Goal: Task Accomplishment & Management: Complete application form

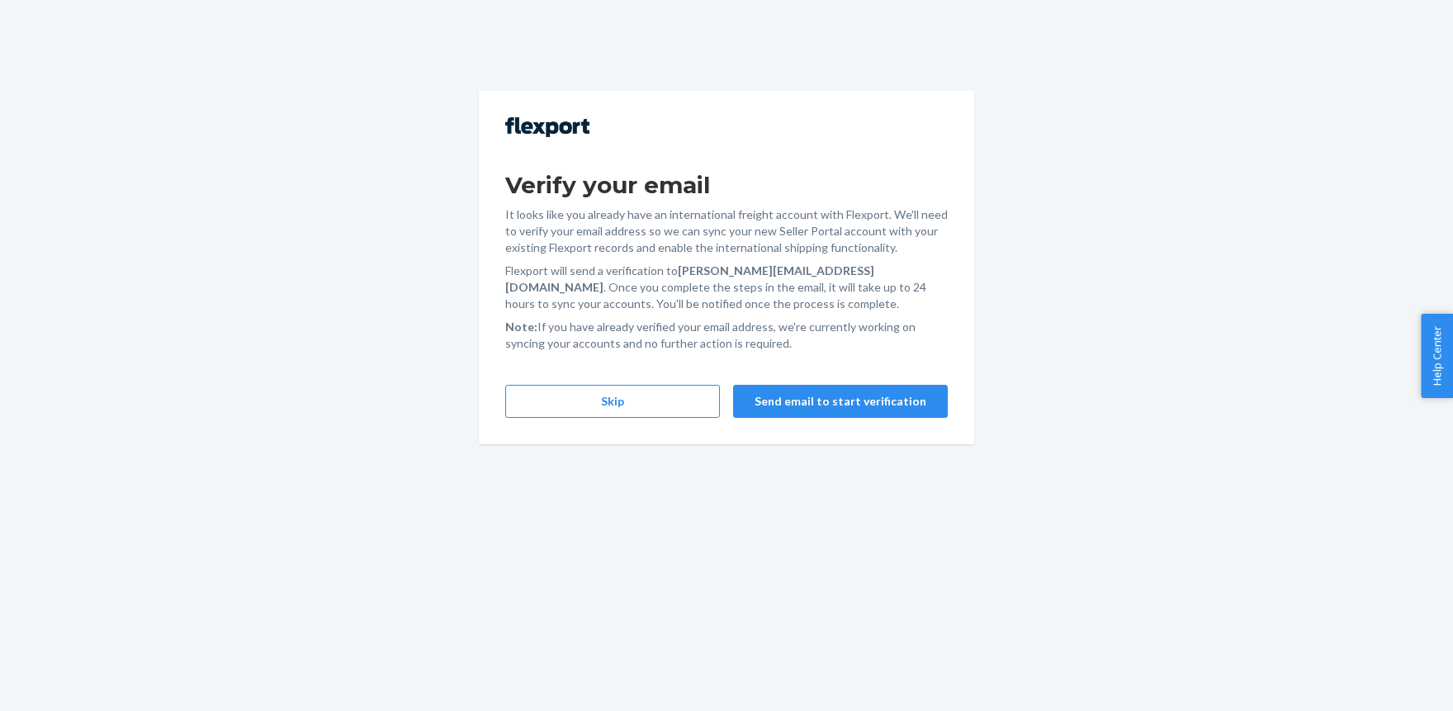
drag, startPoint x: 598, startPoint y: 372, endPoint x: 593, endPoint y: 384, distance: 12.6
click at [597, 372] on div "Verify your email It looks like you already have an international freight accou…" at bounding box center [726, 267] width 495 height 353
click at [591, 386] on button "Skip" at bounding box center [612, 401] width 215 height 33
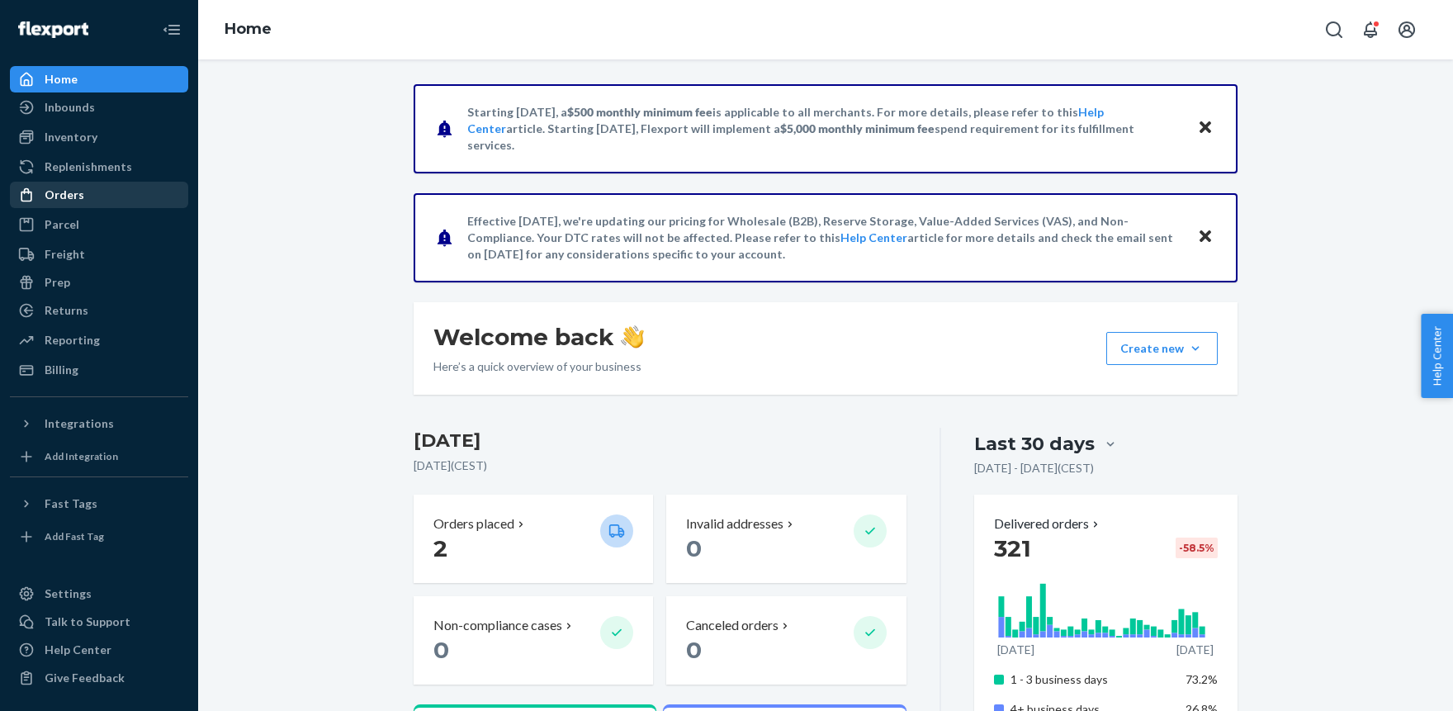
click at [56, 199] on div "Orders" at bounding box center [65, 195] width 40 height 17
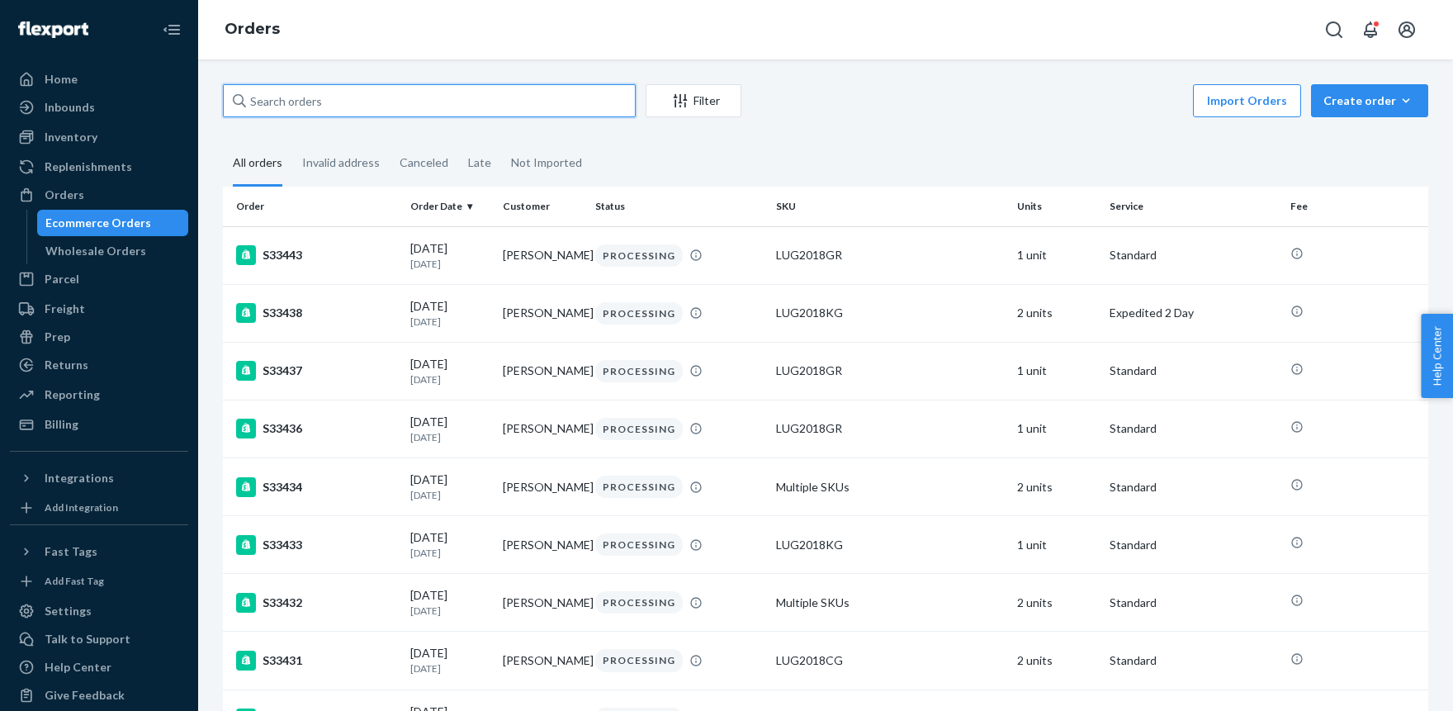
paste input "inbar vardi"
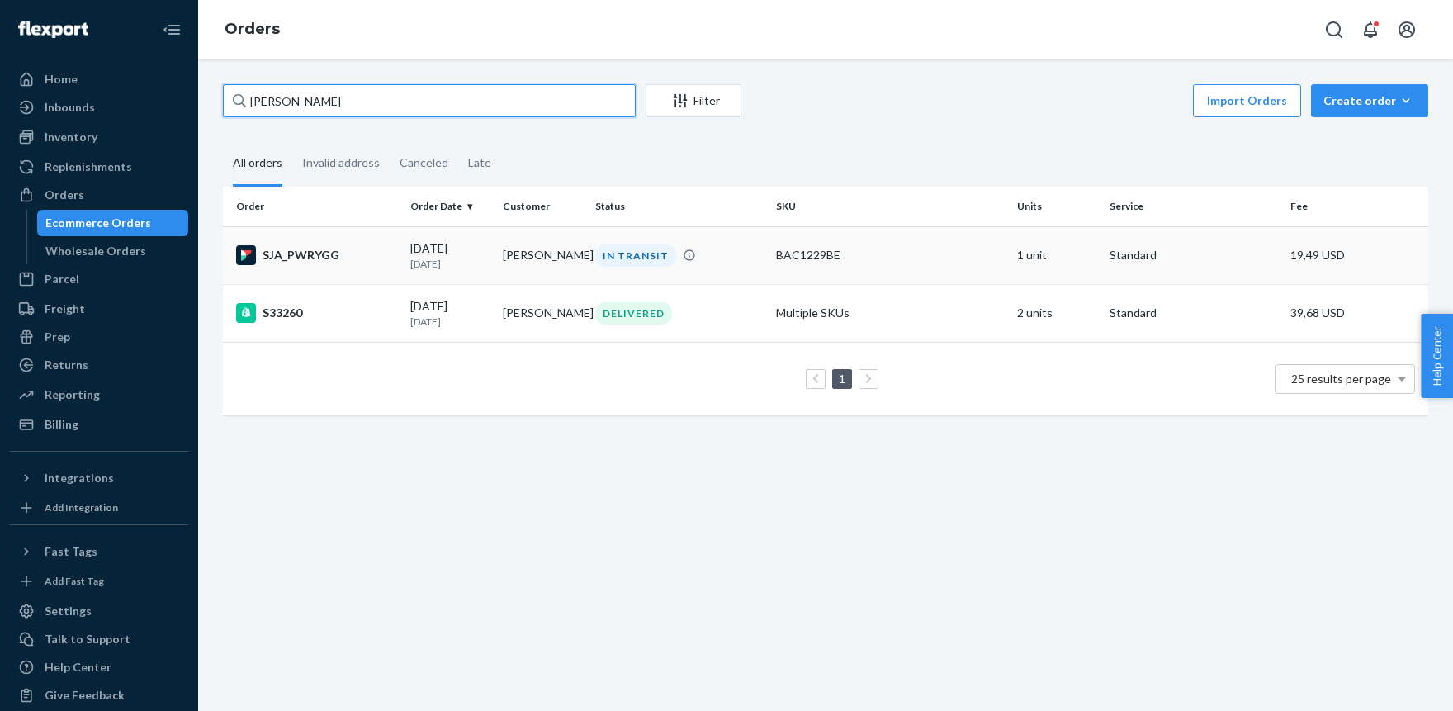
type input "inbar vardi"
click at [777, 250] on div "BAC1229BE" at bounding box center [890, 255] width 228 height 17
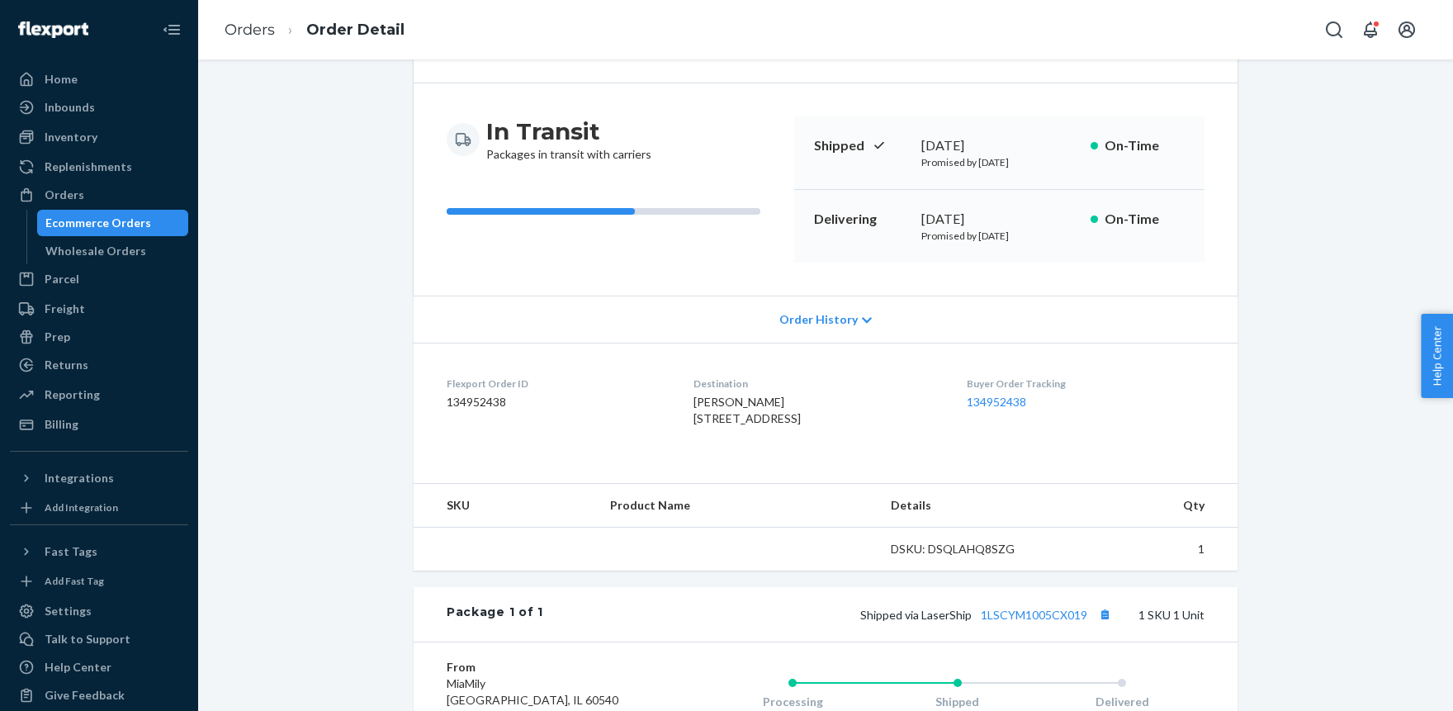
scroll to position [363, 0]
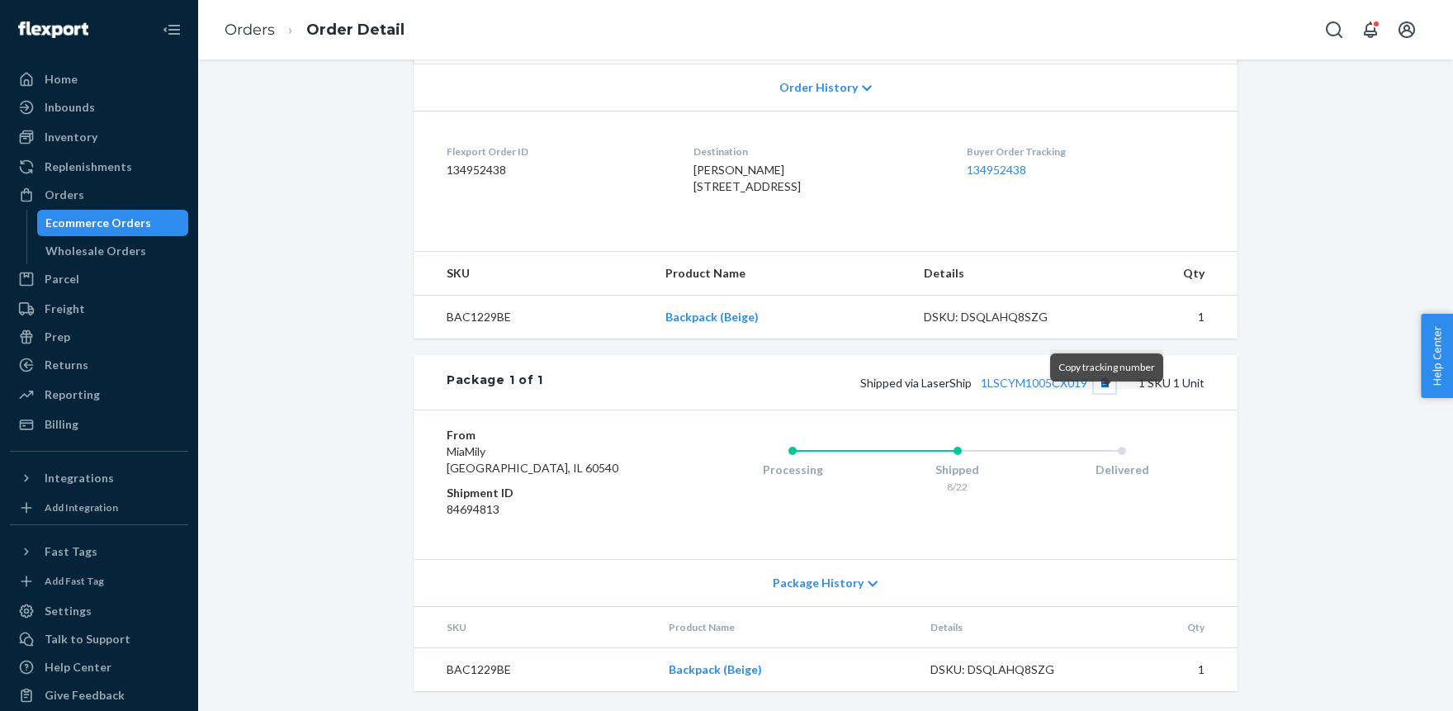
click at [1108, 393] on button "Copy tracking number" at bounding box center [1104, 381] width 21 height 21
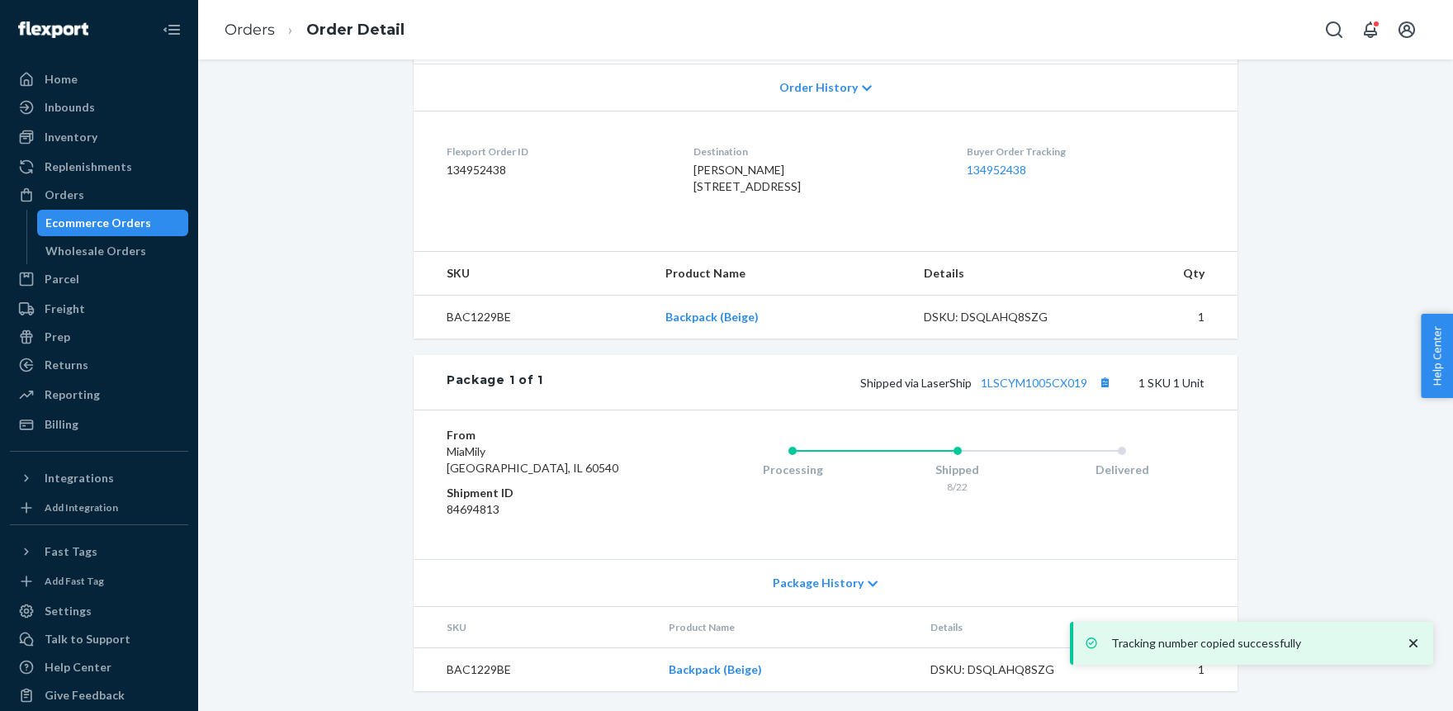
click at [952, 390] on span "Shipped via LaserShip 1LSCYM1005CX019" at bounding box center [987, 383] width 255 height 14
copy span "LaserShip"
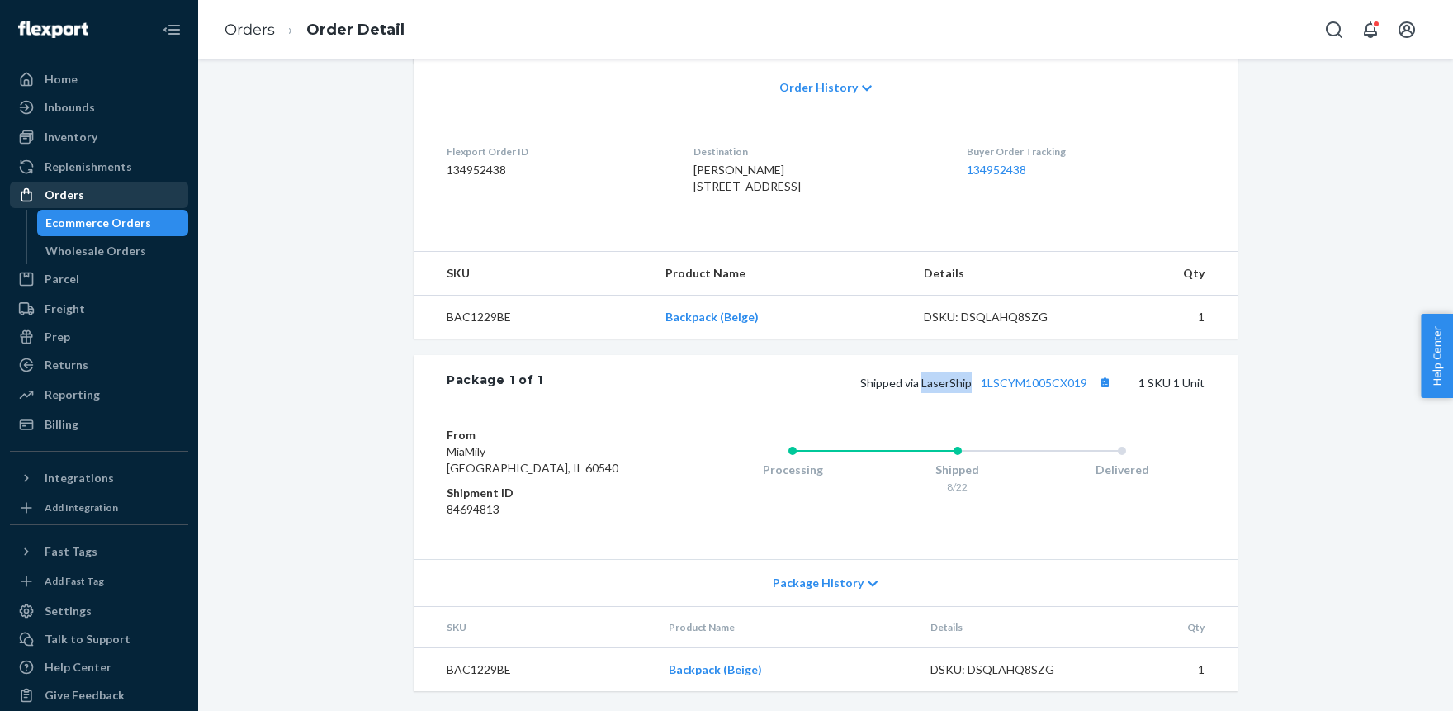
click at [84, 187] on div "Orders" at bounding box center [99, 194] width 175 height 23
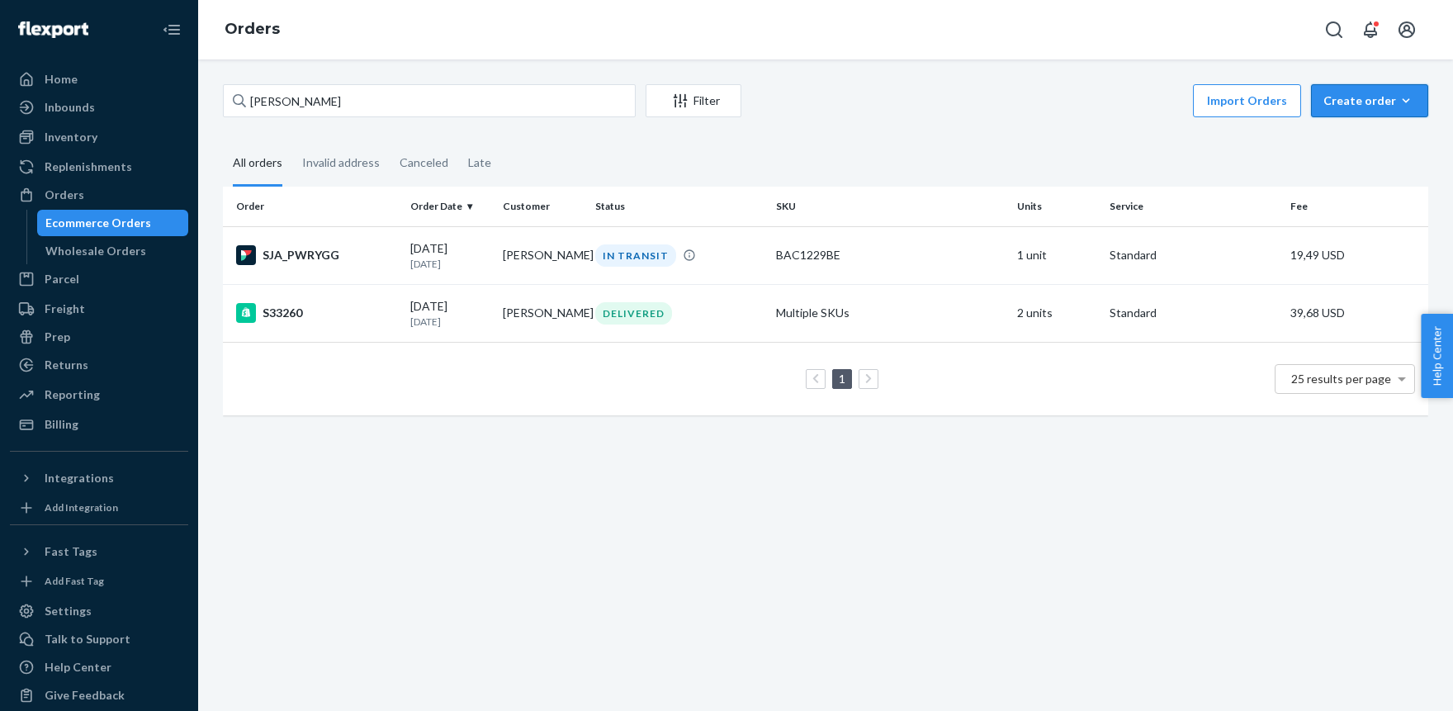
click at [1350, 102] on div "Create order" at bounding box center [1369, 100] width 92 height 17
click at [1344, 136] on span "Ecommerce order" at bounding box center [1379, 141] width 102 height 12
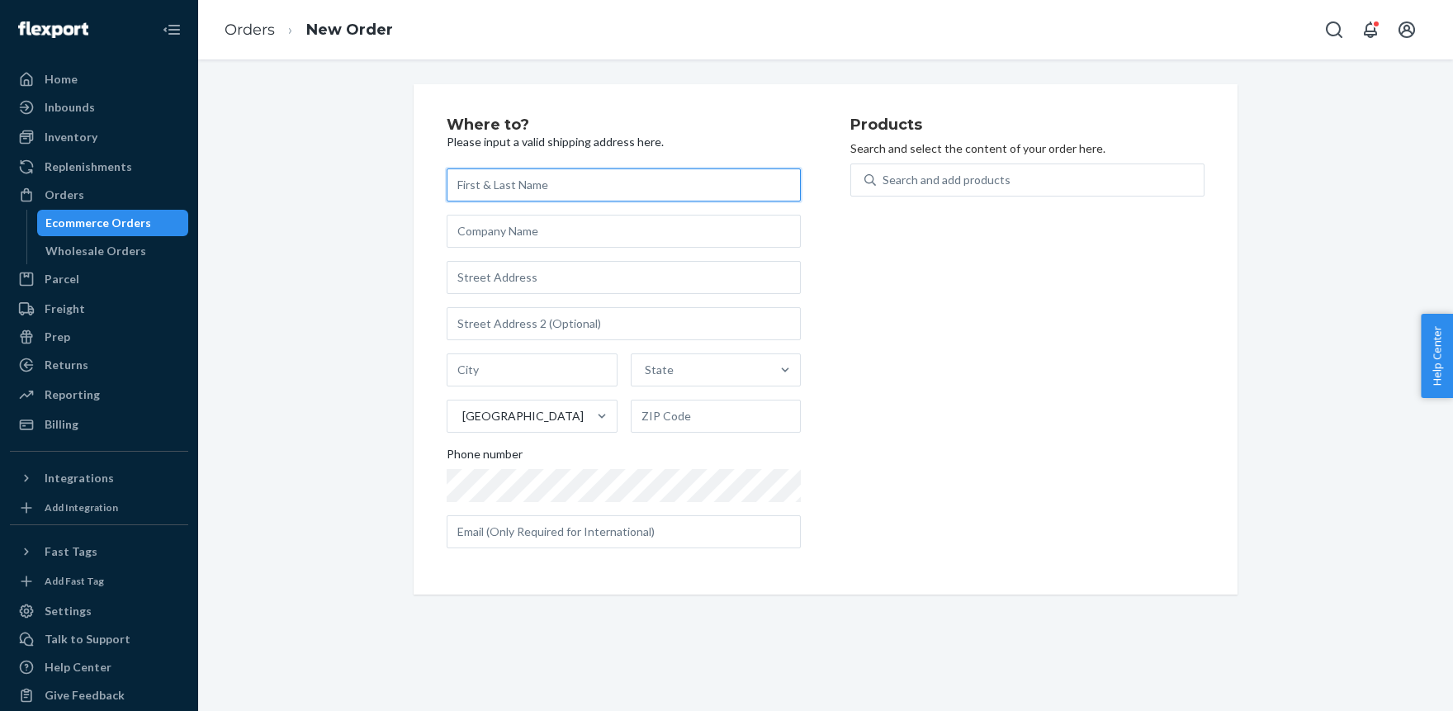
paste input "Matthew Mason"
type input "Matthew Mason"
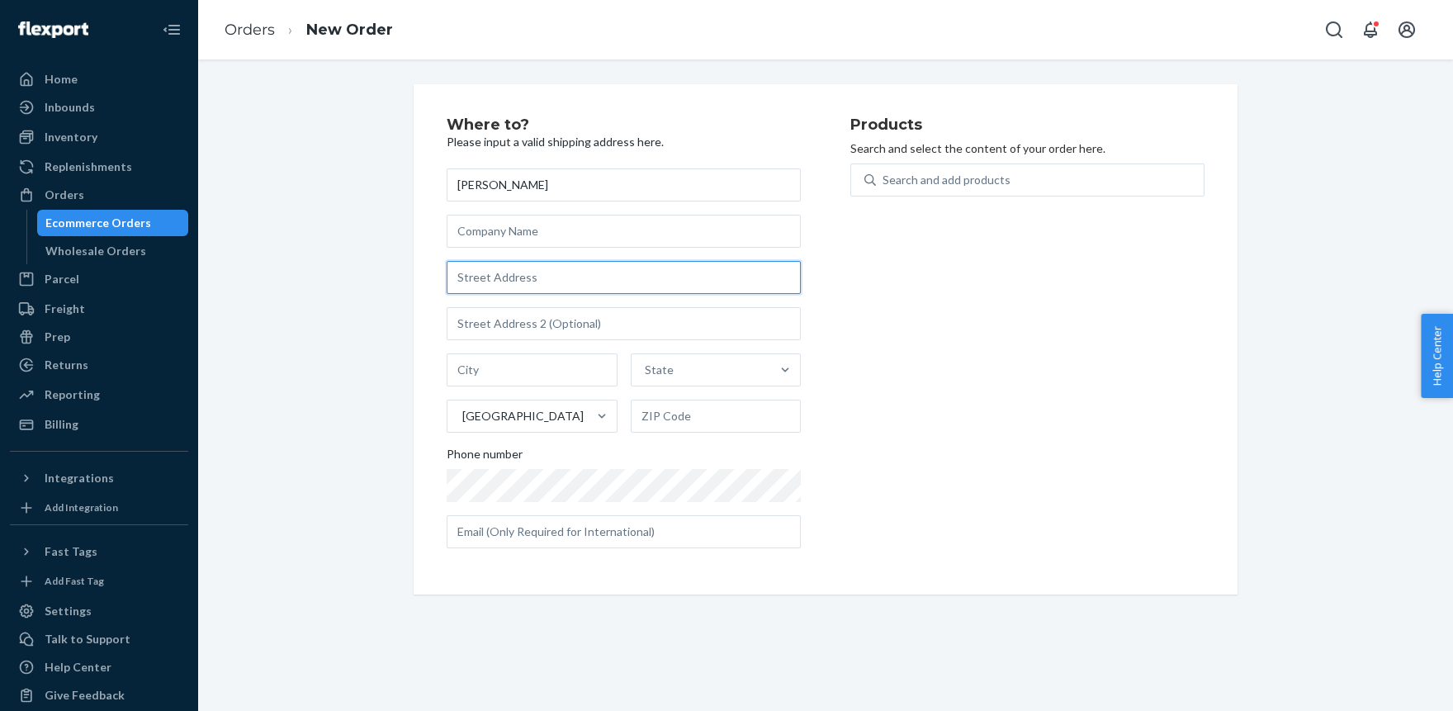
paste input "7171 BUFFALO SPEEDWAY APT 721"
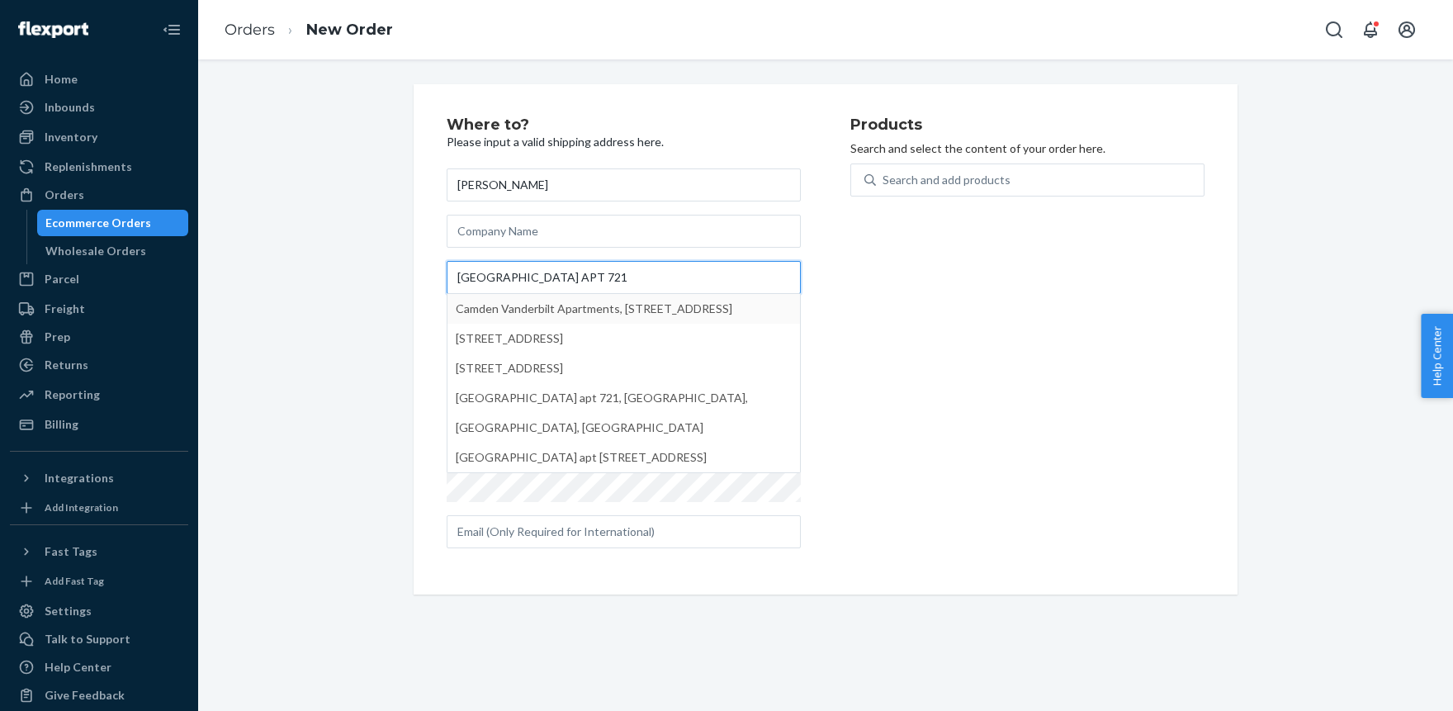
type input "7171 BUFFALO SPEEDWAY APT 721"
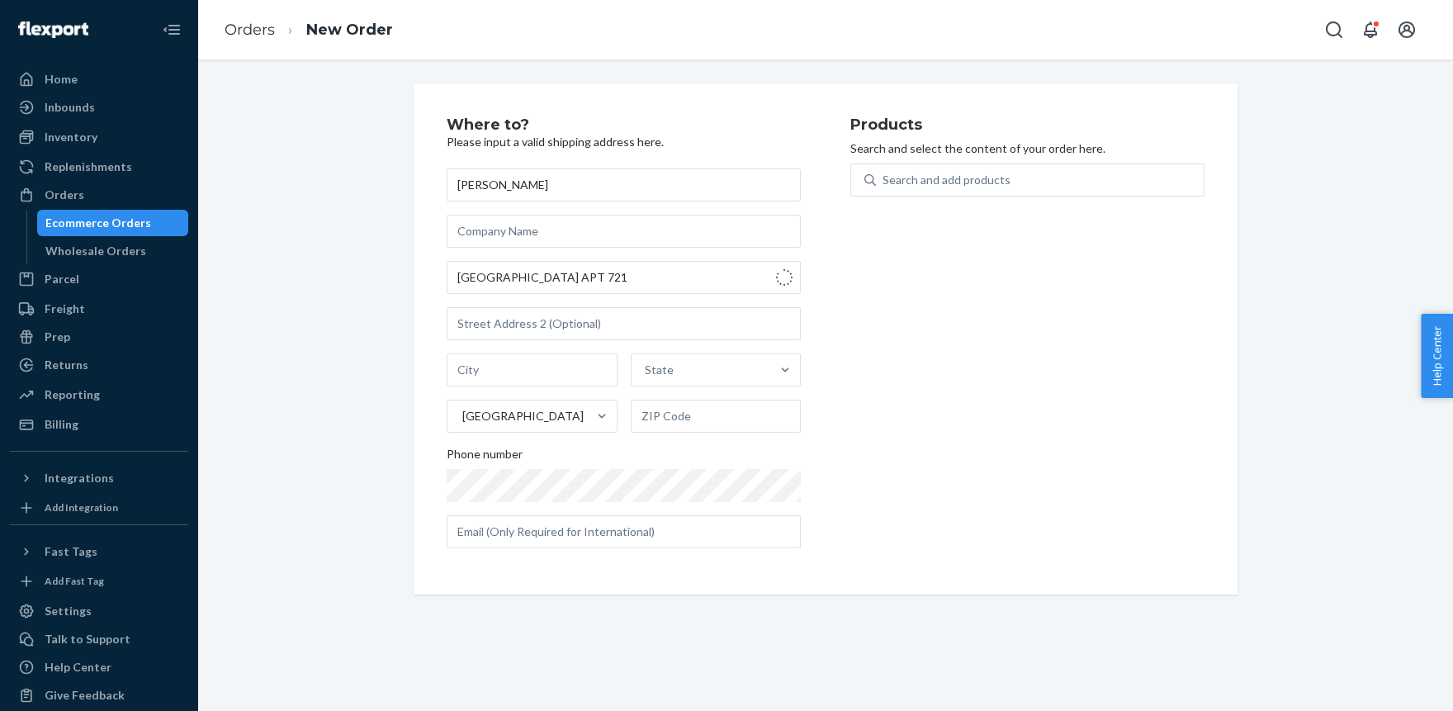
type input "Houston"
type input "77025"
type input "7171 Buffalo Speedway"
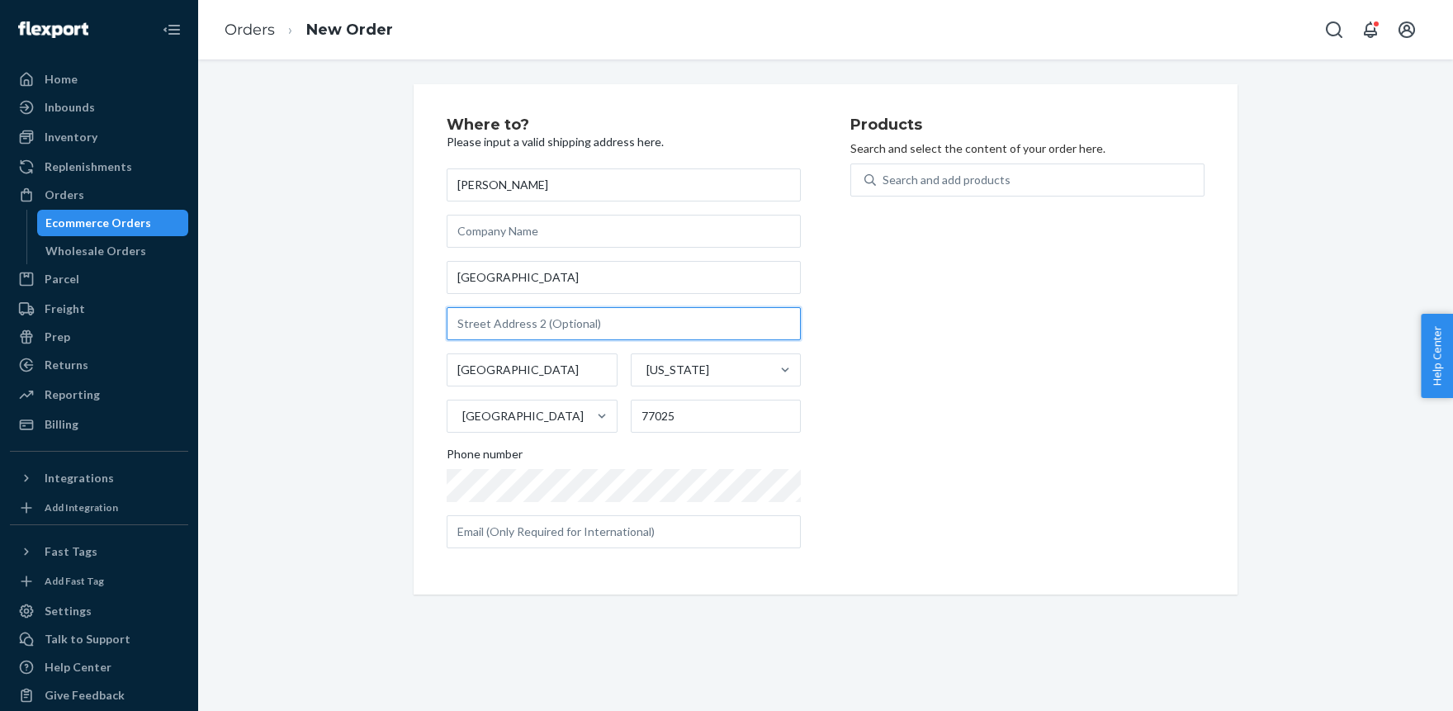
paste input "APT 721"
type input "APT 721"
drag, startPoint x: 61, startPoint y: 101, endPoint x: 125, endPoint y: 59, distance: 75.8
click at [905, 186] on div "Search and add products" at bounding box center [946, 180] width 128 height 17
click at [884, 186] on input "Search and add products" at bounding box center [883, 180] width 2 height 17
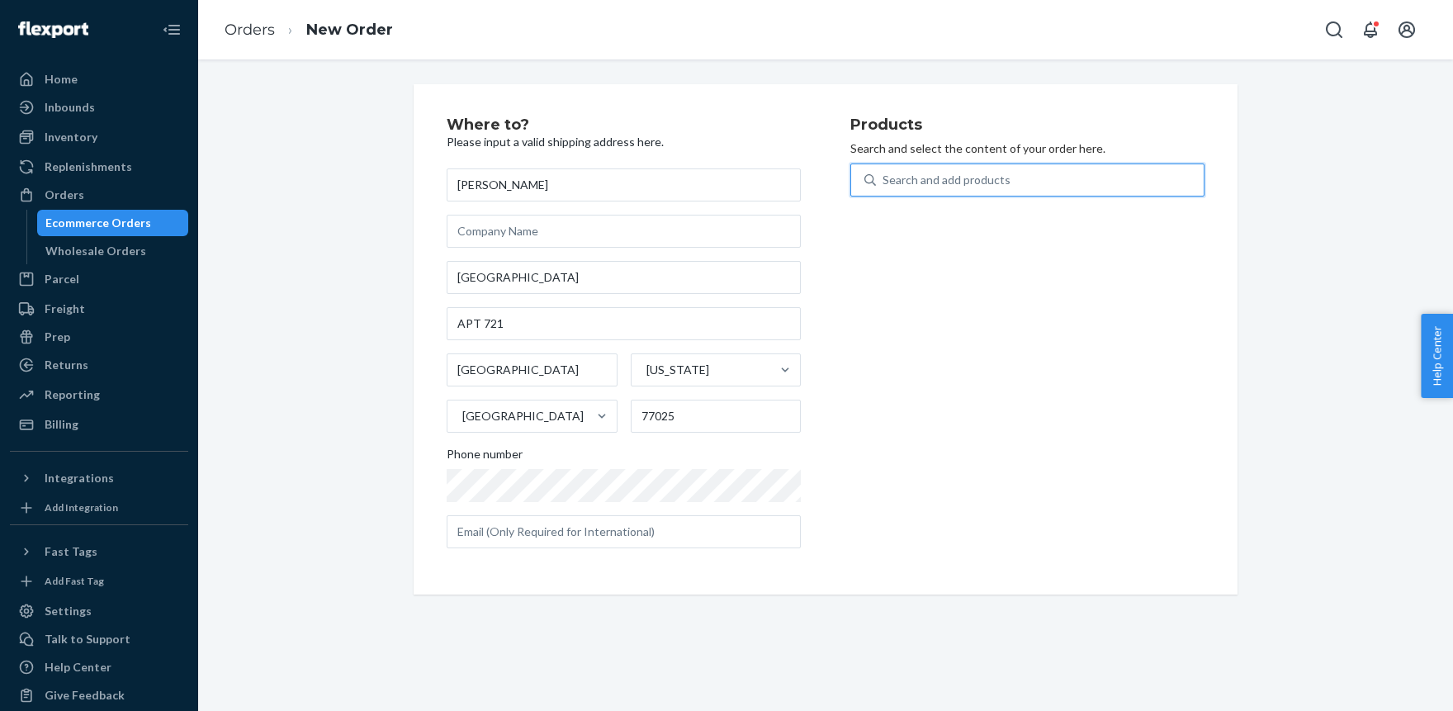
paste input "HIPP1325BE"
type input "HIPP1325BE"
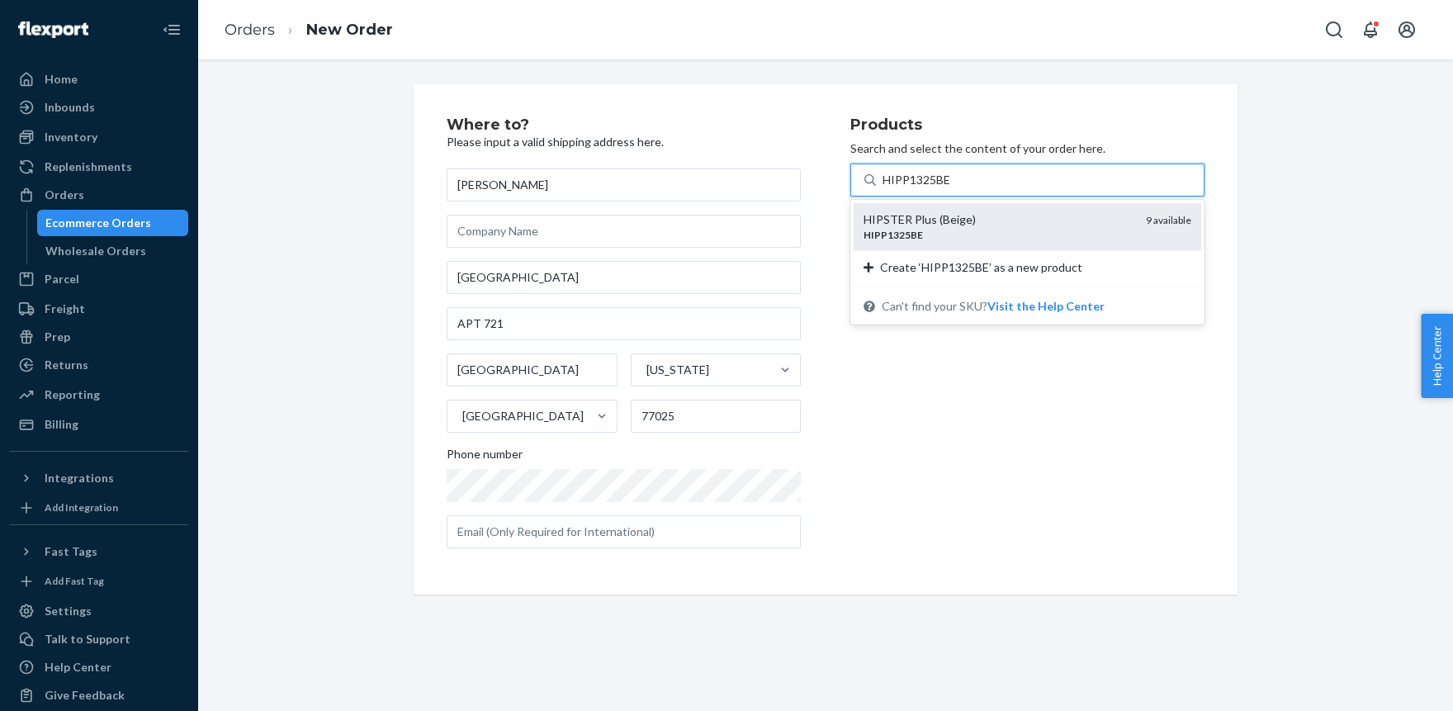
click at [906, 228] on div "HIPP1325BE" at bounding box center [997, 235] width 269 height 14
click at [906, 188] on input "HIPP1325BE" at bounding box center [916, 180] width 69 height 17
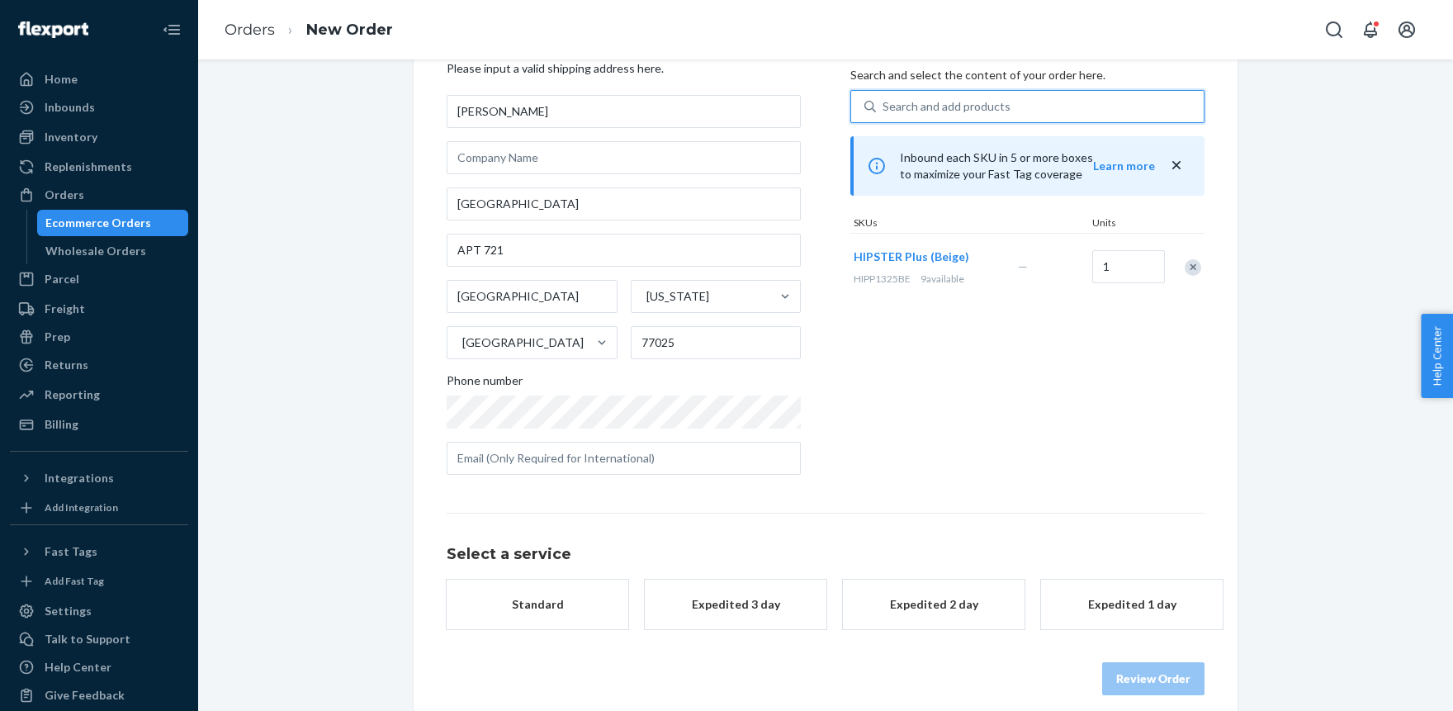
scroll to position [91, 0]
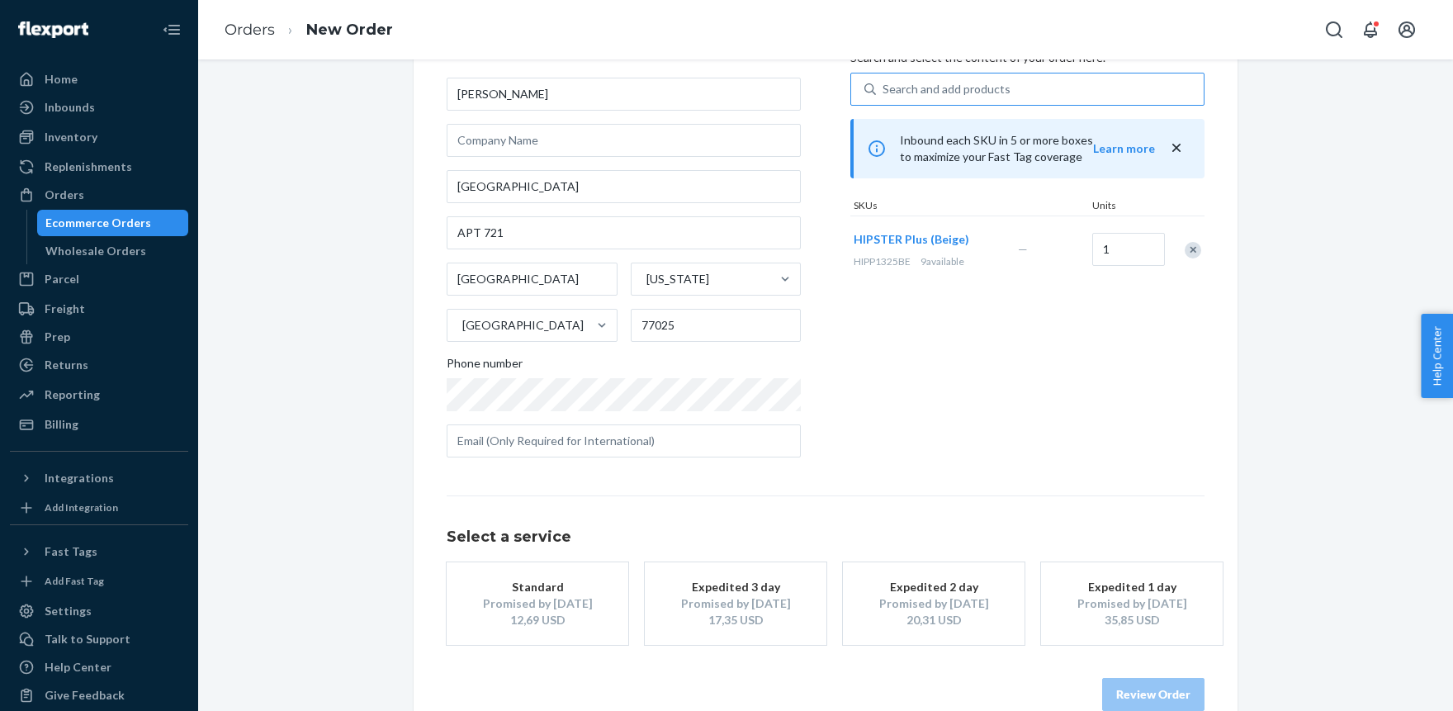
click at [540, 588] on div "Standard" at bounding box center [537, 587] width 132 height 17
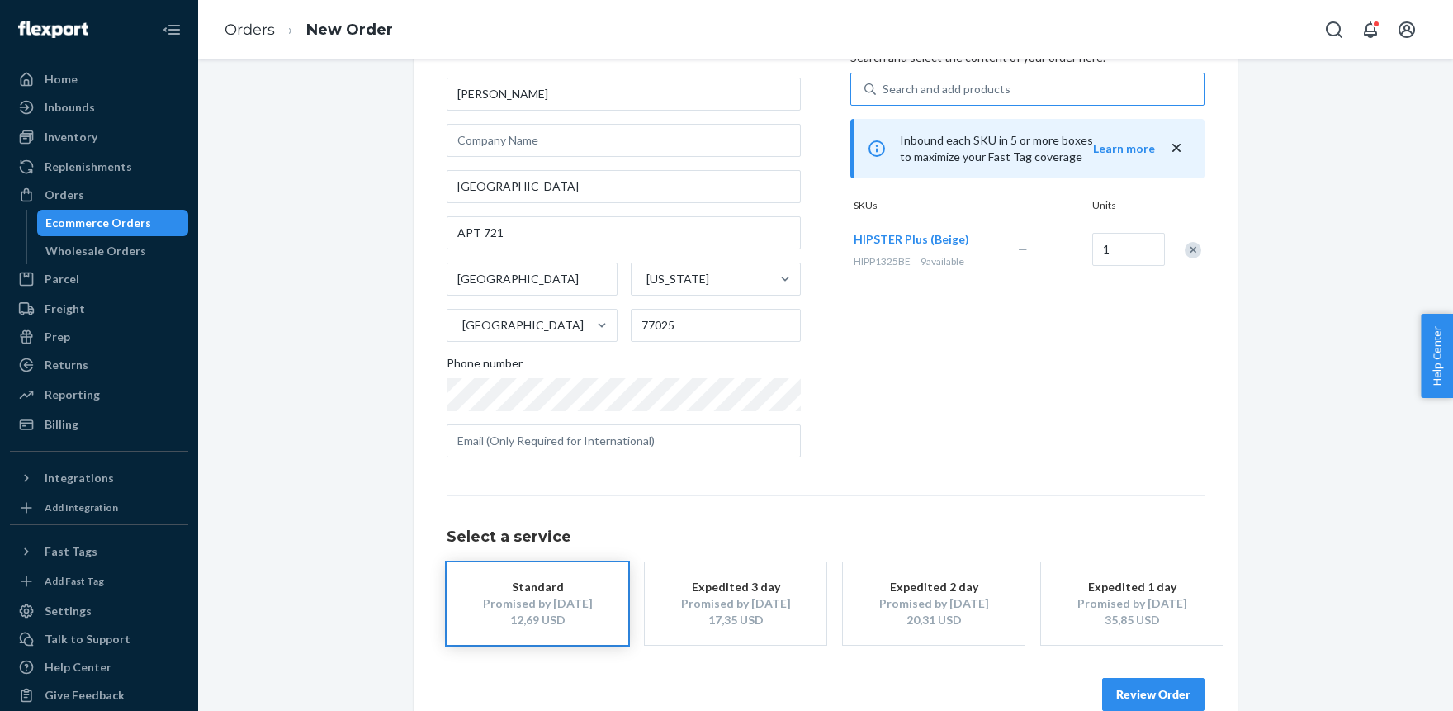
click at [1167, 680] on button "Review Order" at bounding box center [1153, 694] width 102 height 33
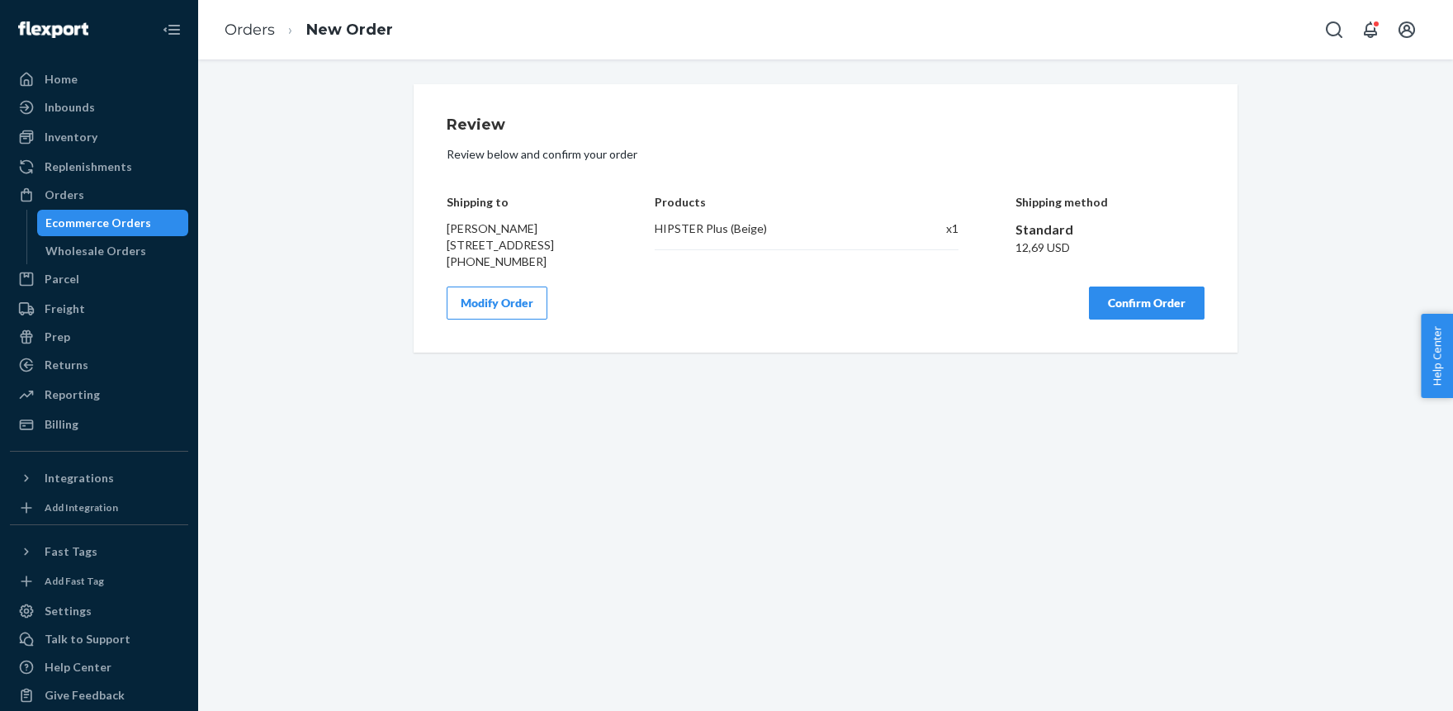
scroll to position [0, 0]
drag, startPoint x: 1018, startPoint y: 250, endPoint x: 1042, endPoint y: 250, distance: 24.8
click at [1042, 250] on div "12,69 USD" at bounding box center [1110, 247] width 190 height 17
copy div "12,69"
click at [1144, 319] on button "Confirm Order" at bounding box center [1147, 302] width 116 height 33
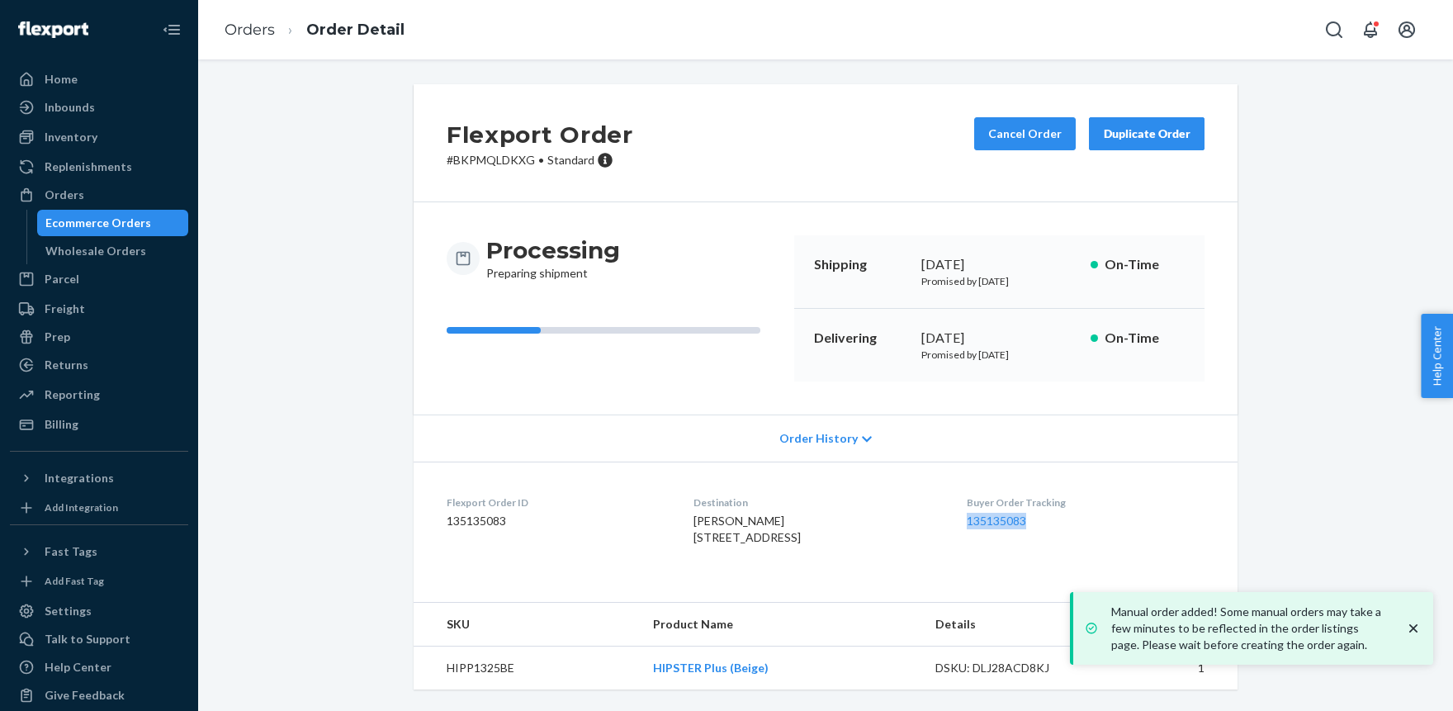
drag, startPoint x: 1005, startPoint y: 526, endPoint x: 1066, endPoint y: 526, distance: 61.1
click at [1066, 526] on dl "Flexport Order ID 135135083 Destination Matthew Mason 7171 Buffalo Speedway Apt…" at bounding box center [825, 523] width 824 height 124
copy link "135135083"
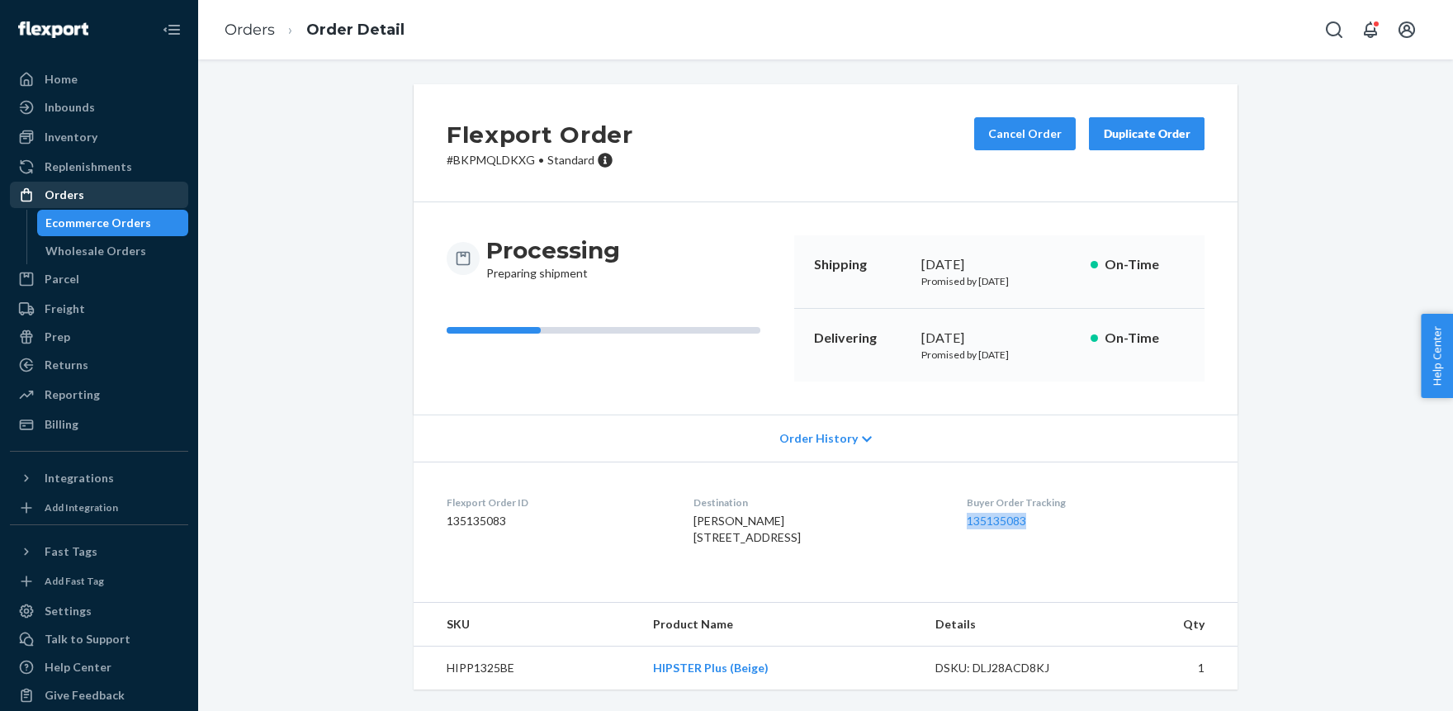
click at [73, 191] on div "Orders" at bounding box center [65, 195] width 40 height 17
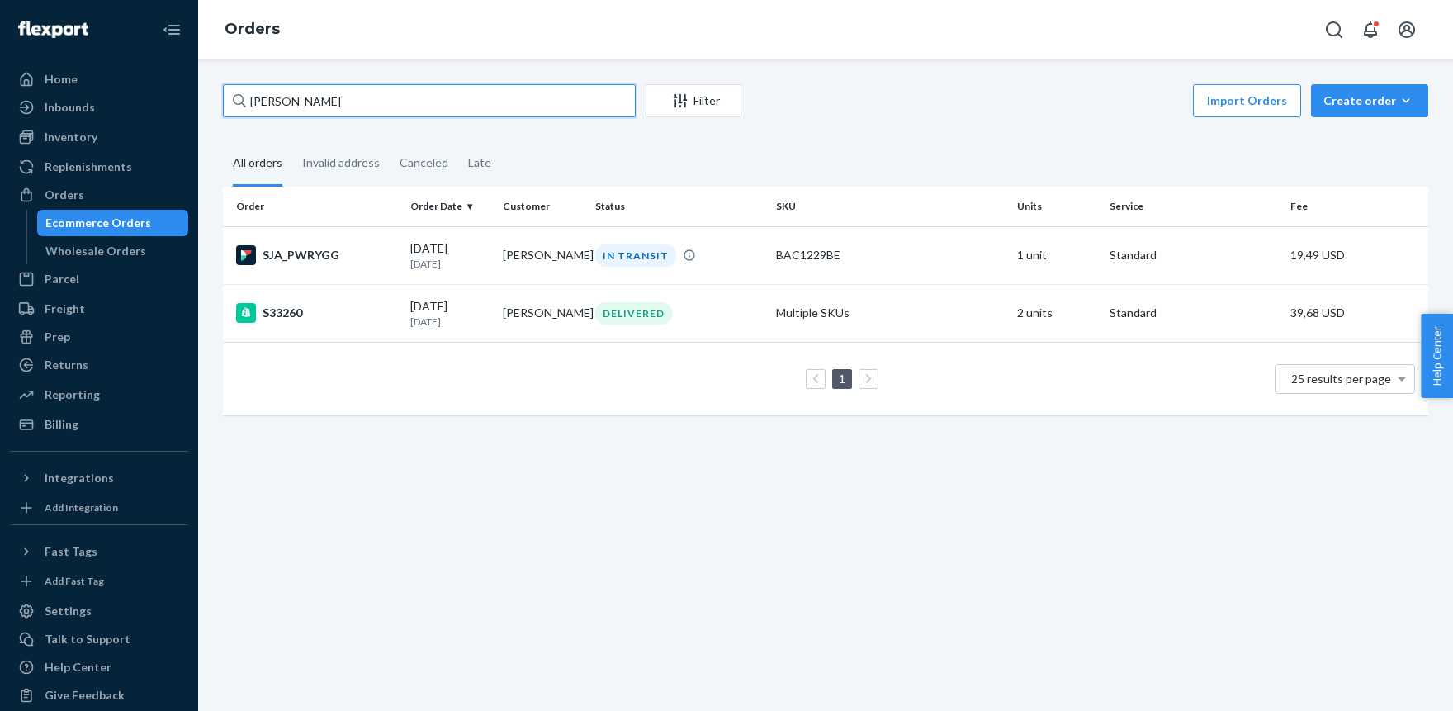
click at [394, 105] on input "inbar vardi" at bounding box center [429, 100] width 413 height 33
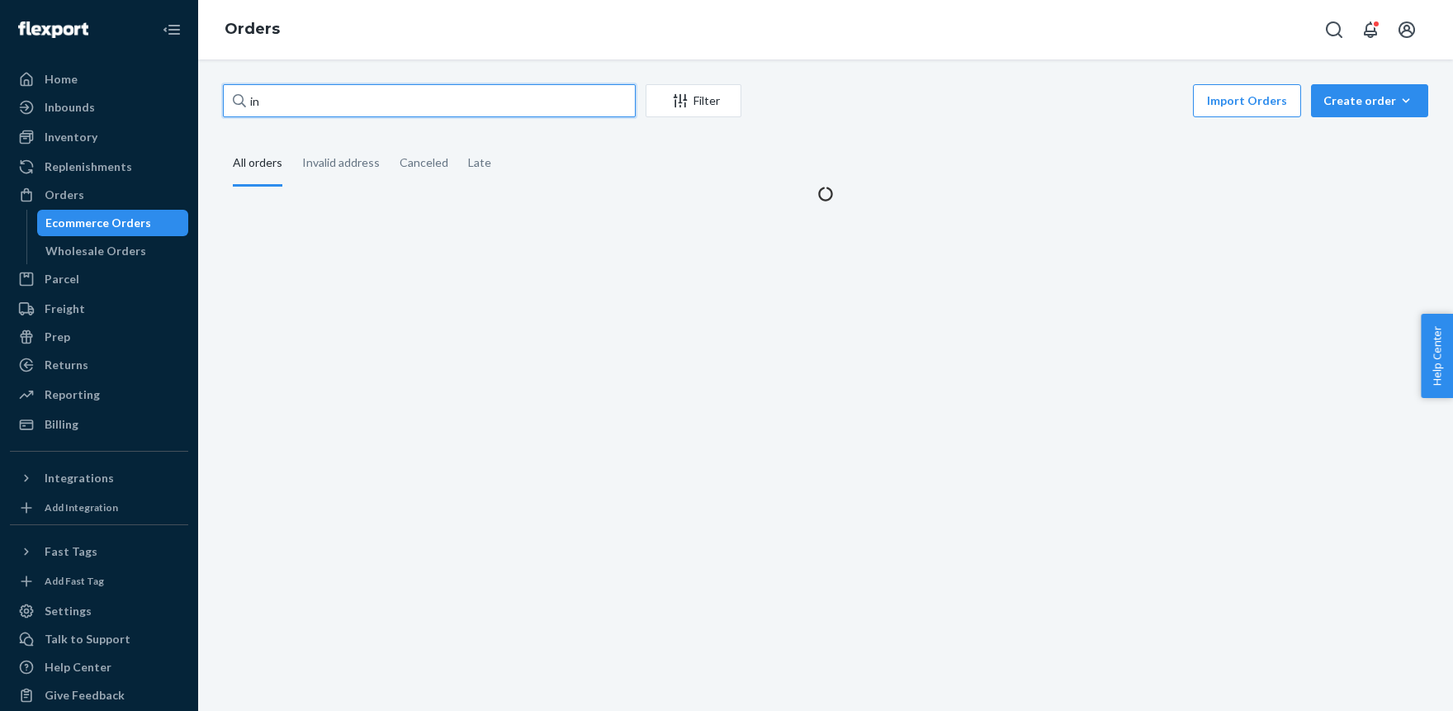
type input "i"
paste input "Yizhi Zhang"
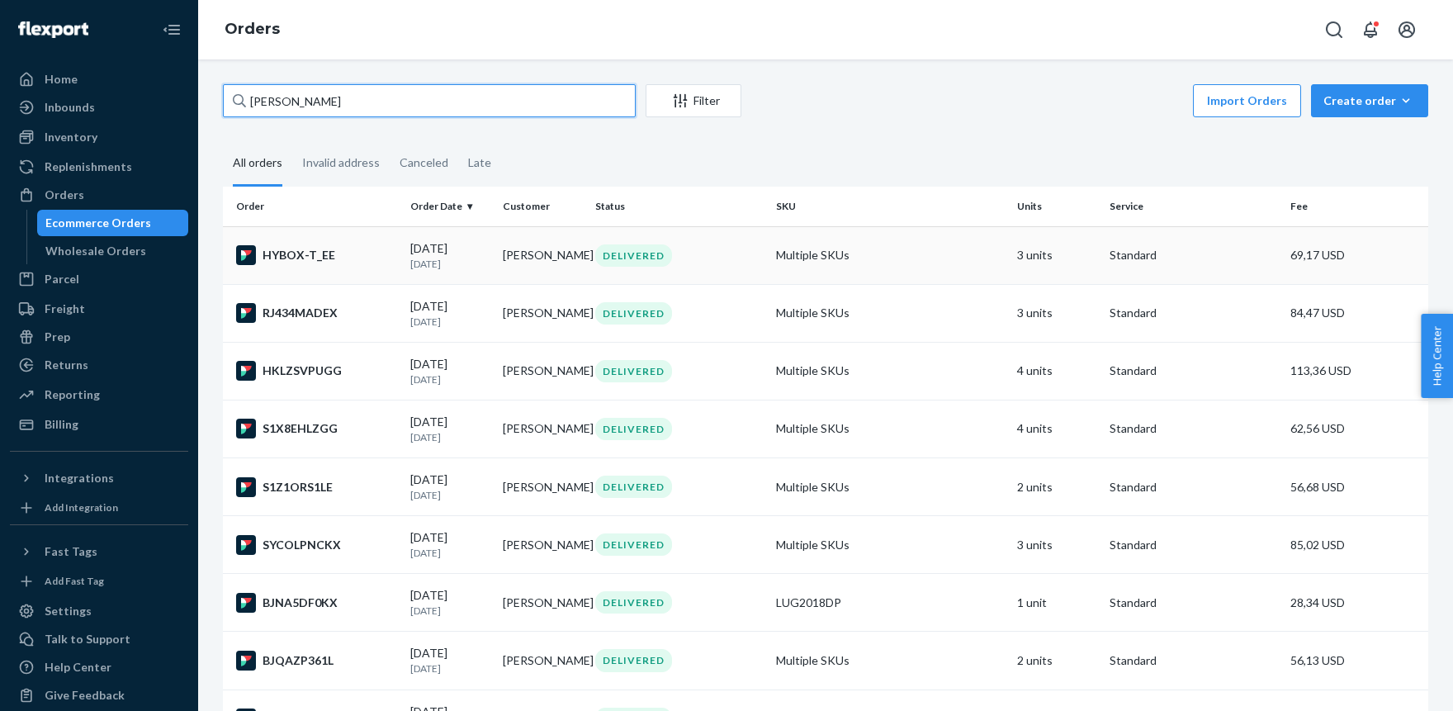
type input "Yizhi Zhang"
click at [824, 256] on td "Multiple SKUs" at bounding box center [889, 255] width 241 height 58
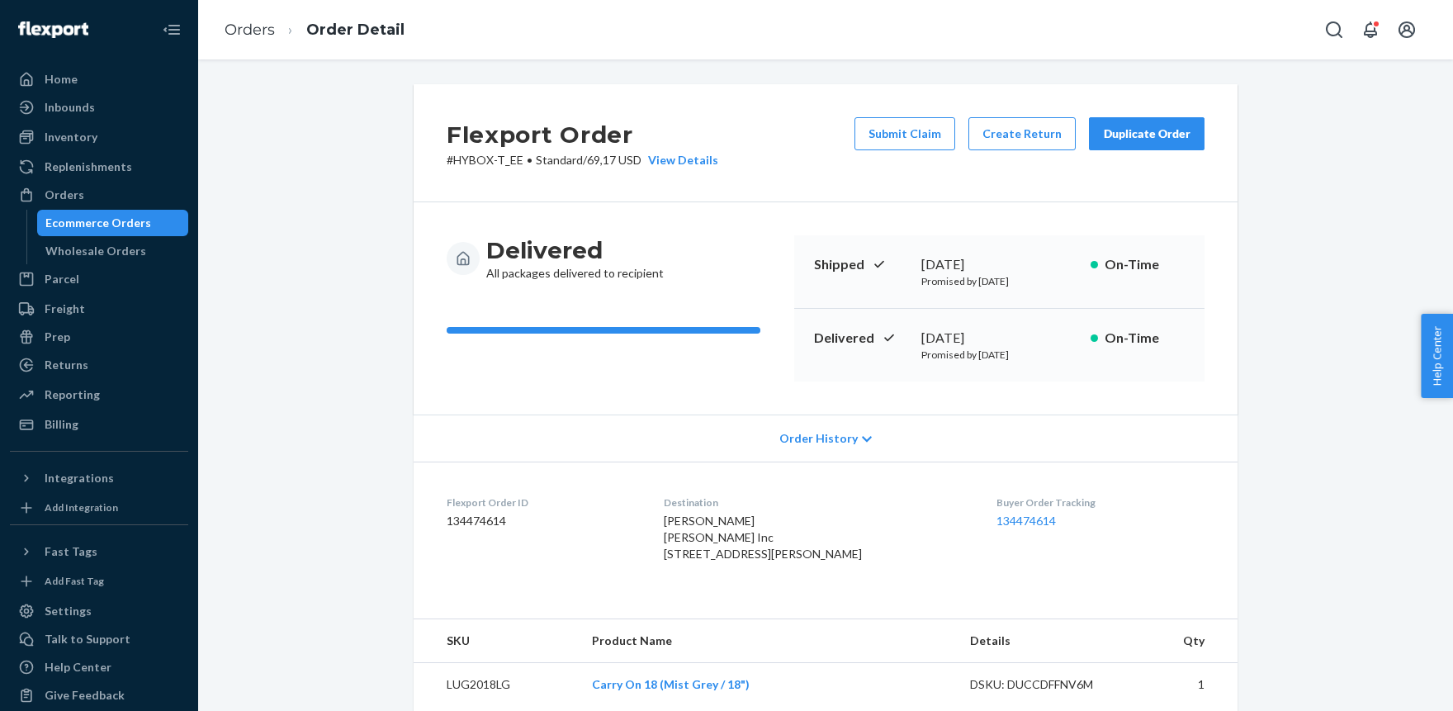
click at [1153, 135] on div "Duplicate Order" at bounding box center [1146, 133] width 87 height 17
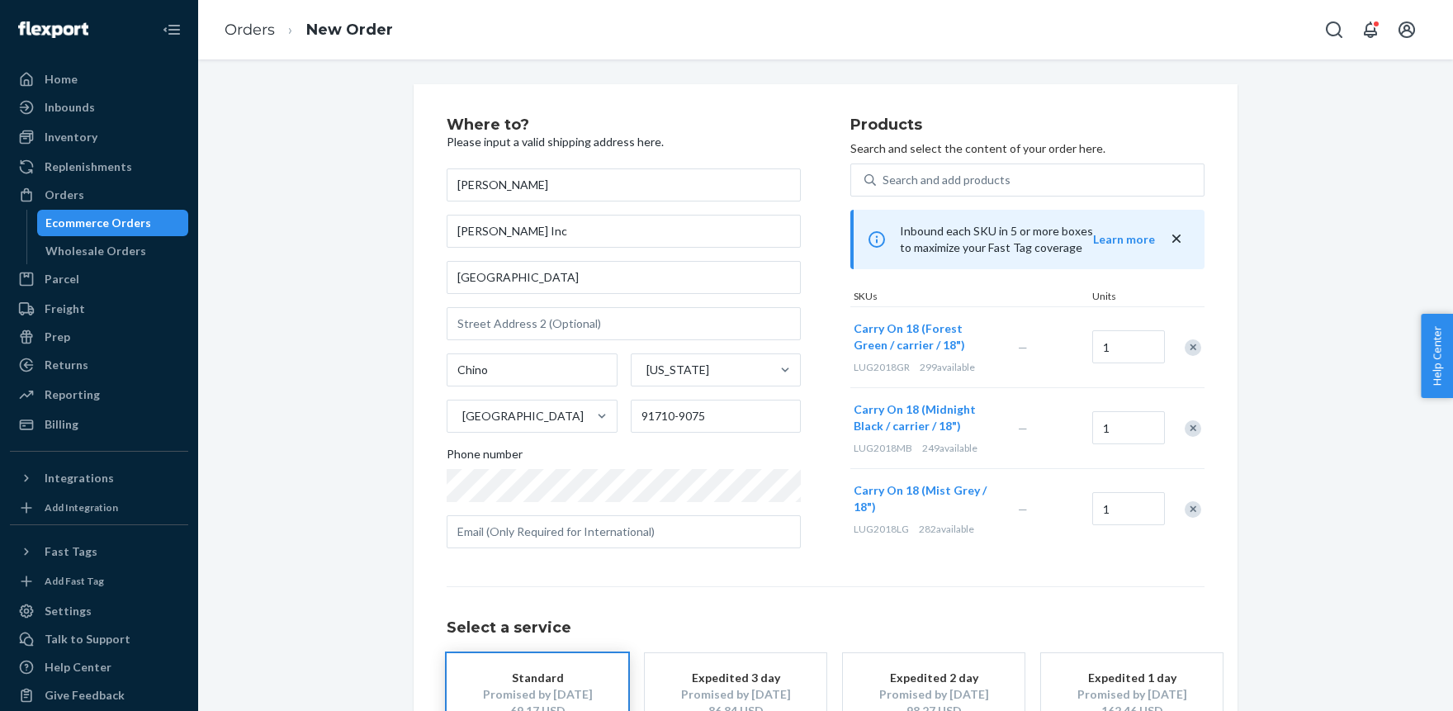
click at [1195, 344] on div "Remove Item" at bounding box center [1192, 347] width 17 height 17
click at [1190, 348] on div "Remove Item" at bounding box center [1192, 347] width 17 height 17
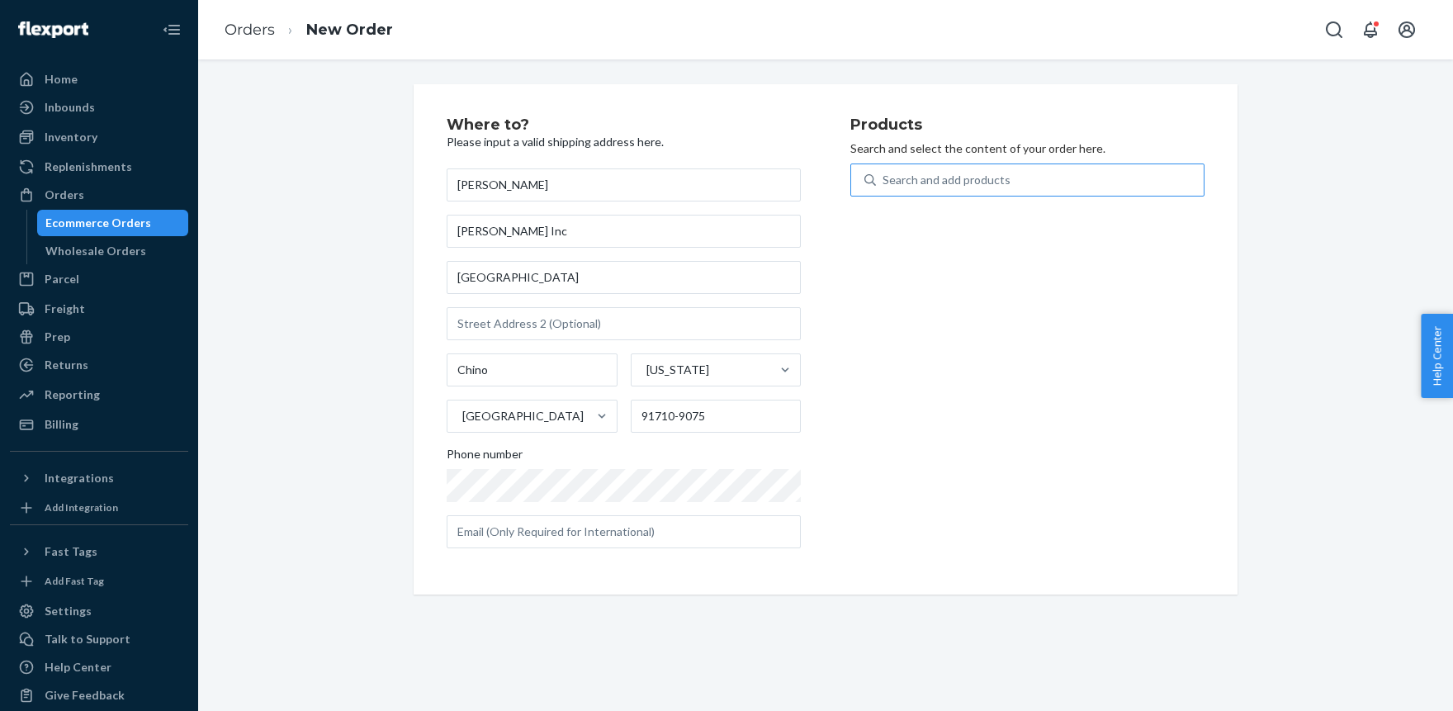
click at [919, 177] on div "Search and add products" at bounding box center [946, 180] width 128 height 17
click at [884, 177] on input "Search and add products" at bounding box center [883, 180] width 2 height 17
paste input "LUG2018CG"
type input "LUG2018CG"
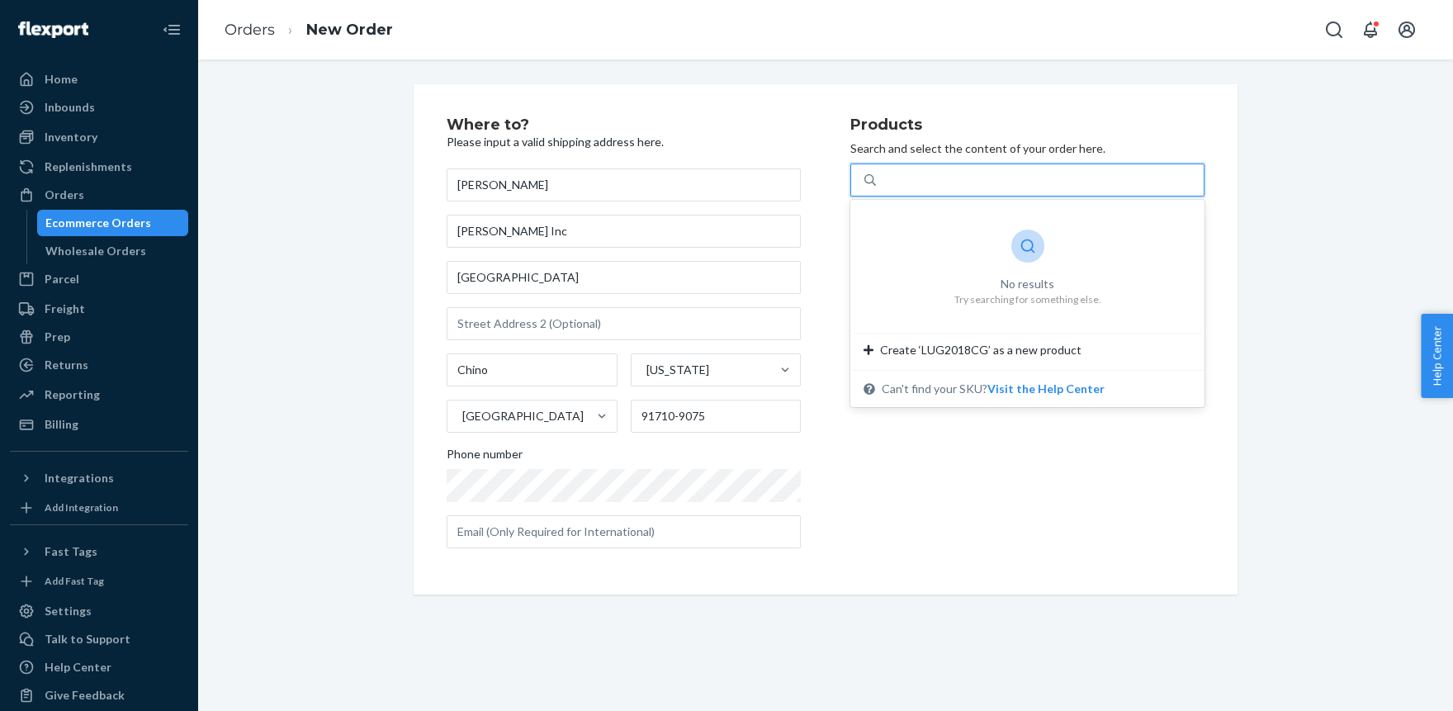
click at [969, 179] on div "LUG2018CG" at bounding box center [1040, 180] width 328 height 30
click at [950, 179] on input "0 results available for search term LUG2018CG. Use Up and Down to choose option…" at bounding box center [916, 180] width 68 height 17
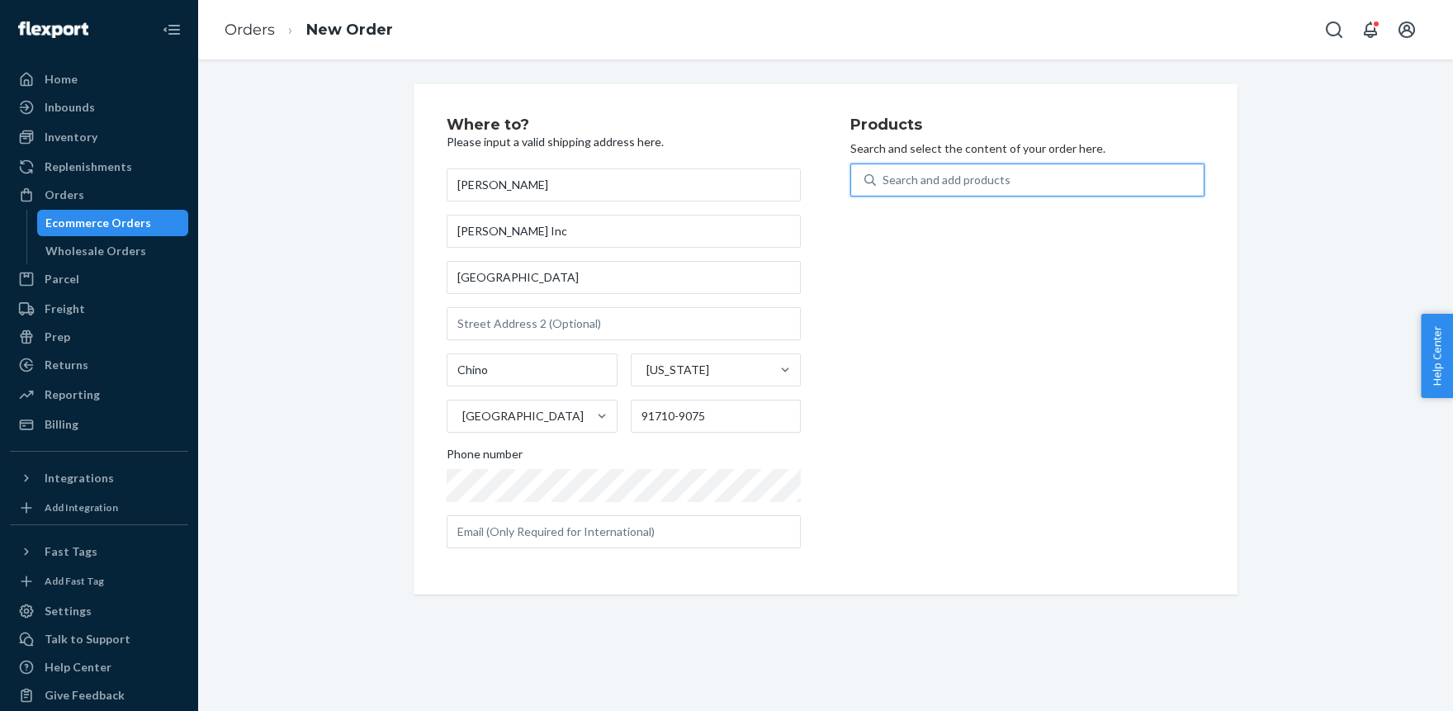
paste input "LUG2018CG"
type input "LUG2018CG"
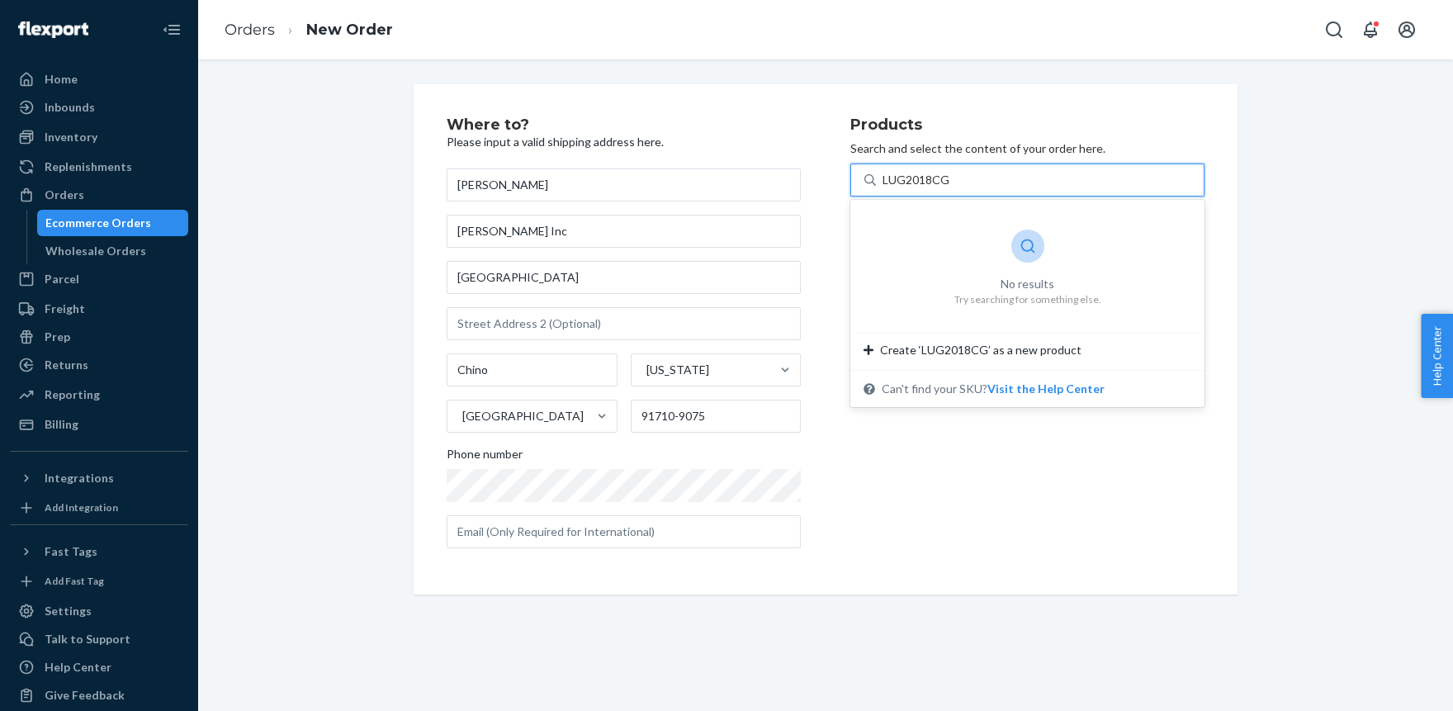
click at [885, 177] on input "LUG2018CG" at bounding box center [916, 180] width 68 height 17
click at [976, 177] on div "LUG2018CG" at bounding box center [1040, 180] width 328 height 30
click at [950, 177] on input "0 results available for search term LUG2018CG. Select is focused ,type to refin…" at bounding box center [916, 180] width 68 height 17
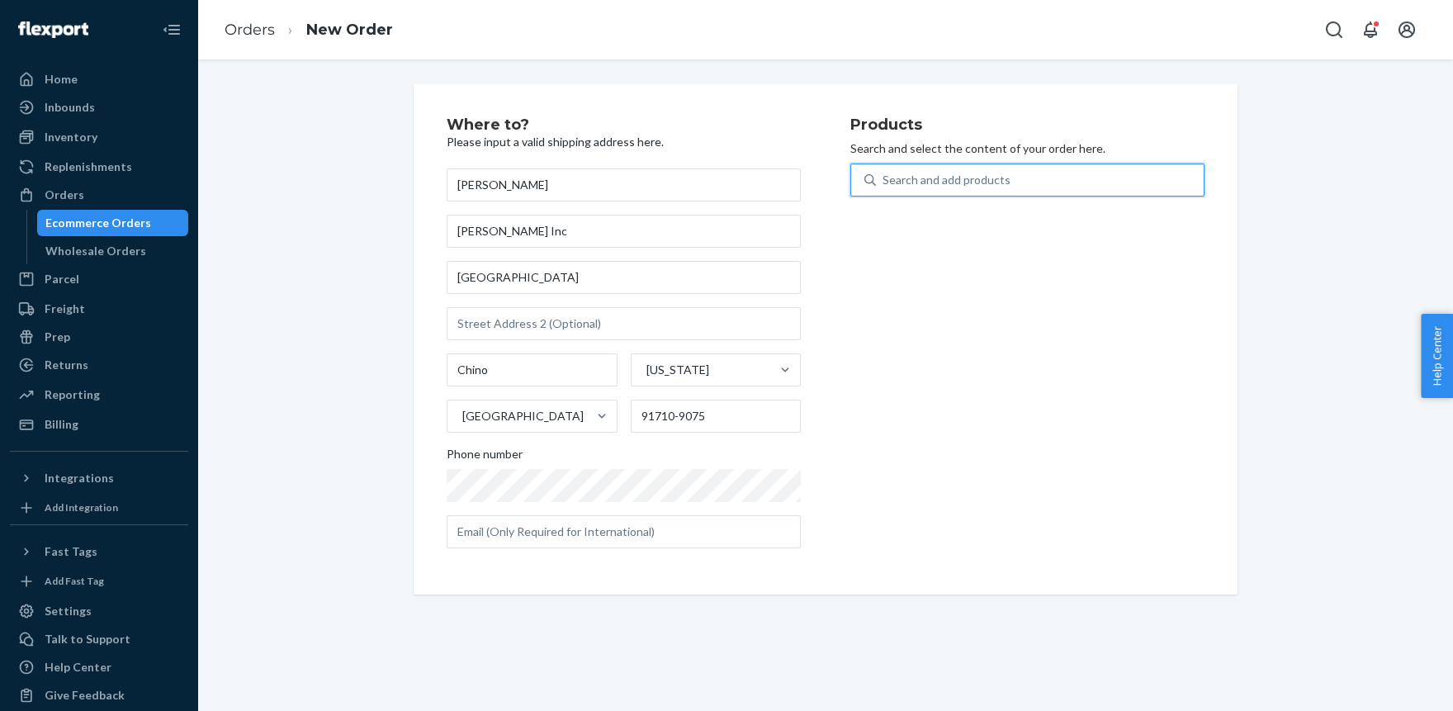
drag, startPoint x: 976, startPoint y: 177, endPoint x: 988, endPoint y: 195, distance: 20.8
click at [976, 177] on div "Search and add products" at bounding box center [946, 180] width 128 height 17
click at [884, 177] on input "0 results available. Select is focused ,type to refine list, press Down to open…" at bounding box center [883, 180] width 2 height 17
click at [1267, 263] on div "Where to? Please input a valid shipping address here. Yizhi Zhang Zhong Jing In…" at bounding box center [825, 339] width 1230 height 510
drag, startPoint x: 895, startPoint y: 178, endPoint x: 909, endPoint y: 177, distance: 14.9
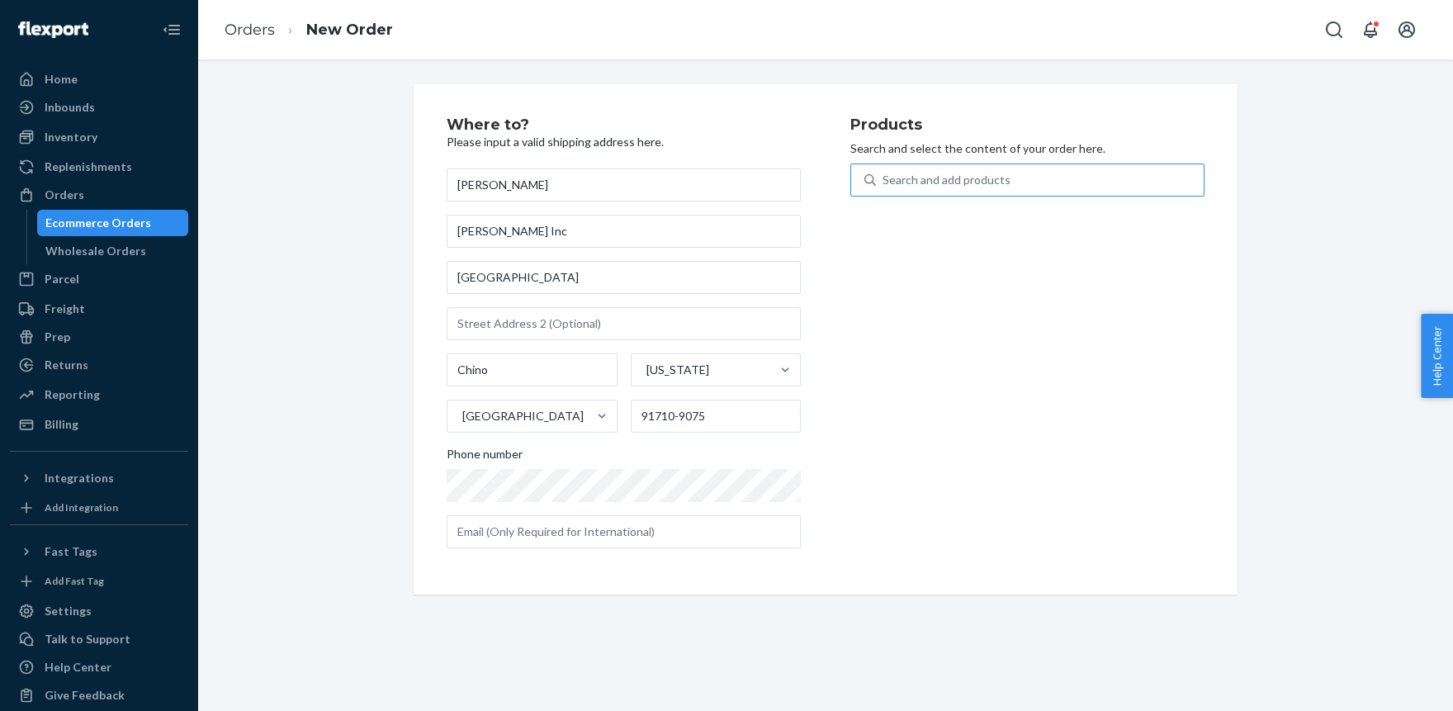
click at [895, 177] on div "Search and add products" at bounding box center [946, 180] width 128 height 17
click at [884, 177] on input "Search and add products" at bounding box center [883, 180] width 2 height 17
drag, startPoint x: 912, startPoint y: 175, endPoint x: 895, endPoint y: 173, distance: 16.6
paste input "LUG2018CG"
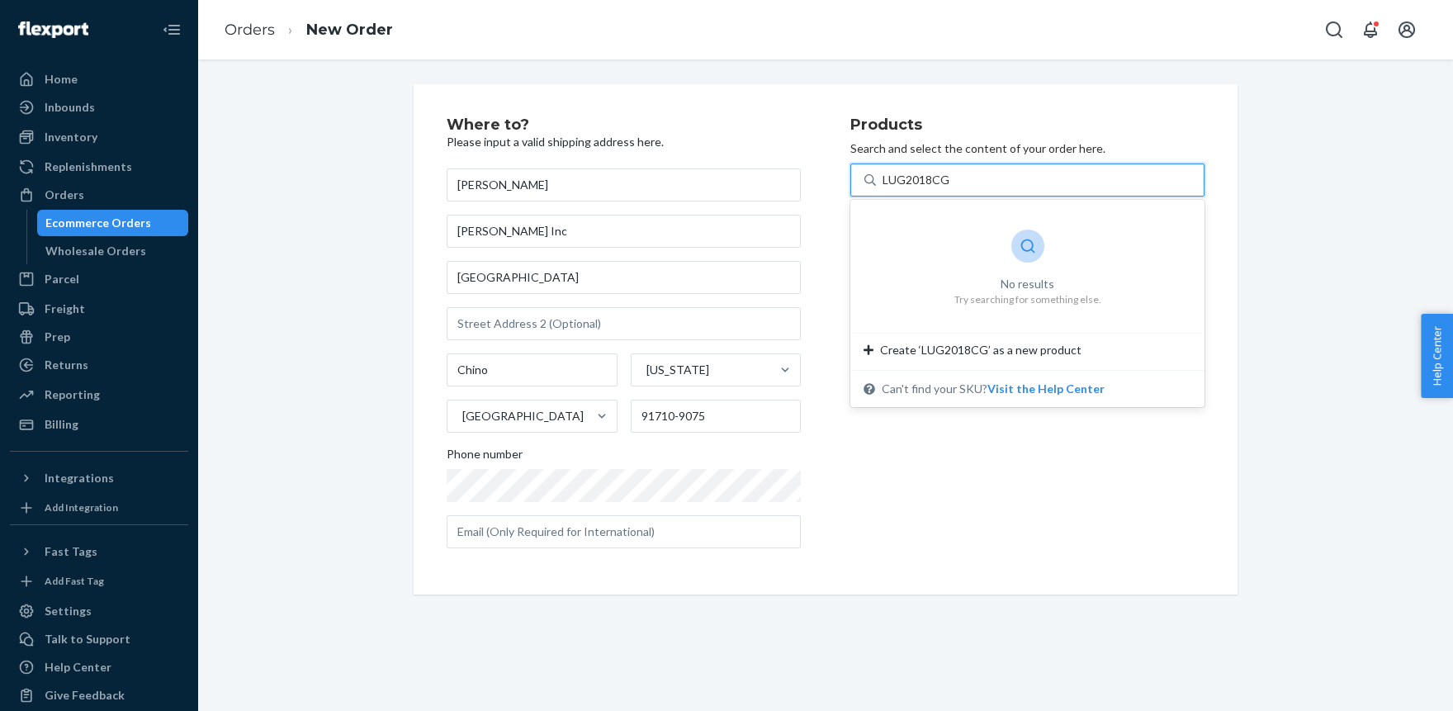
click at [916, 186] on input "LUG2018CG" at bounding box center [916, 180] width 68 height 17
type input "LUG2018CG"
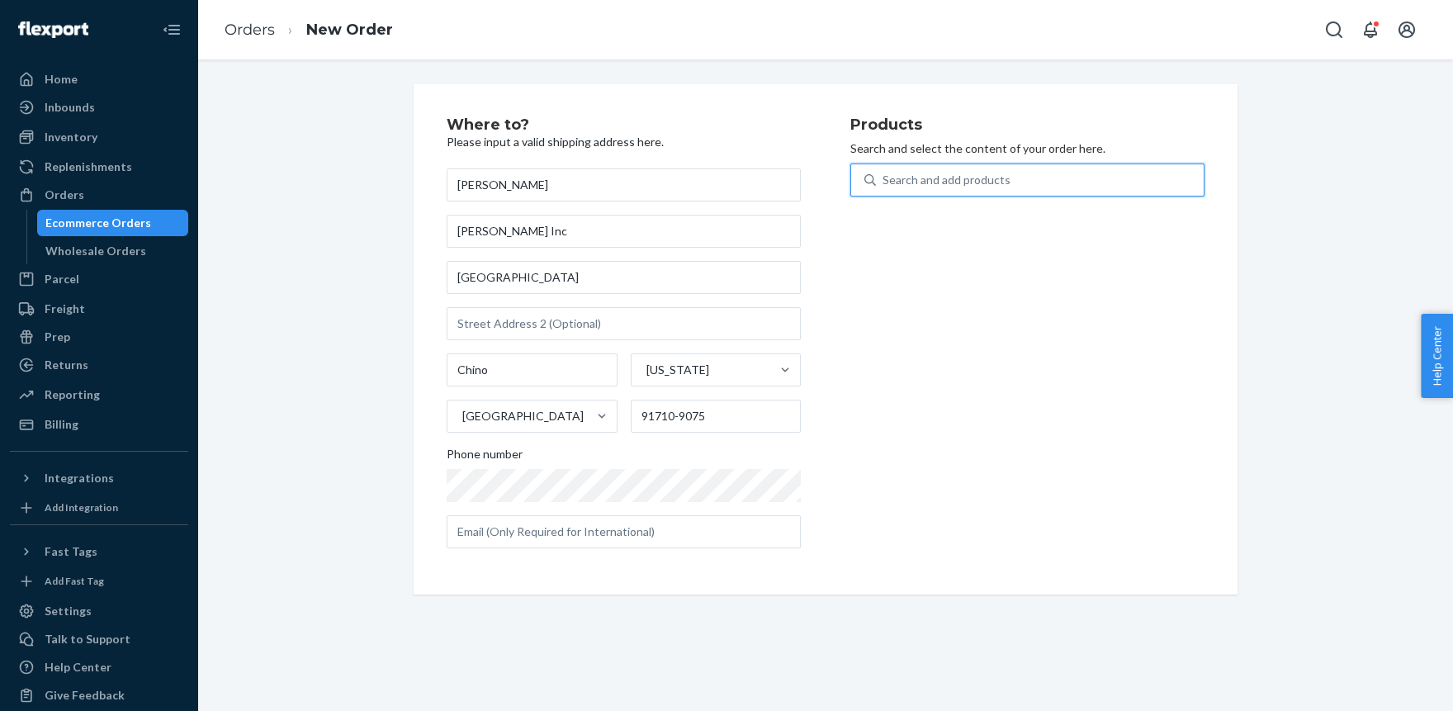
click at [927, 182] on div "Search and add products" at bounding box center [946, 180] width 128 height 17
click at [884, 182] on input "0 results available. Use Up and Down to choose options, press Enter to select t…" at bounding box center [883, 180] width 2 height 17
paste input "LUG2018CG"
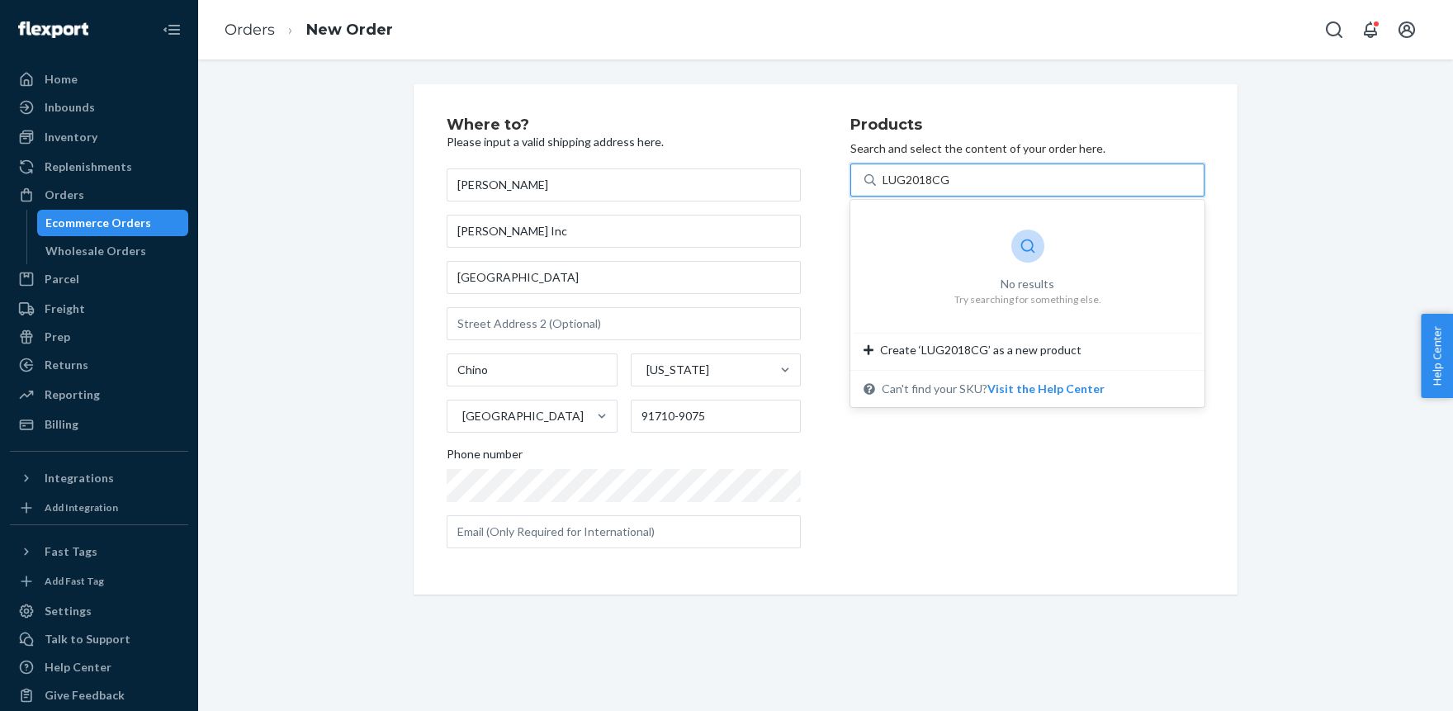
type input "LUG2018CG"
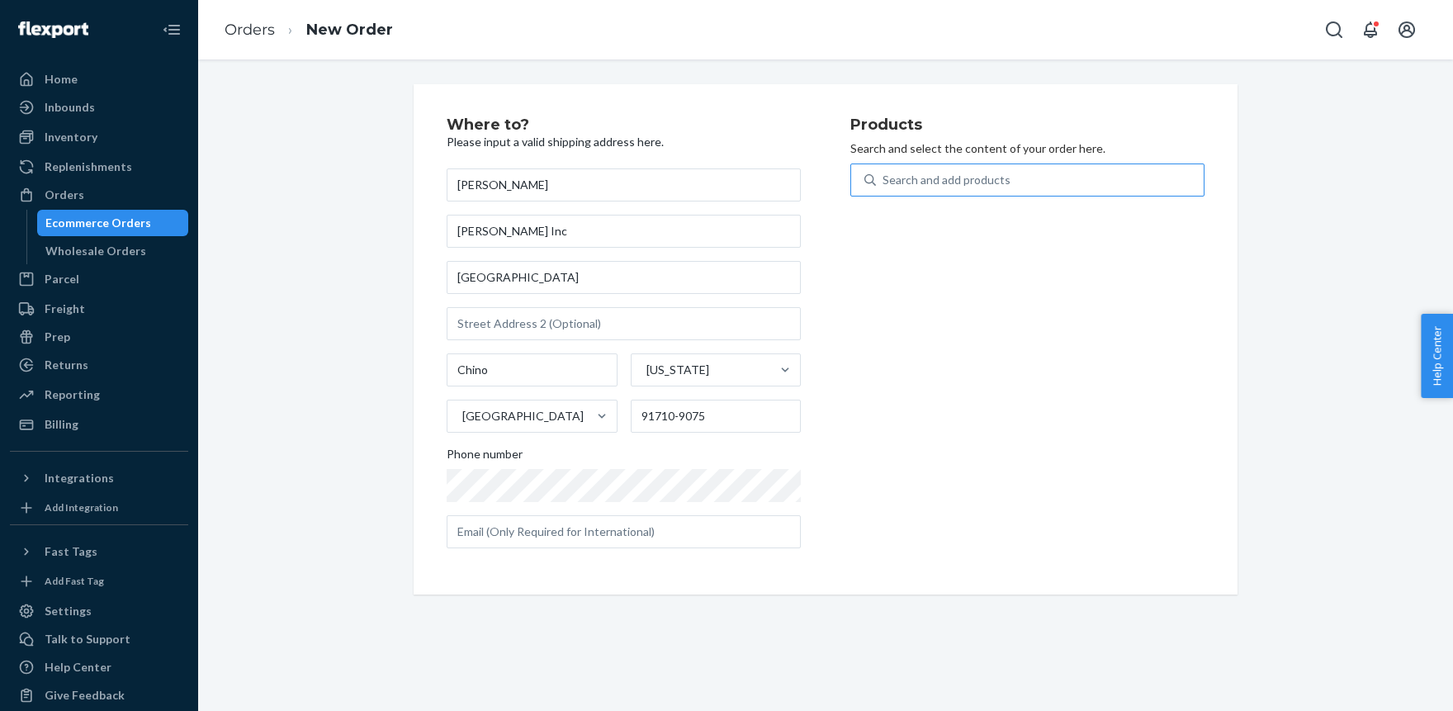
click at [1056, 549] on div "Products Search and select the content of your order here. Search and add produ…" at bounding box center [1027, 339] width 354 height 444
click at [914, 180] on div "Search and add products" at bounding box center [946, 180] width 128 height 17
click at [884, 180] on input "0 results available. Use Up and Down to choose options, press Enter to select t…" at bounding box center [883, 180] width 2 height 17
paste input "LUG2018LG"
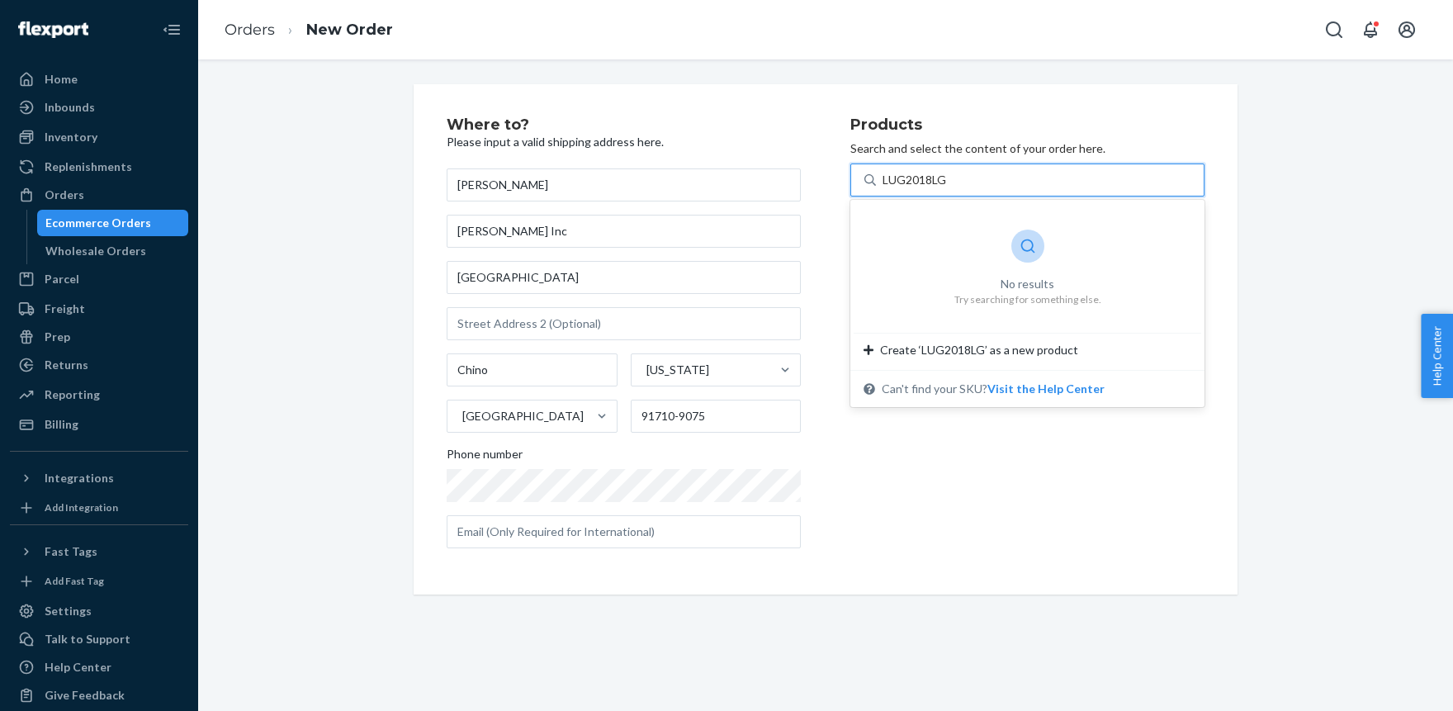
type input "LUG2018LG"
click at [1303, 233] on div "Where to? Please input a valid shipping address here. Yizhi Zhang Zhong Jing In…" at bounding box center [825, 339] width 1230 height 510
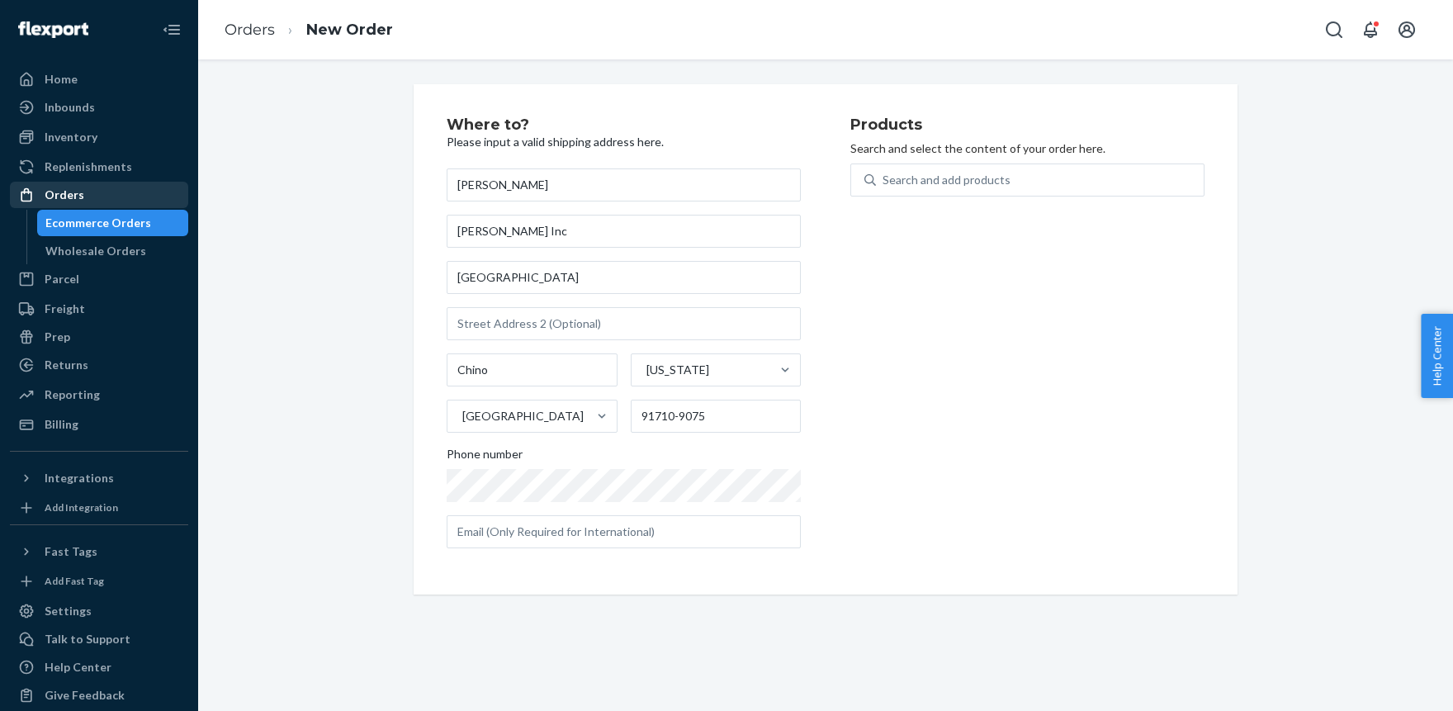
click at [73, 189] on div "Orders" at bounding box center [65, 195] width 40 height 17
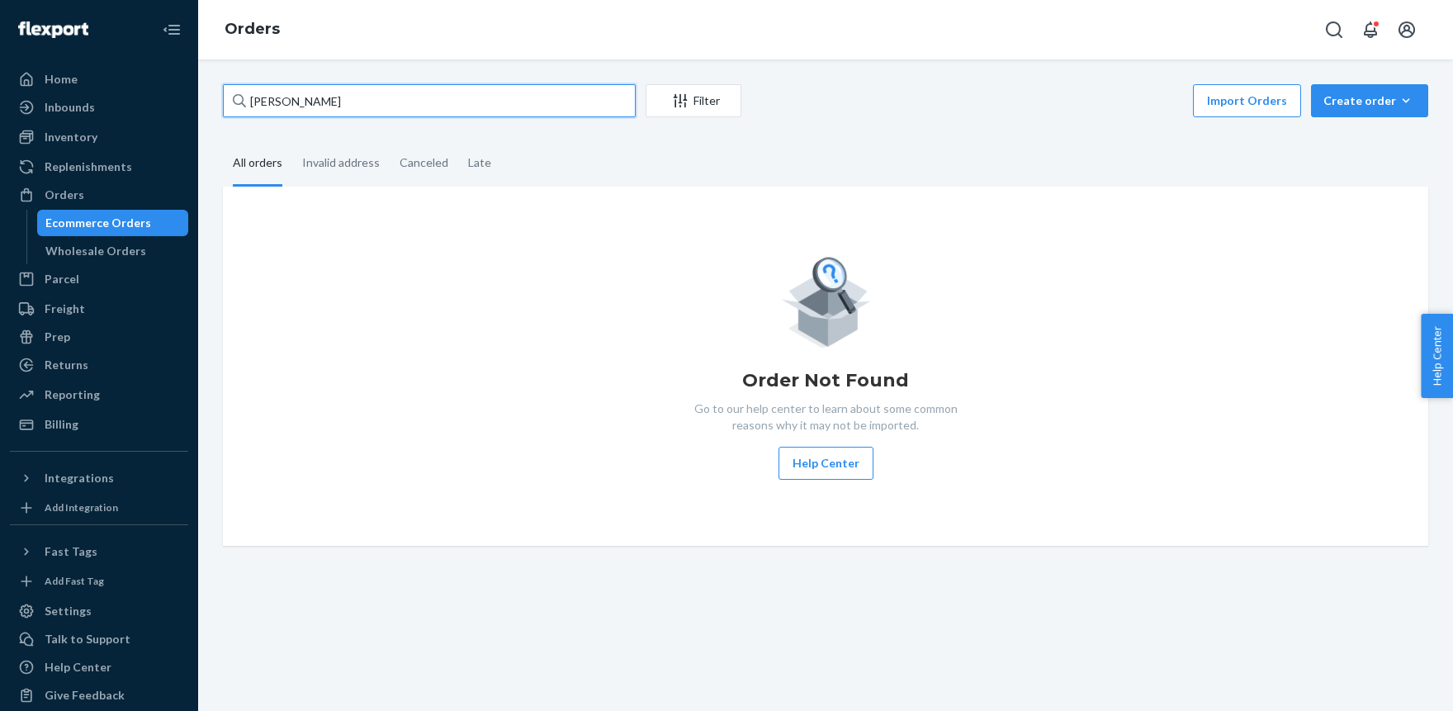
click at [336, 97] on input "Yizhi Zhang" at bounding box center [429, 100] width 413 height 33
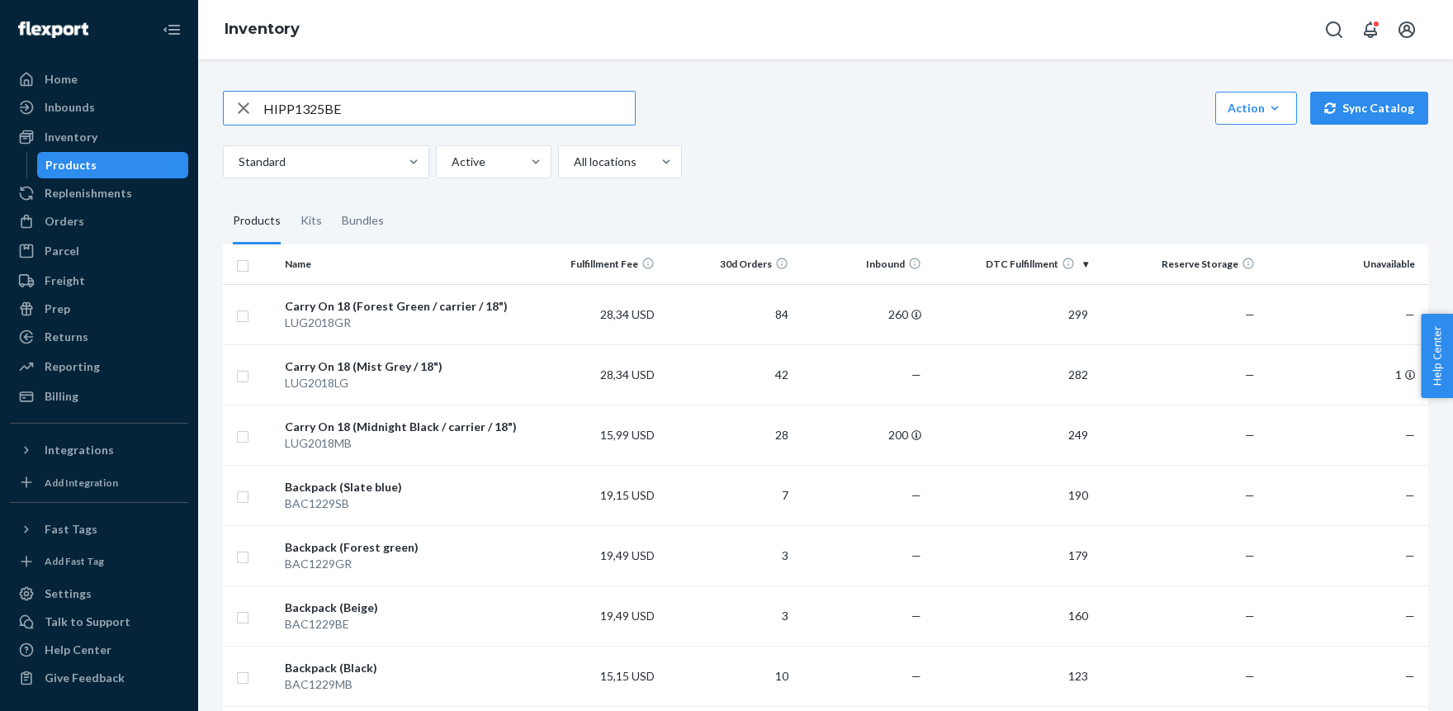
click at [407, 114] on input "HIPP1325BE" at bounding box center [448, 108] width 371 height 33
type input "HIPP1325BE"
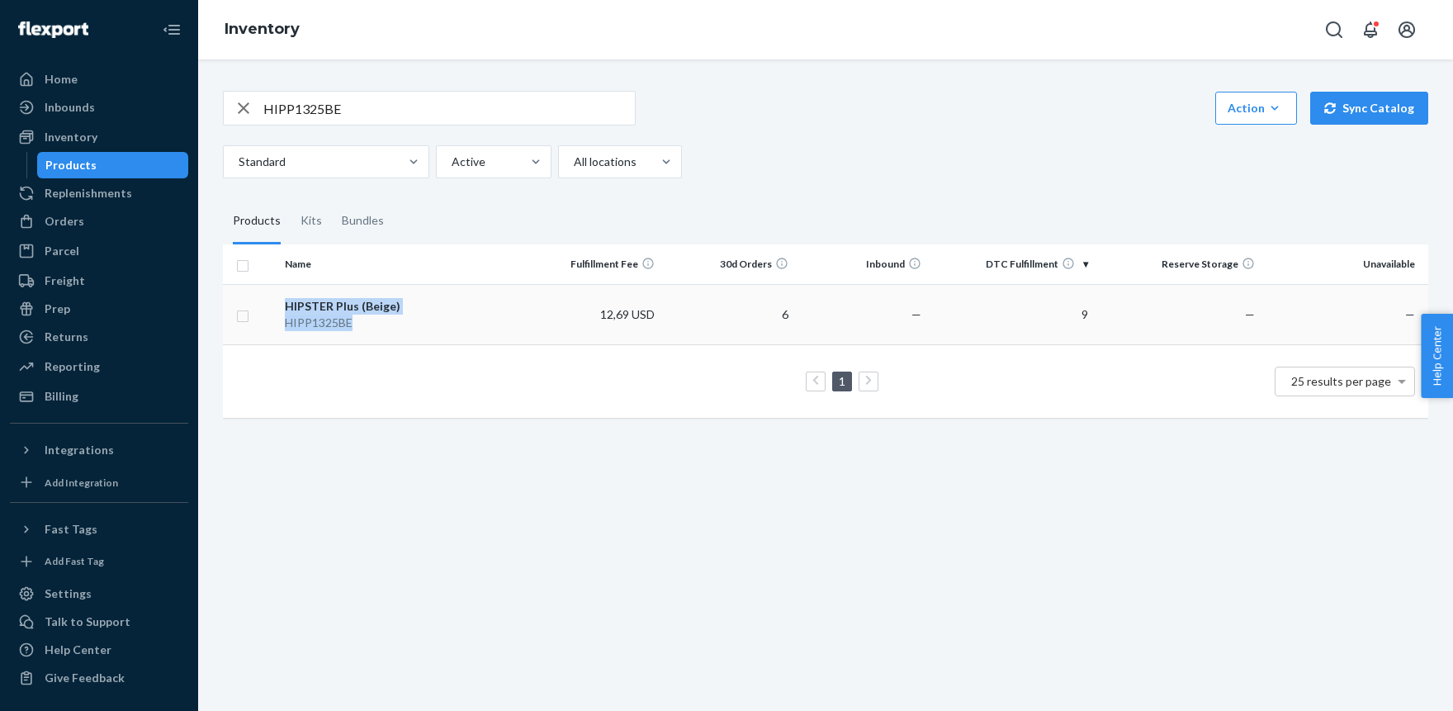
drag, startPoint x: 278, startPoint y: 319, endPoint x: 368, endPoint y: 318, distance: 90.0
click at [368, 318] on tr "HIPSTER Plus (Beige) HIPP1325BE 12,69 USD 6 — 9 — —" at bounding box center [825, 314] width 1205 height 60
click at [335, 320] on em "HIPP1325BE" at bounding box center [319, 322] width 68 height 14
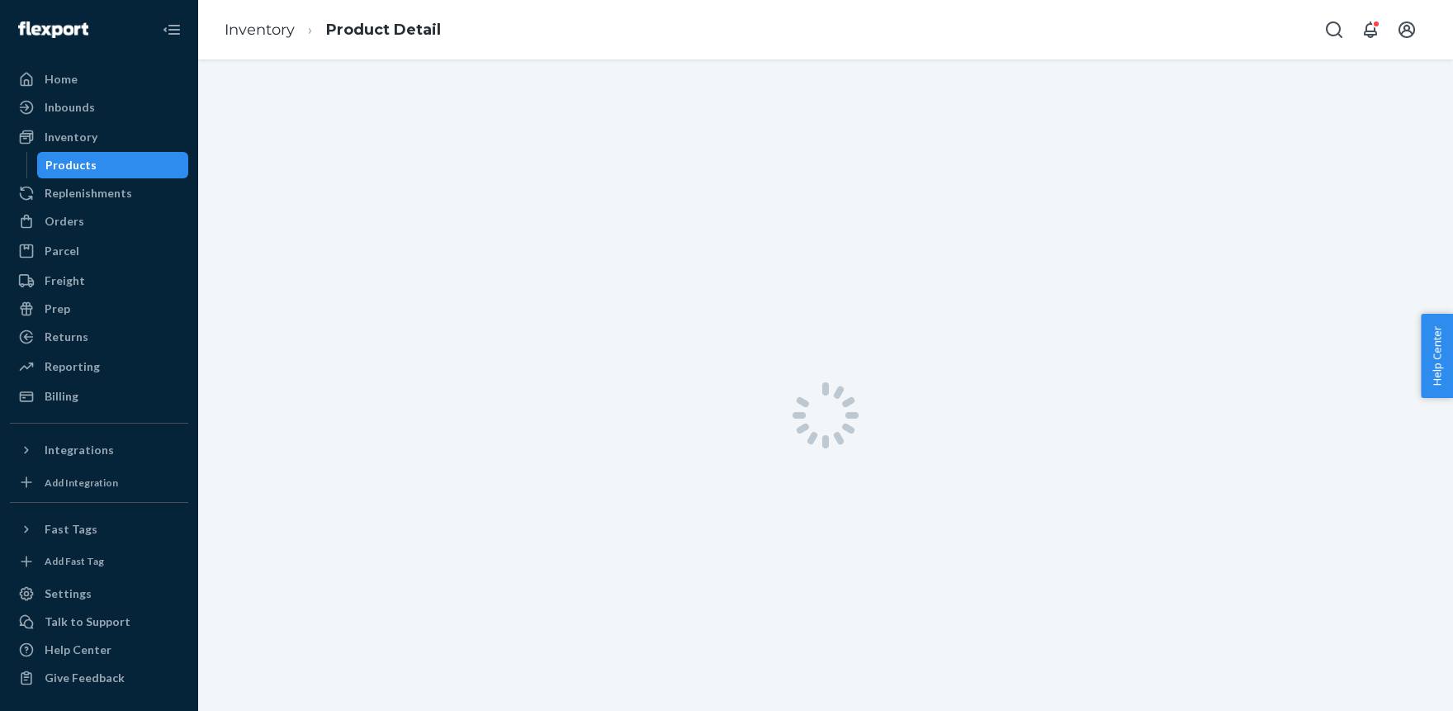
click at [335, 320] on div at bounding box center [825, 414] width 1254 height 711
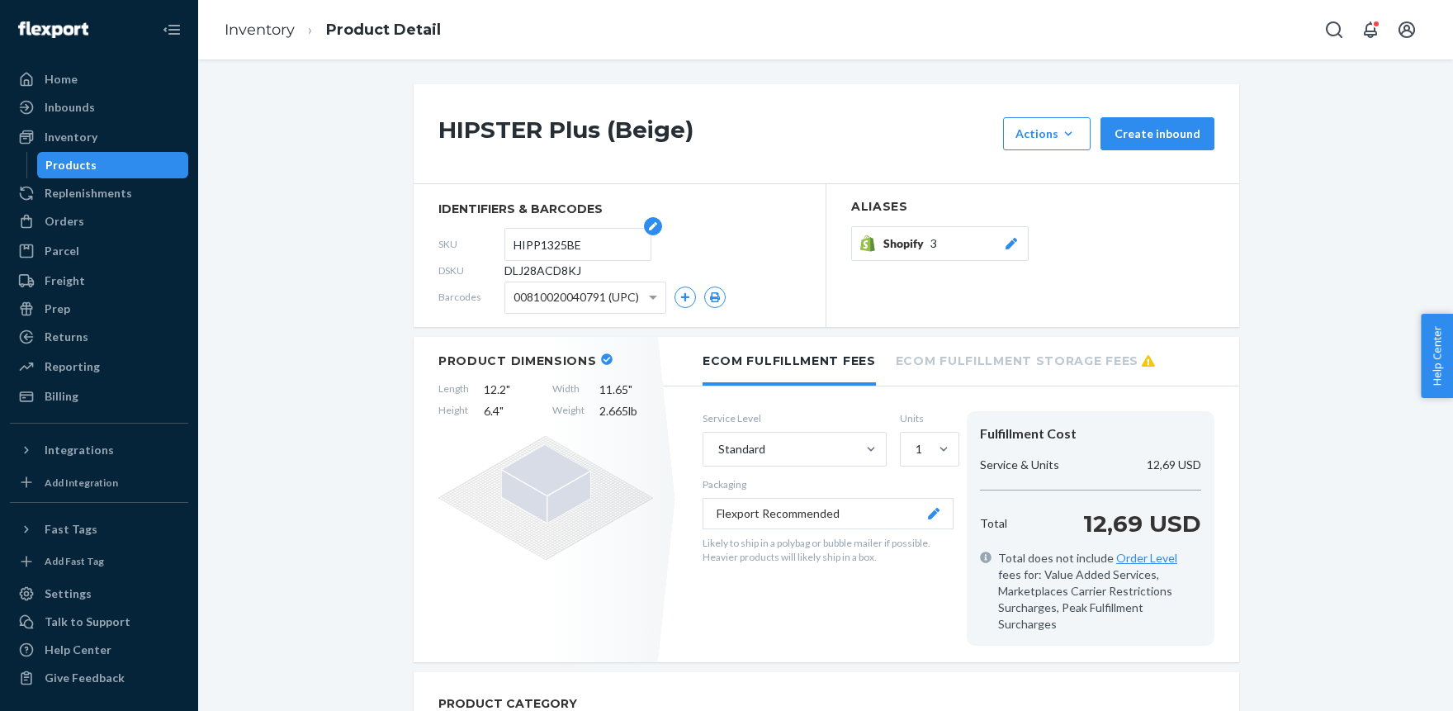
click at [550, 245] on input "HIPP1325BE" at bounding box center [577, 244] width 129 height 31
click at [534, 238] on input "HIPP1325BE" at bounding box center [577, 244] width 129 height 31
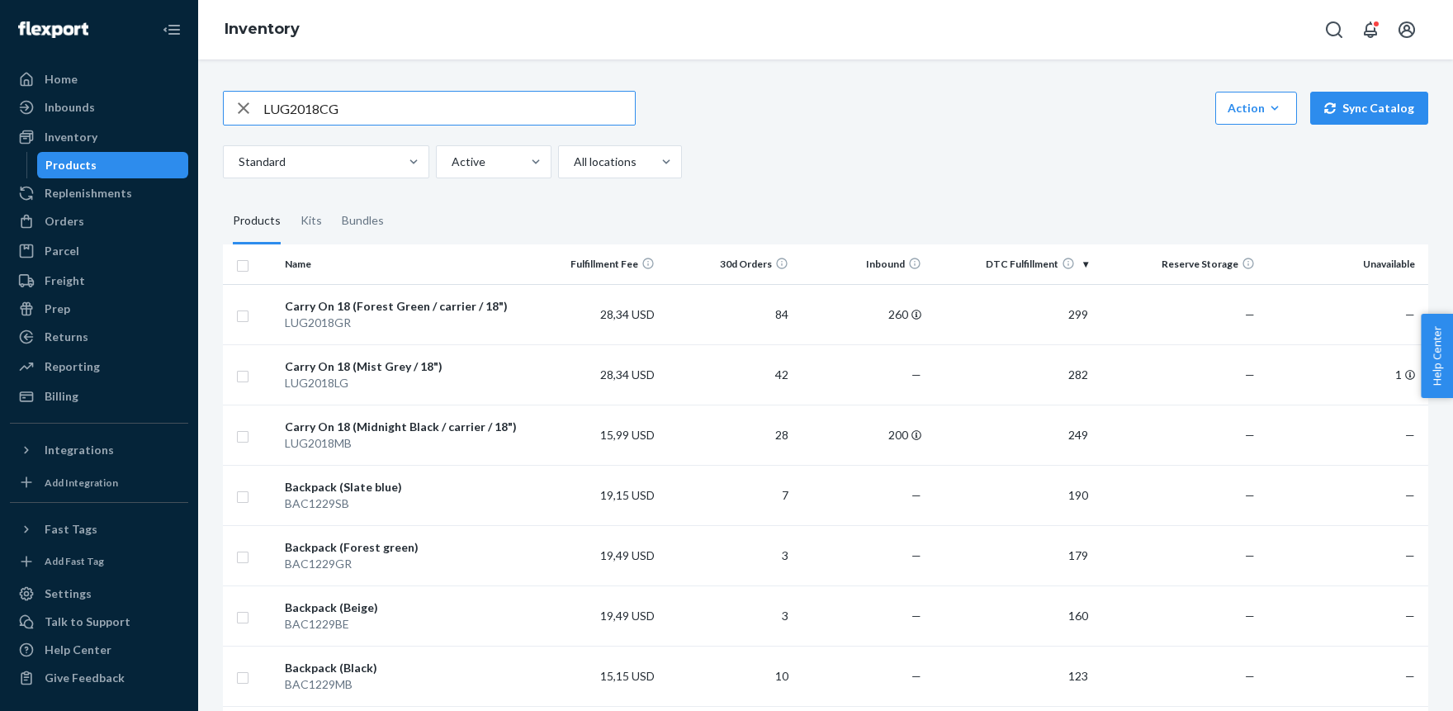
type input "LUG2018CG"
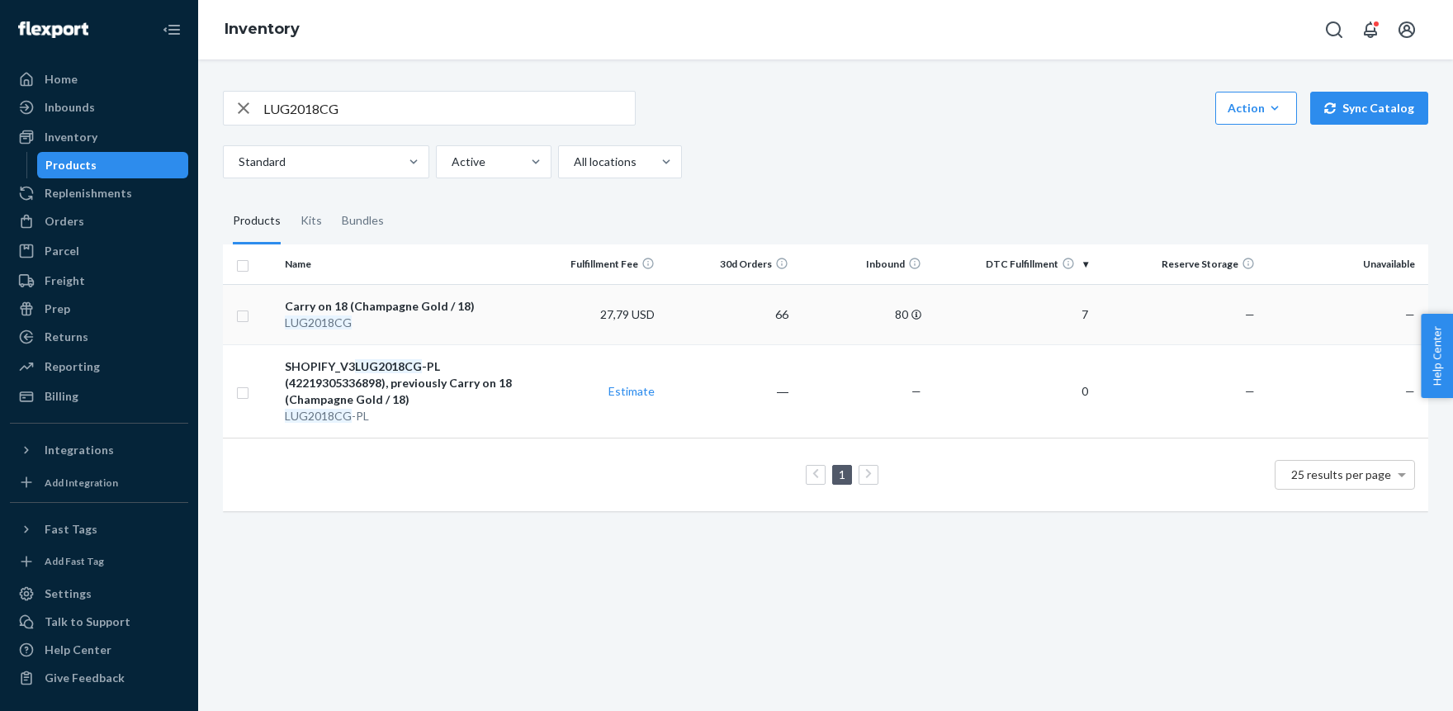
click at [298, 319] on em "LUG2018CG" at bounding box center [318, 322] width 67 height 14
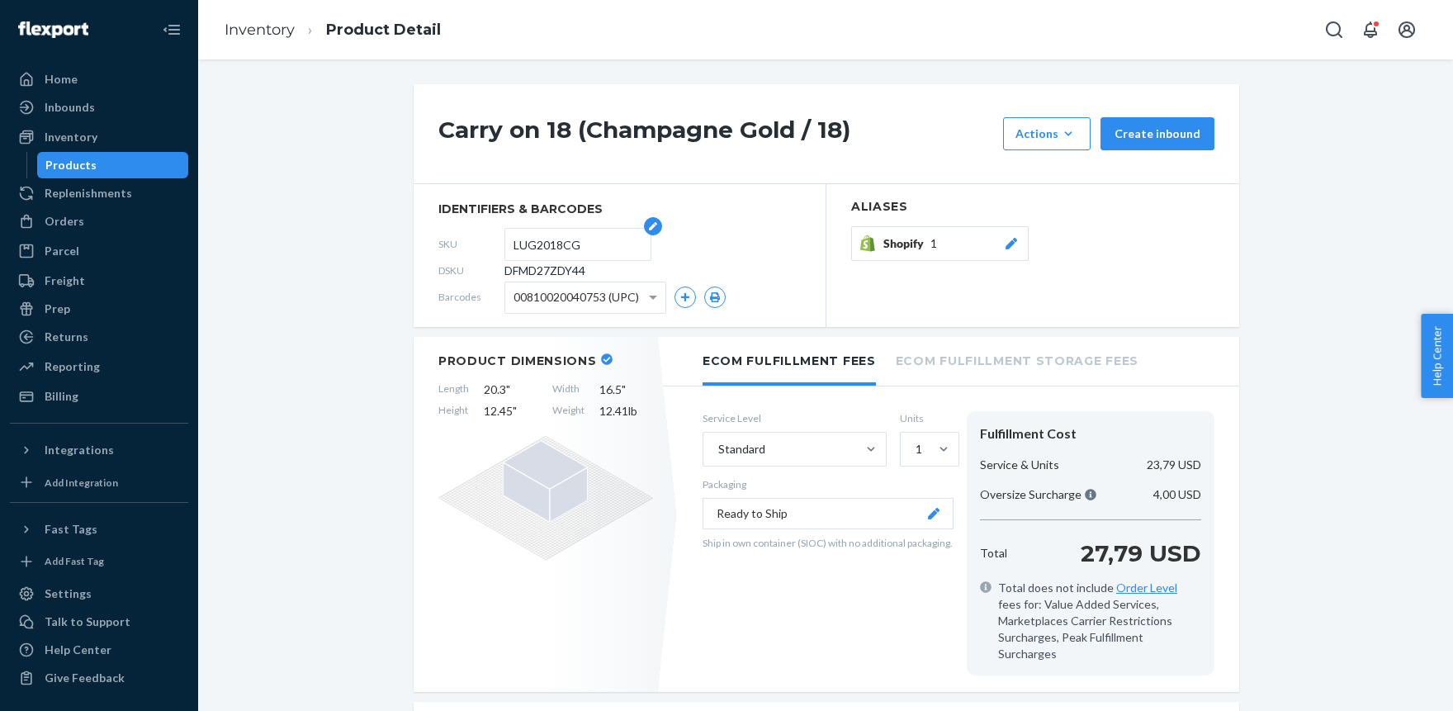
click at [541, 251] on input "LUG2018CG" at bounding box center [577, 244] width 129 height 31
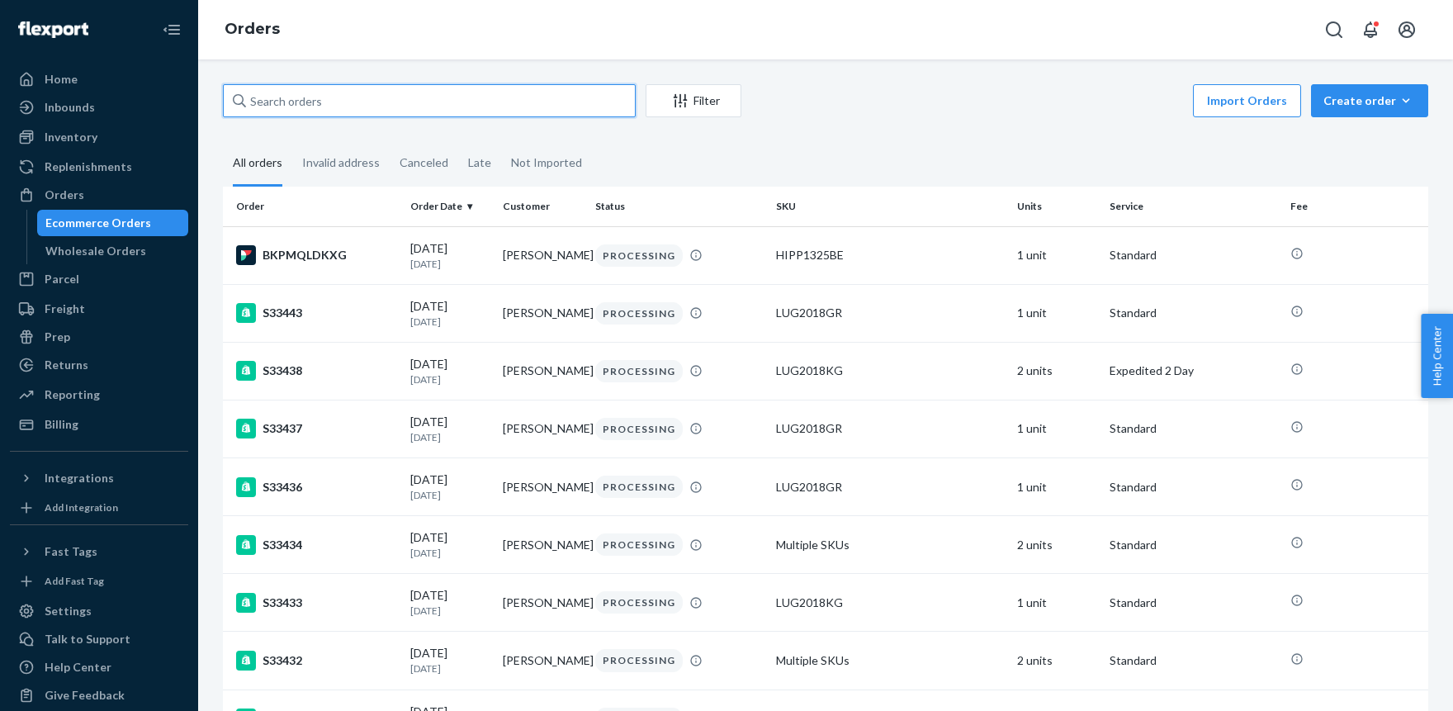
paste input "LUG2018LG"
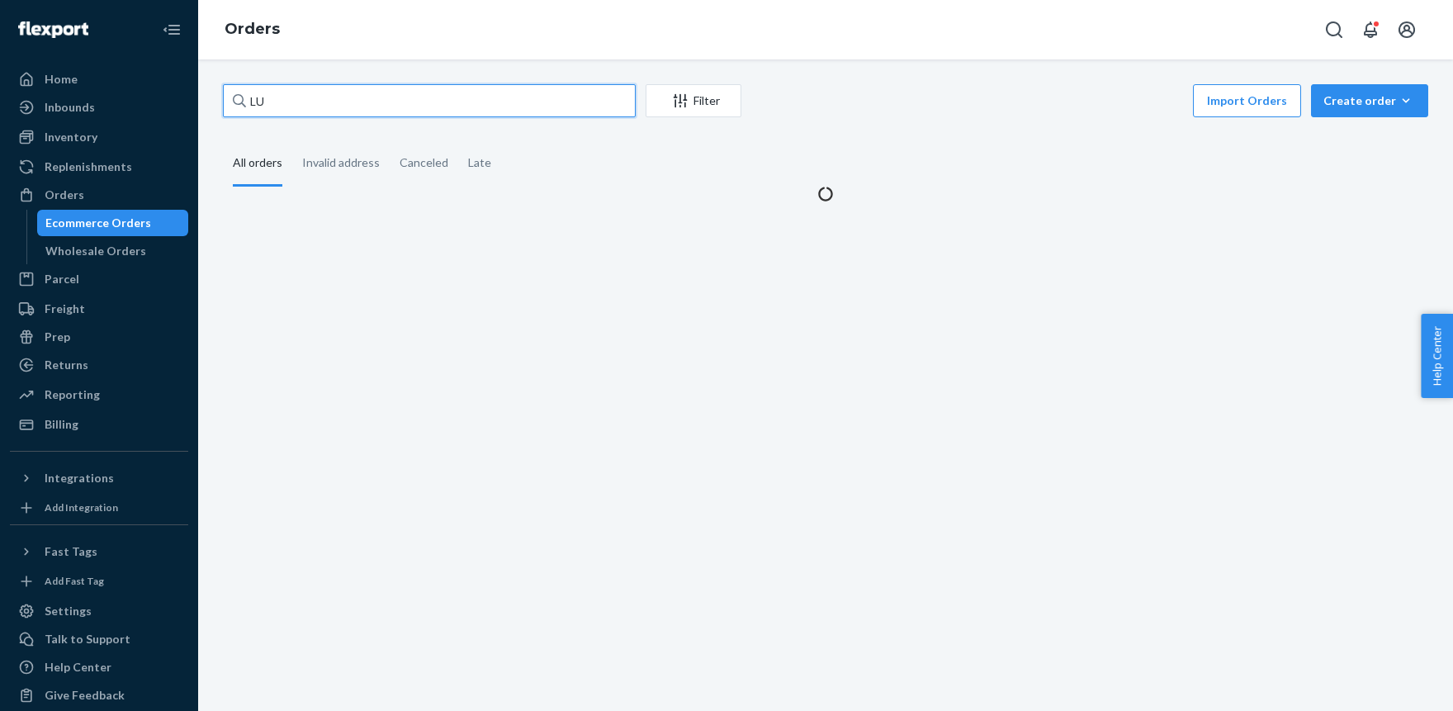
type input "L"
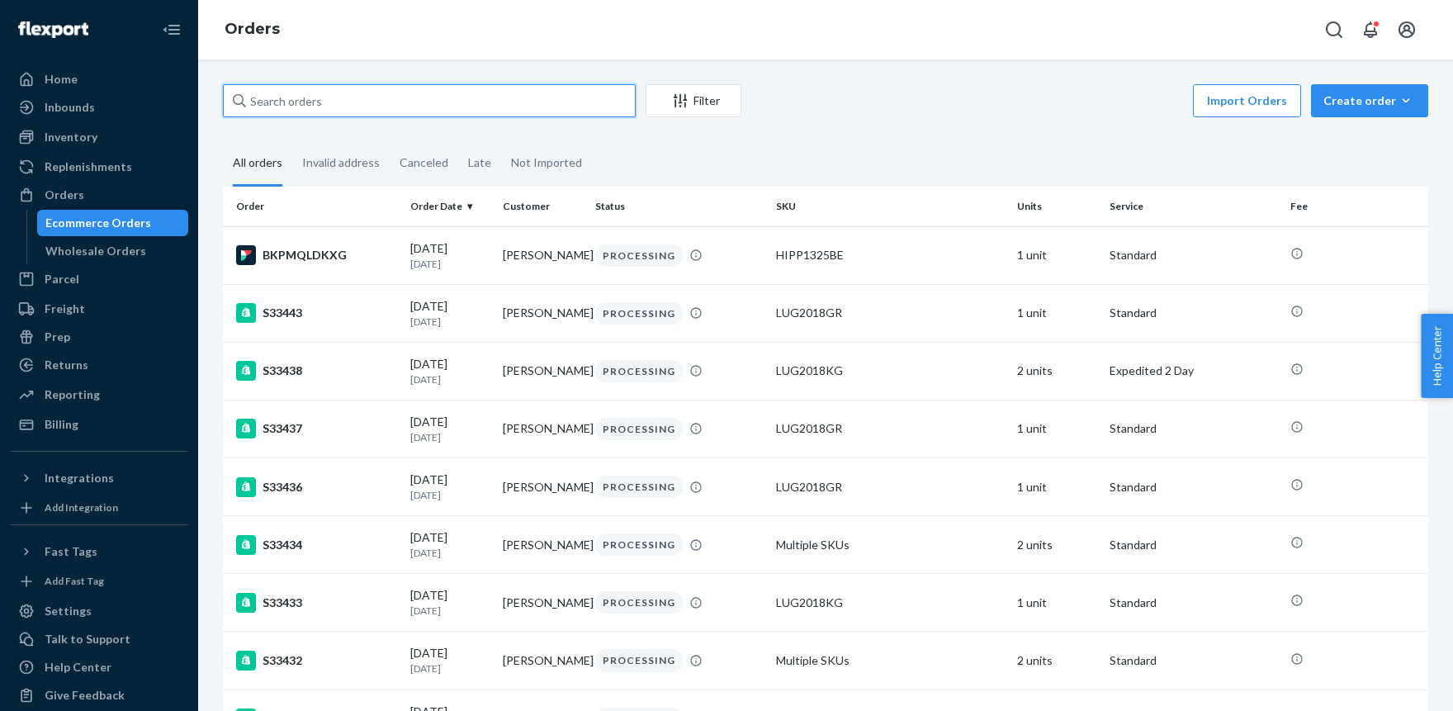
click at [441, 102] on input "text" at bounding box center [429, 100] width 413 height 33
paste input "ZHONG JING INC"
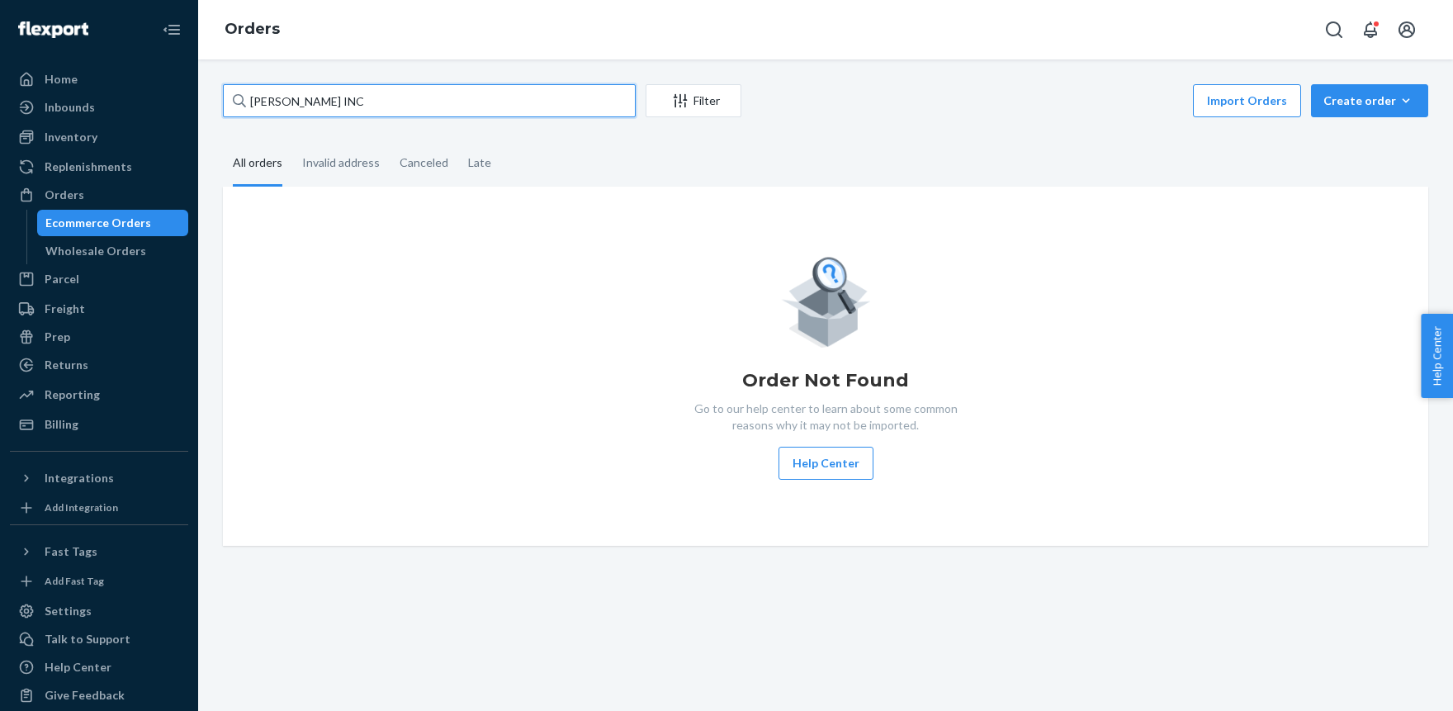
click at [376, 107] on input "ZHONG JING INC" at bounding box center [429, 100] width 413 height 33
paste input "Yizhi Zhang"
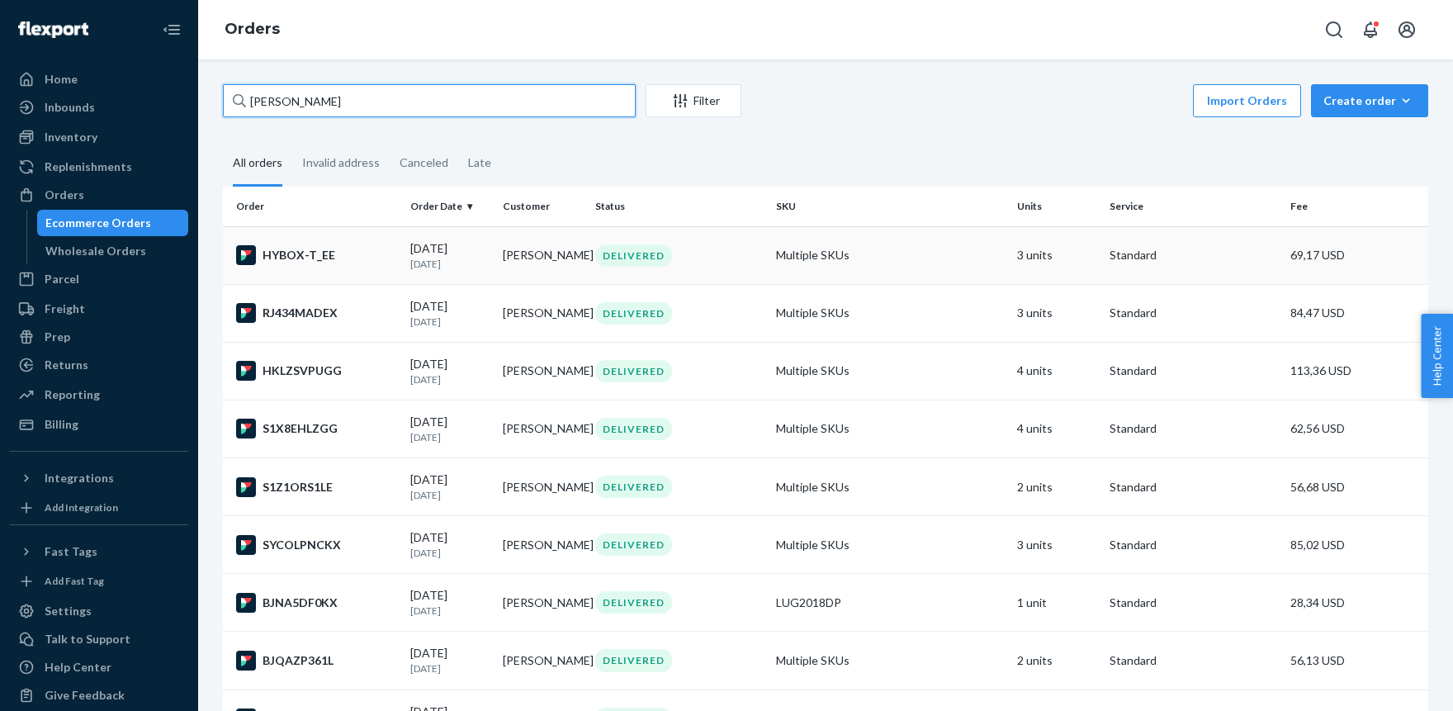
type input "Yizhi Zhang"
click at [799, 257] on td "Multiple SKUs" at bounding box center [889, 255] width 241 height 58
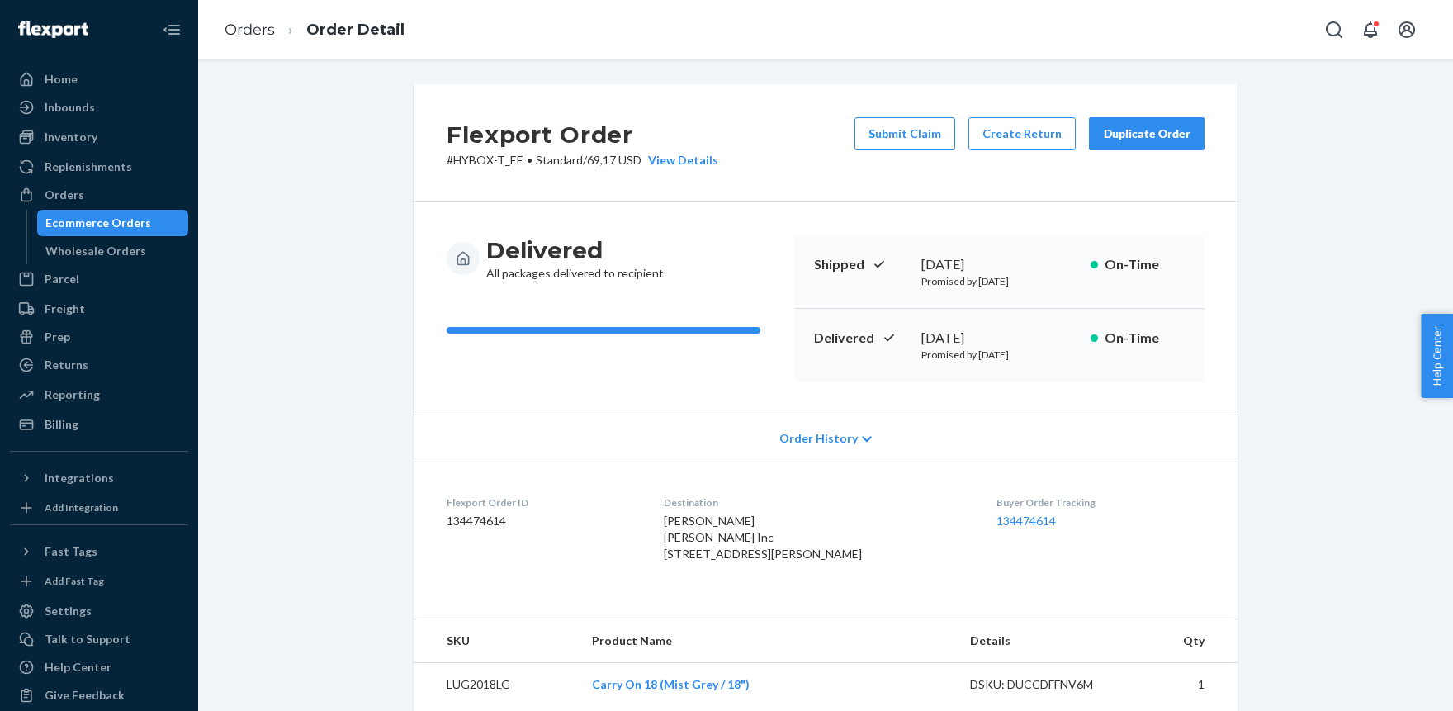
click at [1147, 139] on div "Duplicate Order" at bounding box center [1146, 133] width 87 height 17
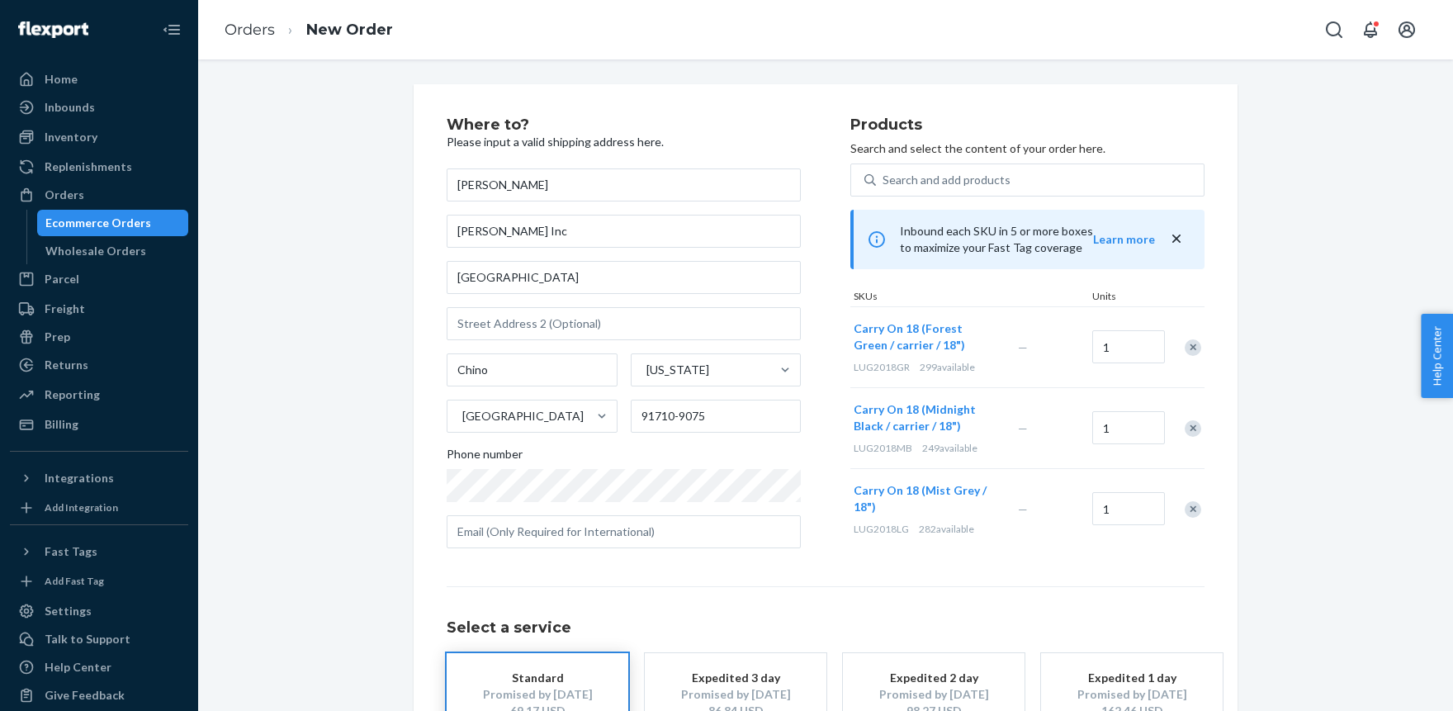
click at [1194, 342] on div "Remove Item" at bounding box center [1192, 347] width 17 height 17
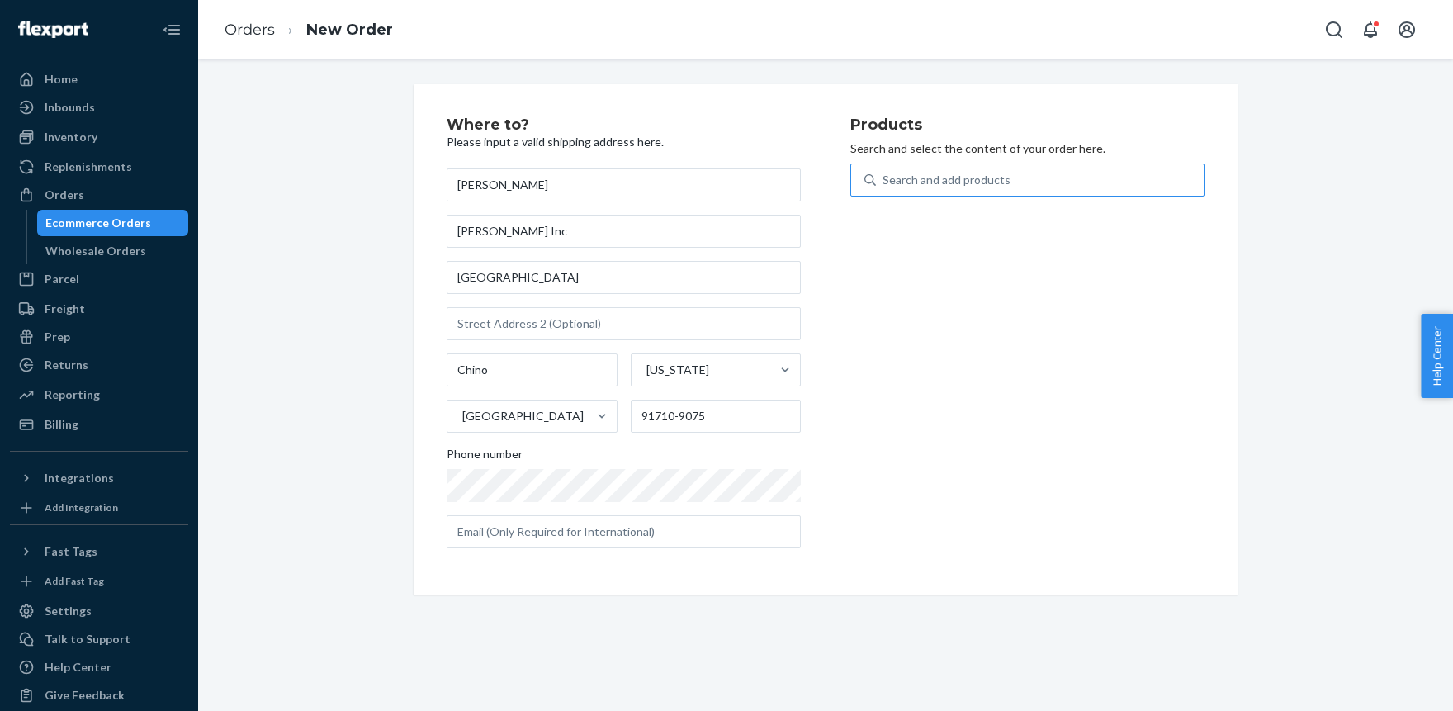
click at [941, 177] on div "Search and add products" at bounding box center [946, 180] width 128 height 17
click at [884, 177] on input "Search and add products" at bounding box center [883, 180] width 2 height 17
paste input "LUG2018CG"
type input "LUG2018CG"
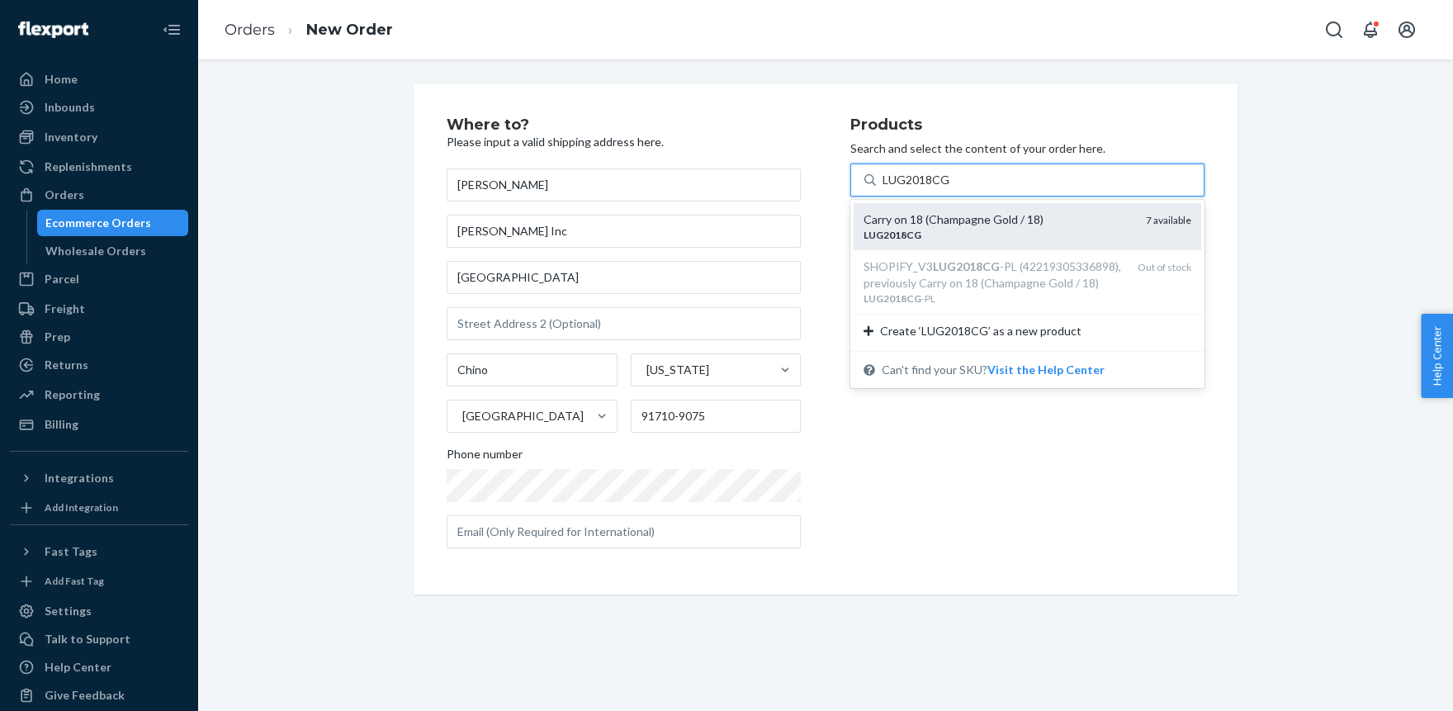
click at [907, 221] on div "Carry on 18 (Champagne Gold / 18)" at bounding box center [997, 219] width 269 height 17
click at [907, 188] on input "LUG2018CG" at bounding box center [916, 180] width 68 height 17
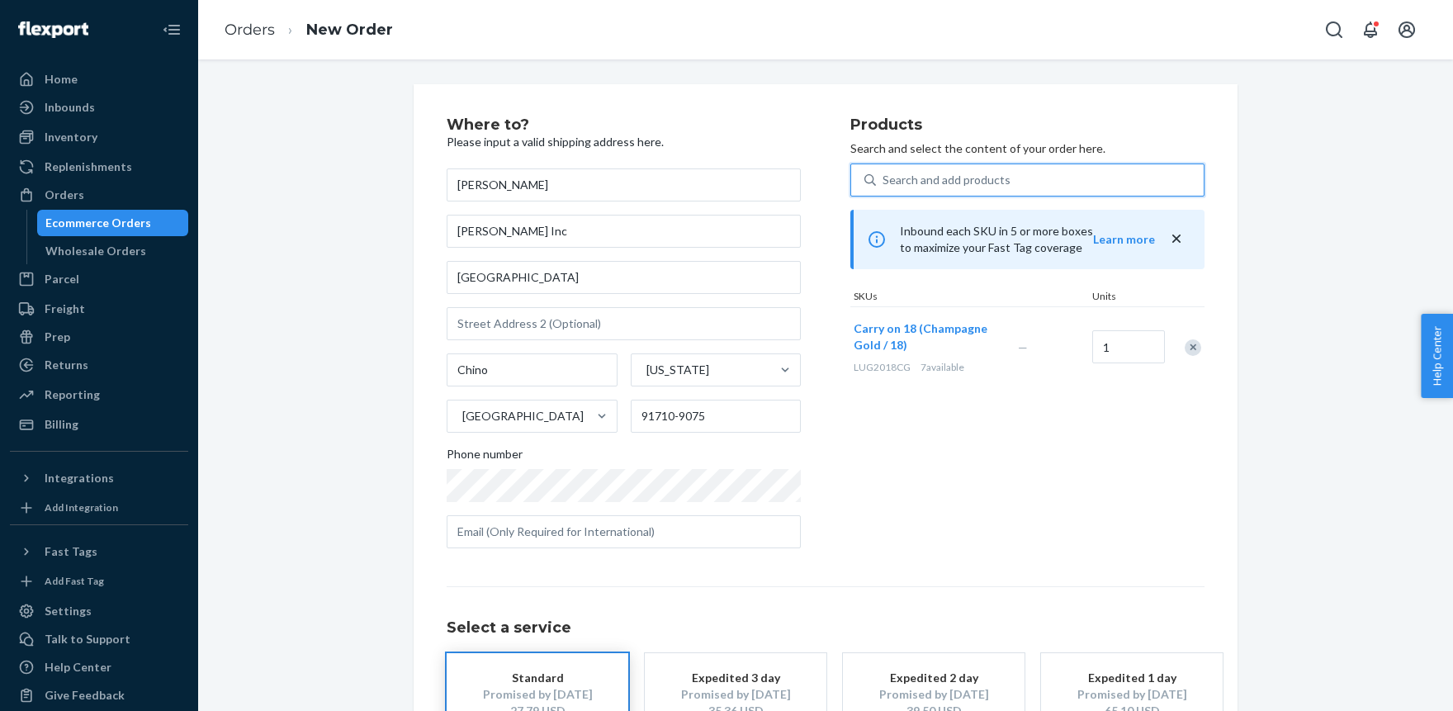
scroll to position [123, 0]
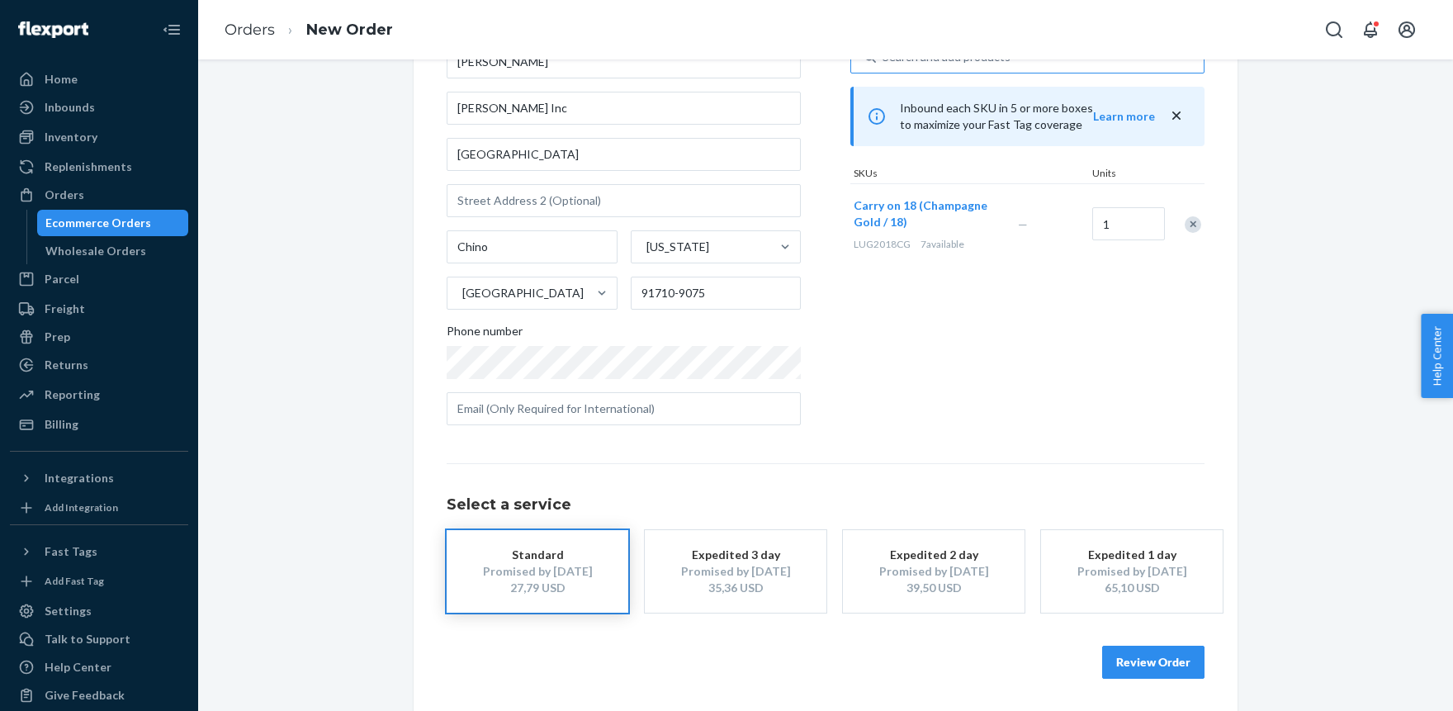
click at [517, 556] on div "Standard" at bounding box center [537, 554] width 132 height 17
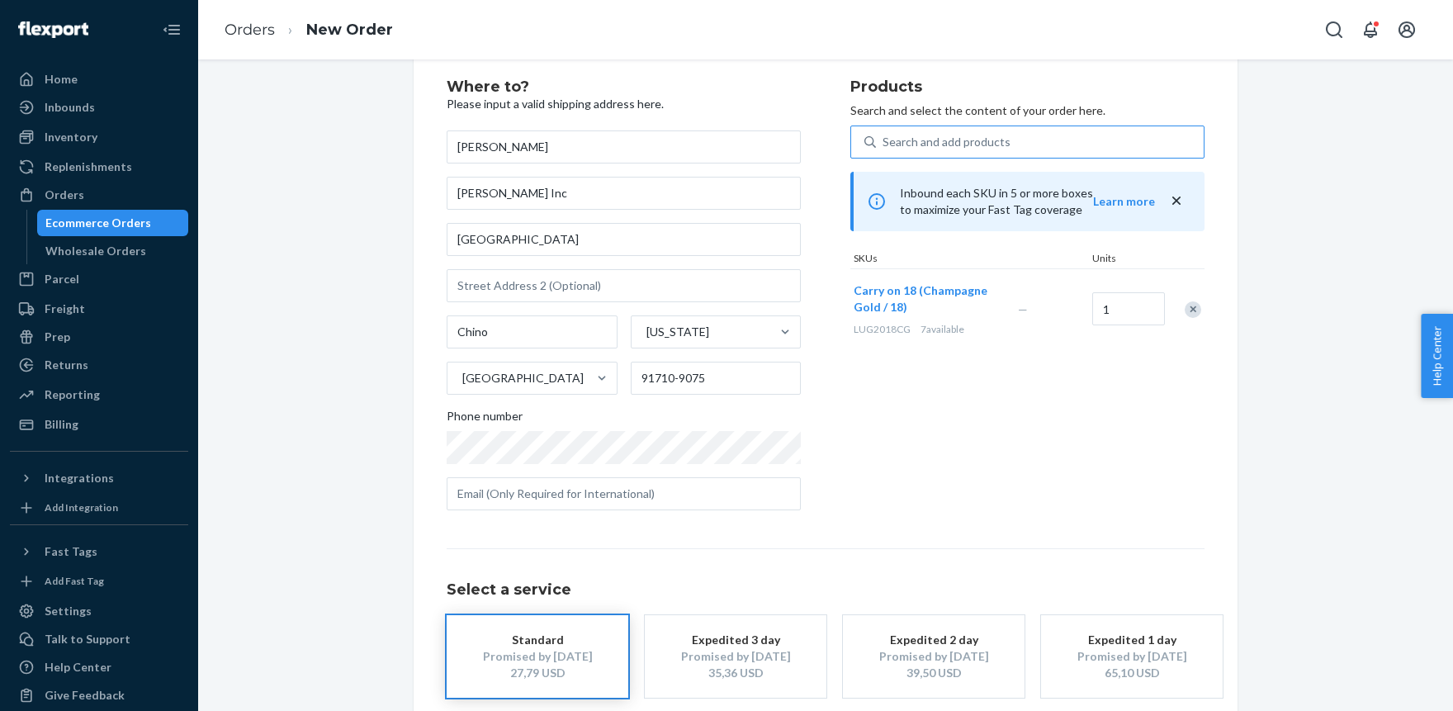
scroll to position [0, 0]
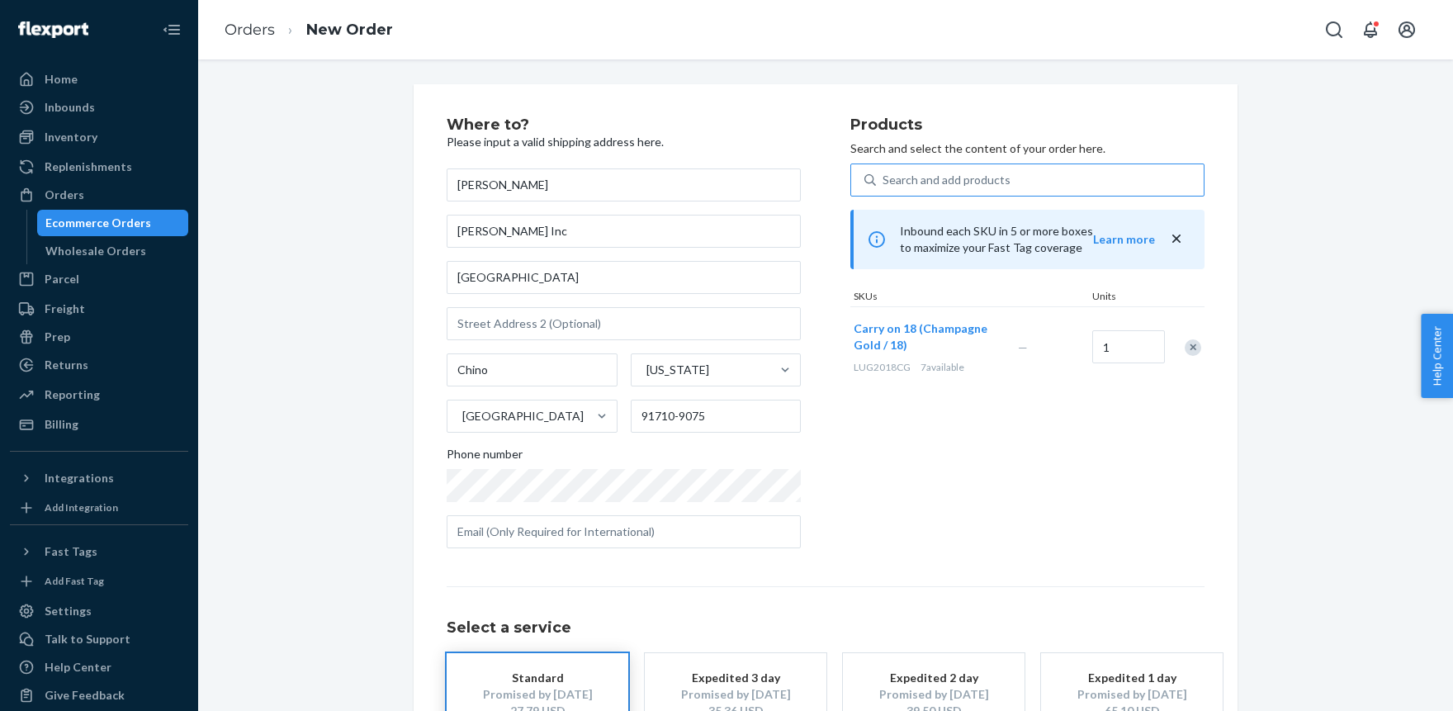
click at [931, 182] on div "Search and add products" at bounding box center [946, 180] width 128 height 17
click at [884, 182] on input "Search and add products" at bounding box center [883, 180] width 2 height 17
paste input "LUG2018LG"
type input "LUG2018LG"
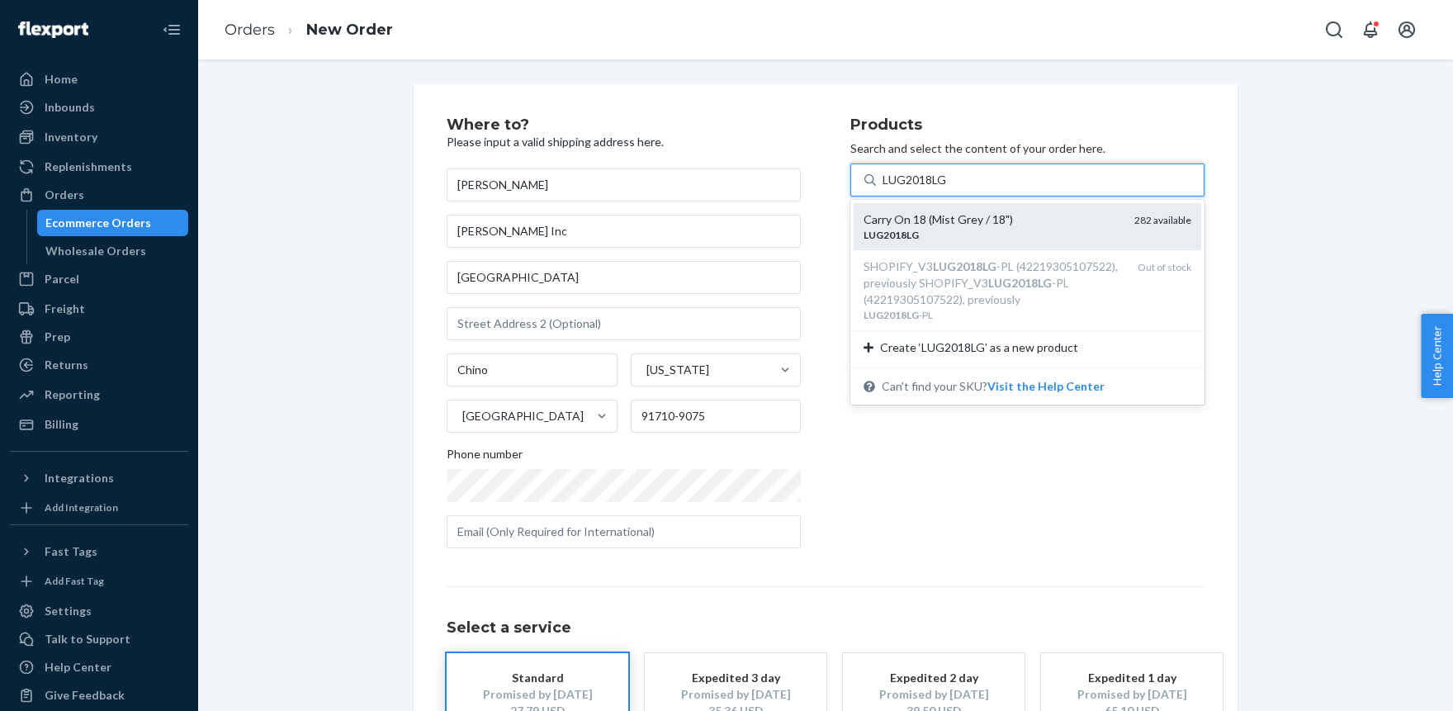
click at [924, 219] on div "Carry On 18 (Mist Grey / 18")" at bounding box center [991, 219] width 257 height 17
click at [924, 188] on input "LUG2018LG" at bounding box center [914, 180] width 65 height 17
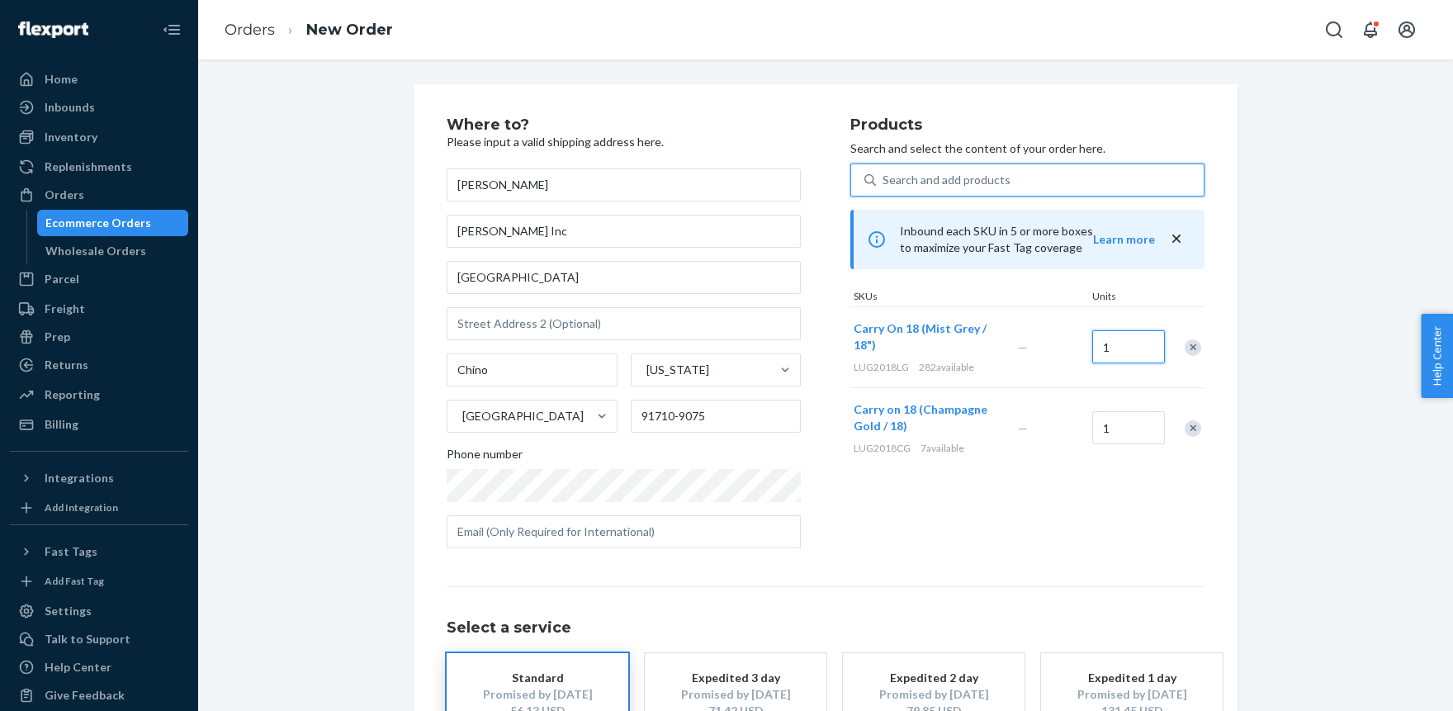
click at [1128, 349] on input "1" at bounding box center [1128, 346] width 73 height 33
type input "2"
click at [1321, 523] on div "Where to? Please input a valid shipping address here. Yizhi Zhang Zhong Jing In…" at bounding box center [825, 459] width 1230 height 750
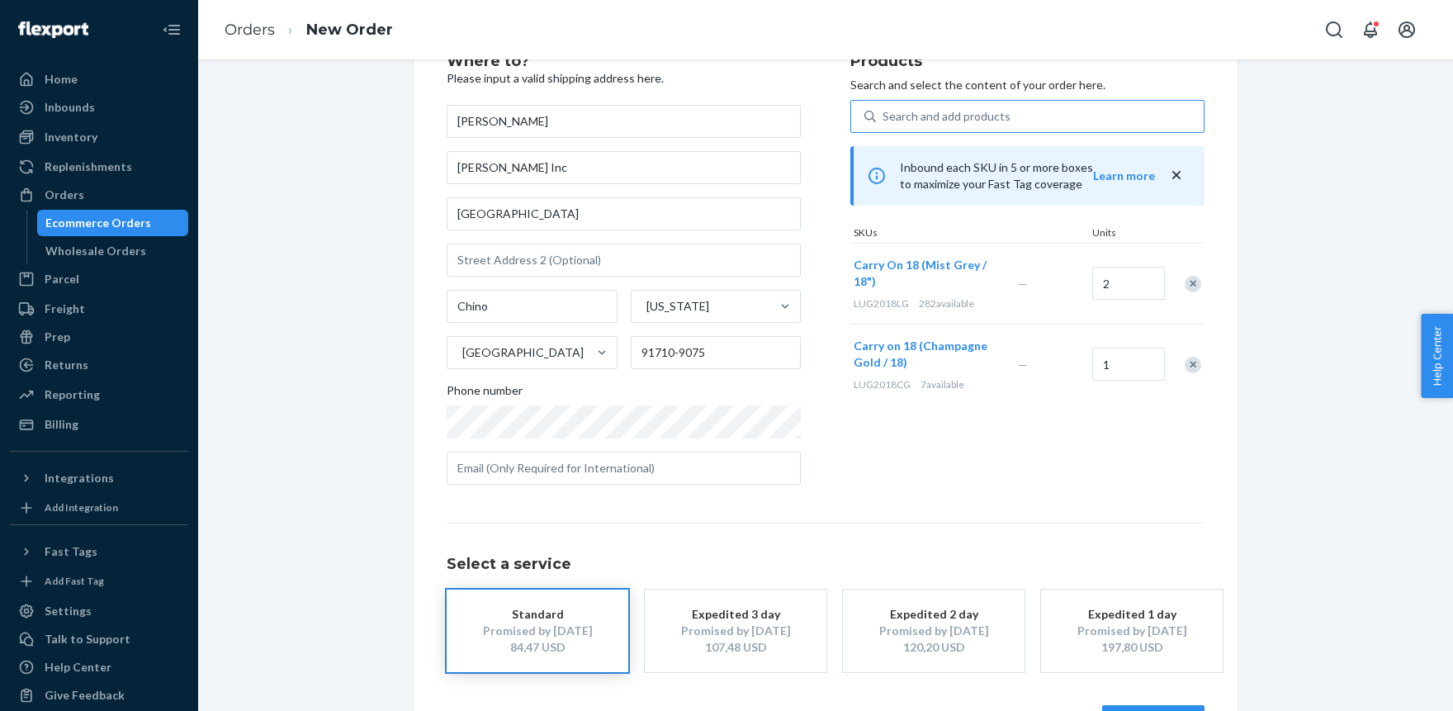
scroll to position [123, 0]
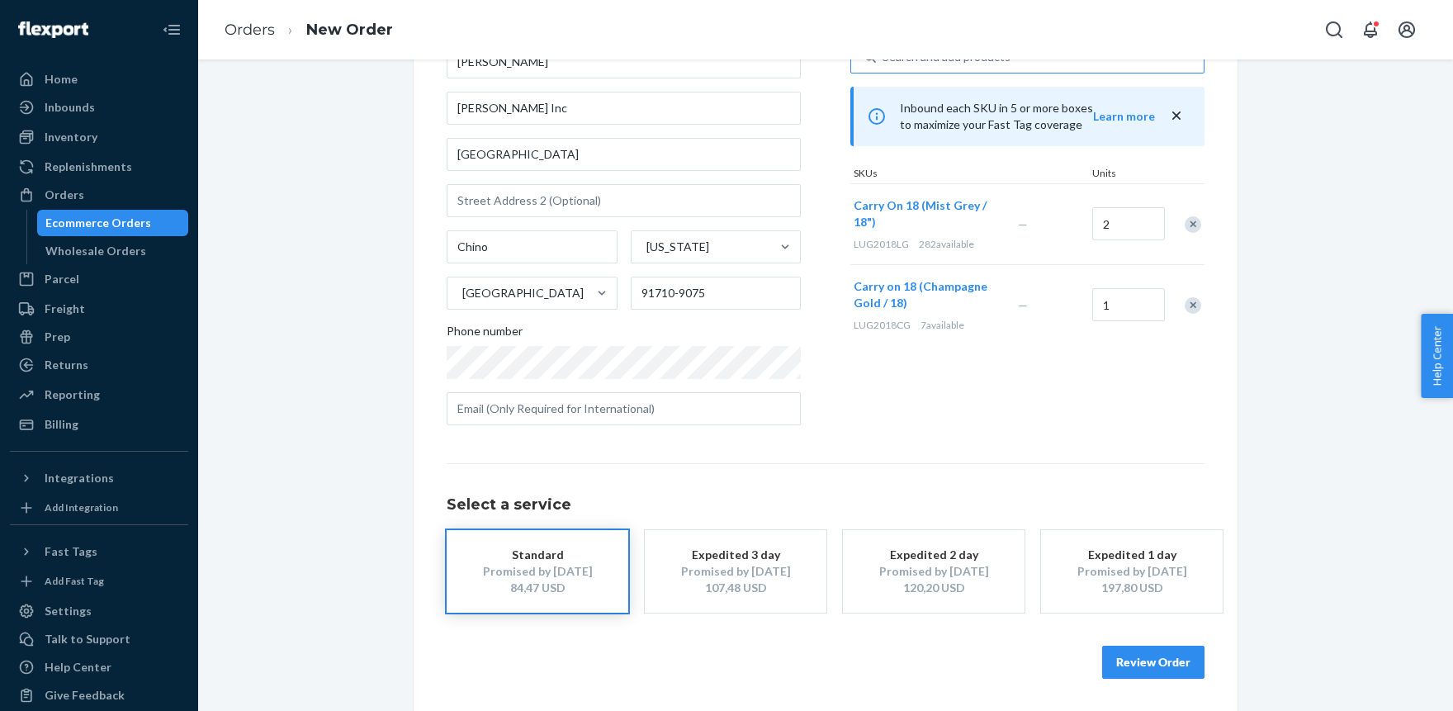
click at [543, 562] on div "Standard" at bounding box center [537, 554] width 132 height 17
click at [1146, 662] on button "Review Order" at bounding box center [1153, 661] width 102 height 33
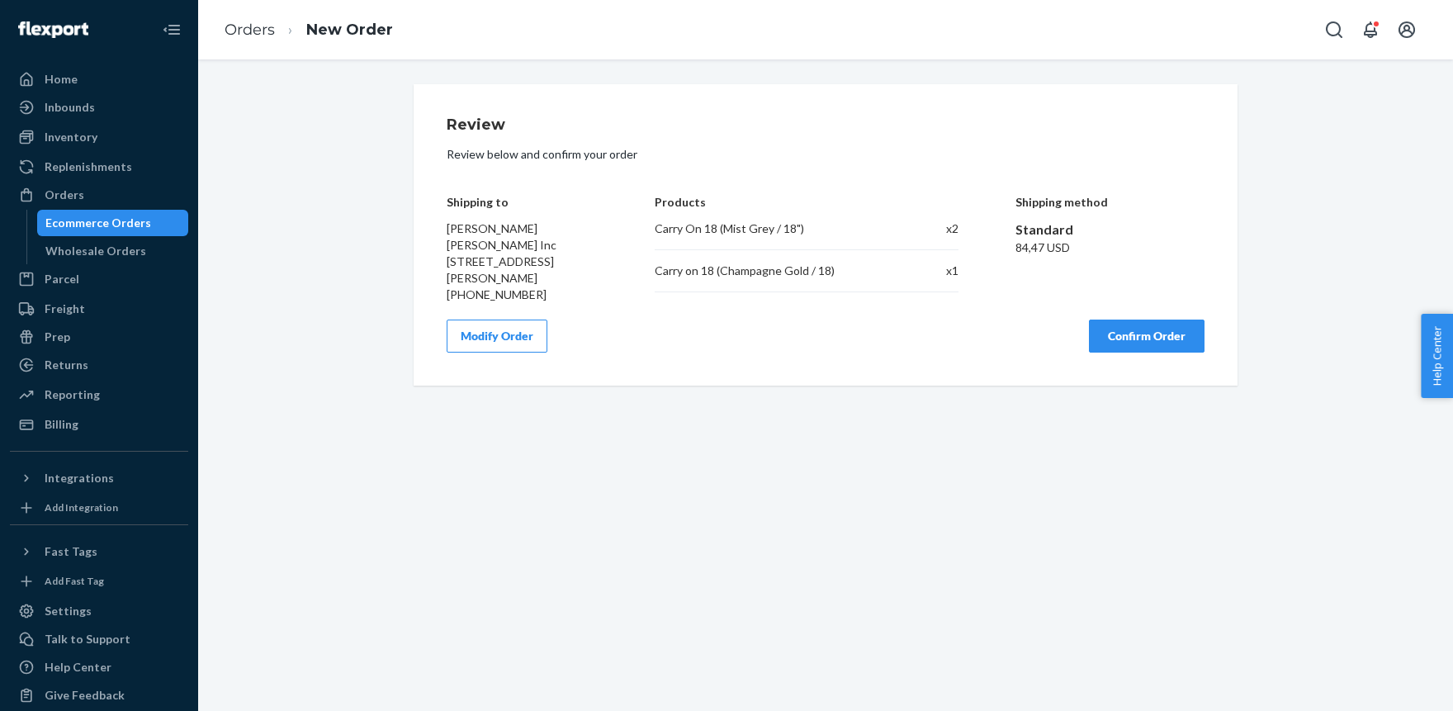
click at [1140, 333] on button "Confirm Order" at bounding box center [1147, 335] width 116 height 33
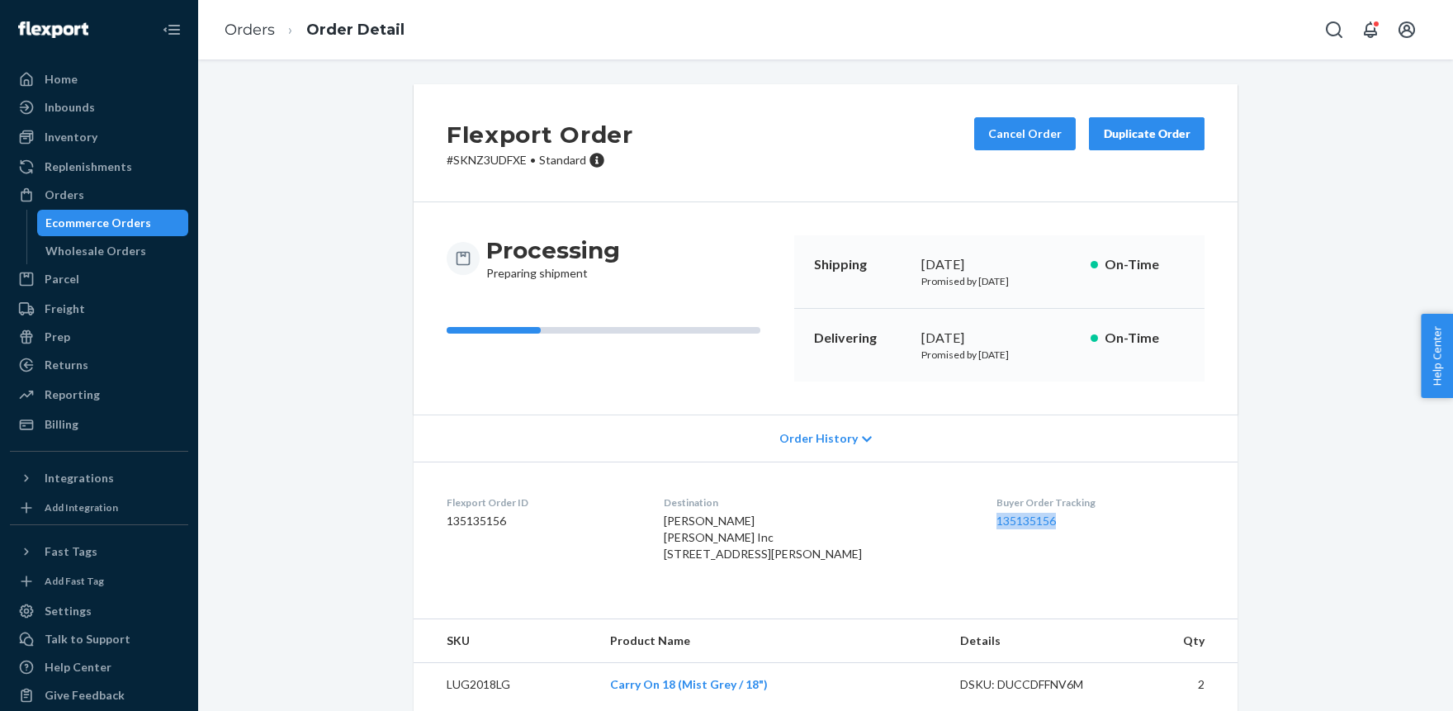
drag, startPoint x: 993, startPoint y: 523, endPoint x: 1053, endPoint y: 525, distance: 60.3
click at [1050, 524] on dl "Flexport Order ID 135135156 Destination Yizhi Zhang Zhong Jing Inc 7017 Avignon…" at bounding box center [825, 531] width 824 height 140
copy link "135135156"
click at [1144, 133] on div "Duplicate Order" at bounding box center [1146, 133] width 87 height 17
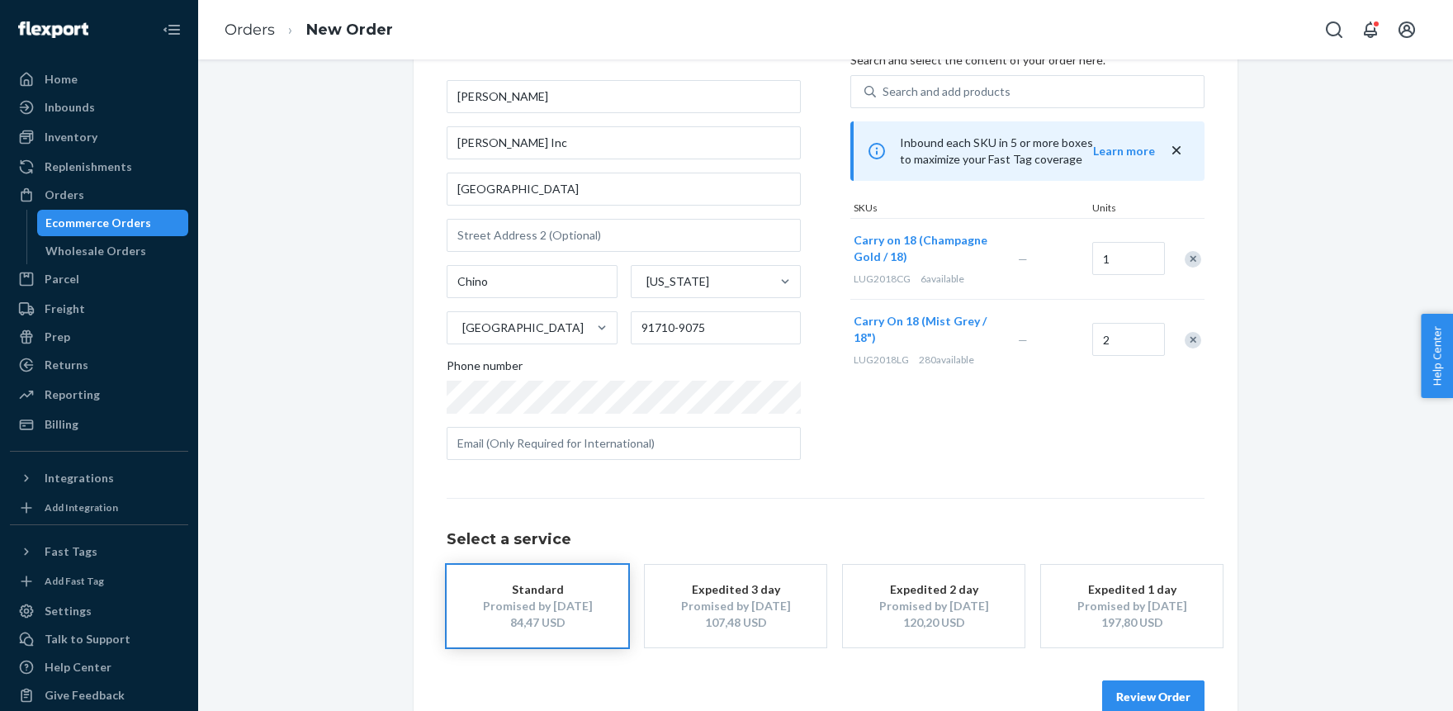
scroll to position [123, 0]
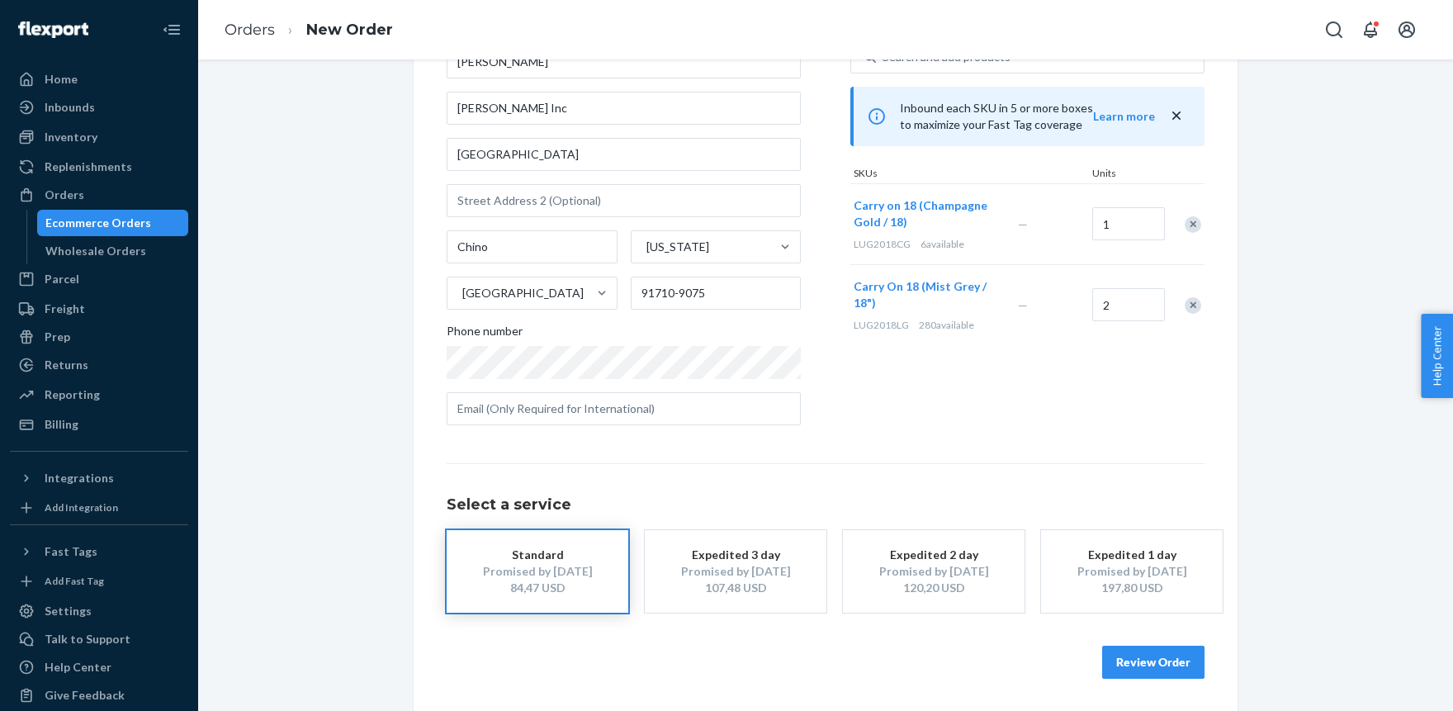
click at [513, 556] on div "Standard" at bounding box center [537, 554] width 132 height 17
click at [1133, 659] on button "Review Order" at bounding box center [1153, 661] width 102 height 33
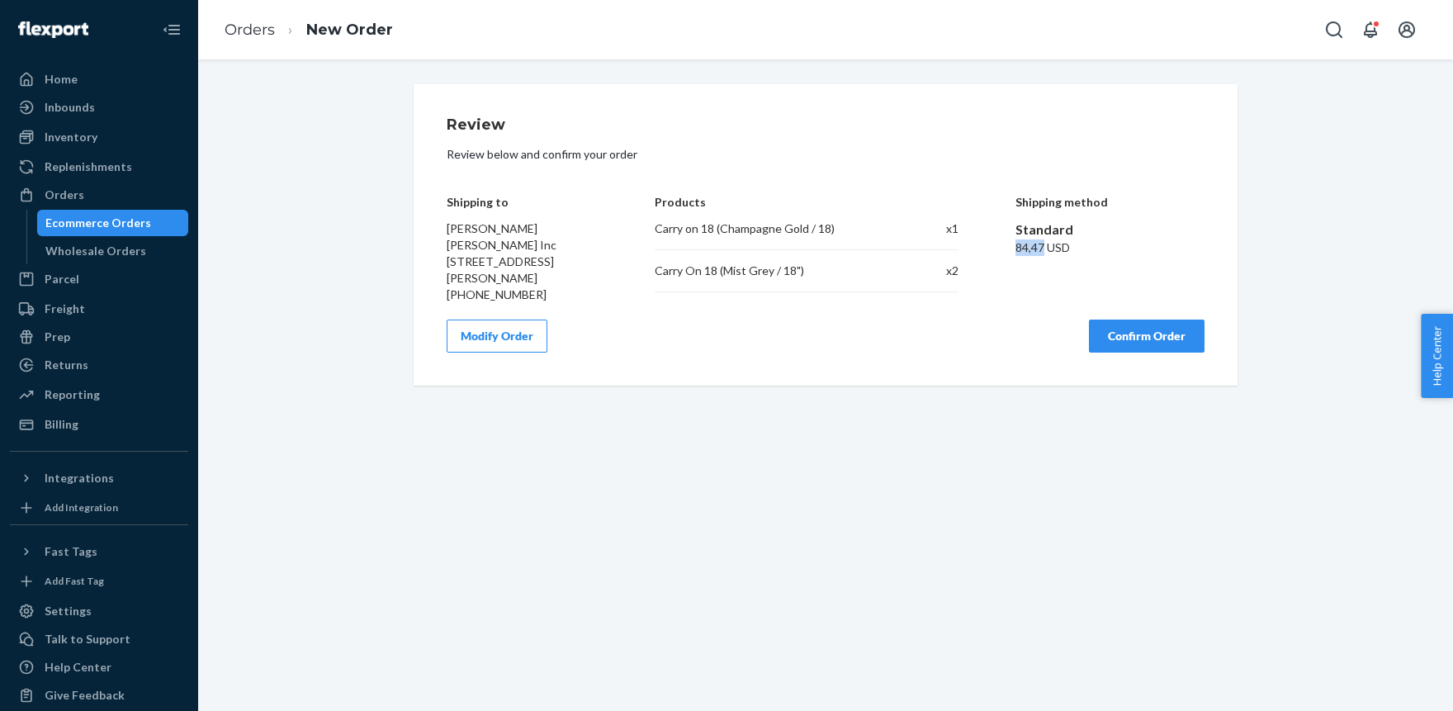
drag, startPoint x: 1017, startPoint y: 246, endPoint x: 1042, endPoint y: 244, distance: 24.8
click at [1042, 244] on div "84,47 USD" at bounding box center [1110, 247] width 190 height 17
copy div "84,47"
click at [59, 193] on div "Orders" at bounding box center [65, 195] width 40 height 17
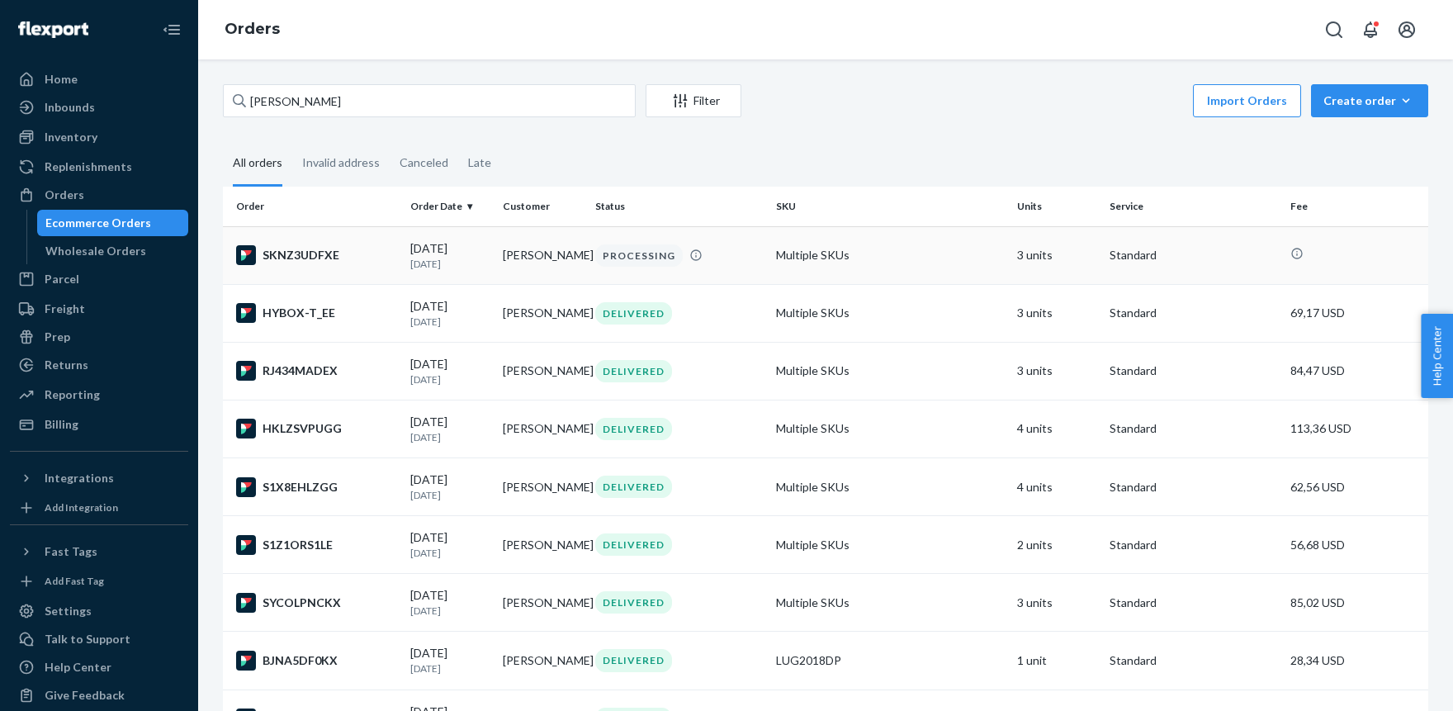
click at [674, 259] on div "PROCESSING" at bounding box center [638, 255] width 87 height 22
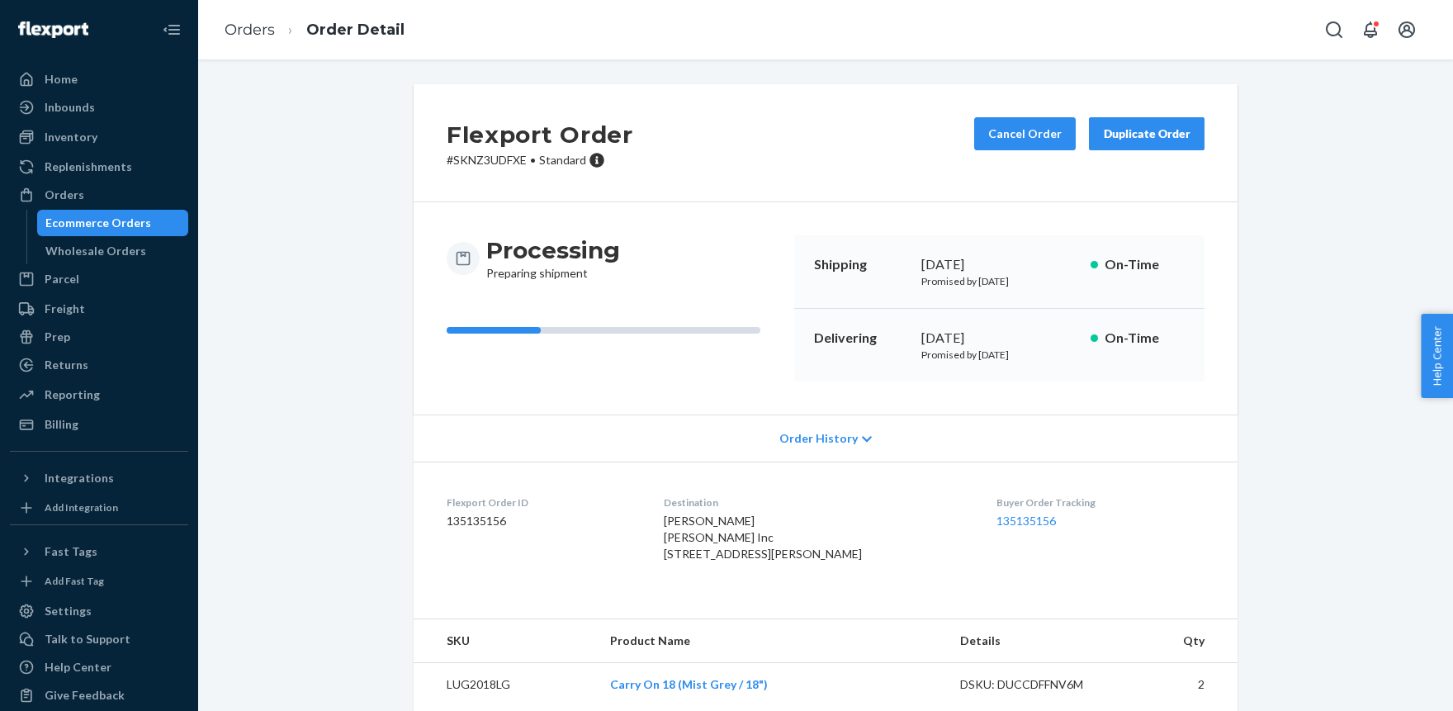
scroll to position [363, 0]
